Goal: Transaction & Acquisition: Purchase product/service

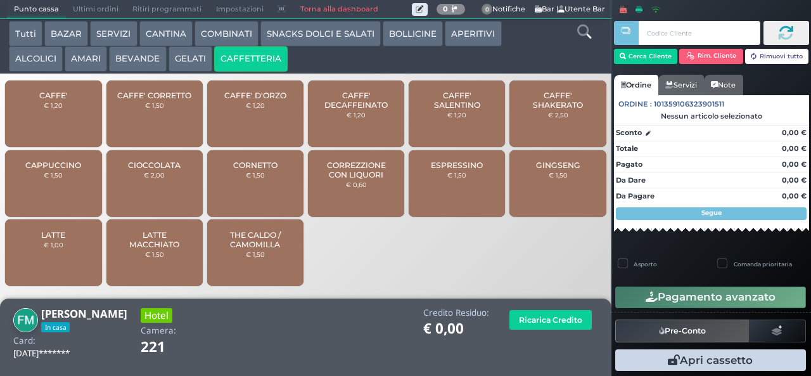
drag, startPoint x: 355, startPoint y: 178, endPoint x: 423, endPoint y: 193, distance: 69.5
click at [355, 178] on span "CORREZZIONE CON LIQUORI" at bounding box center [356, 169] width 75 height 19
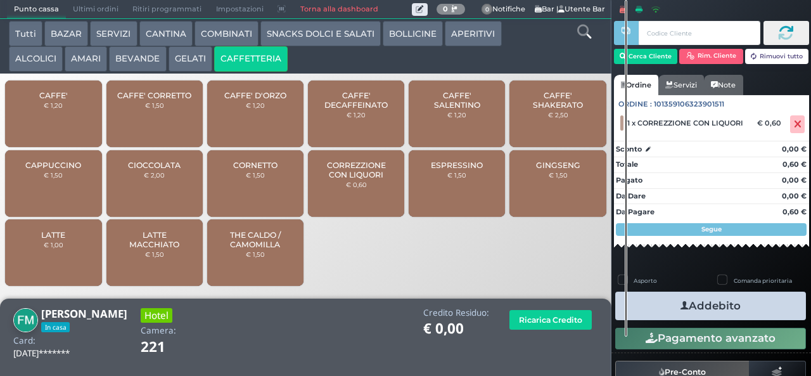
drag, startPoint x: 668, startPoint y: 300, endPoint x: 661, endPoint y: 303, distance: 7.1
click at [668, 300] on button "Addebito" at bounding box center [710, 305] width 191 height 29
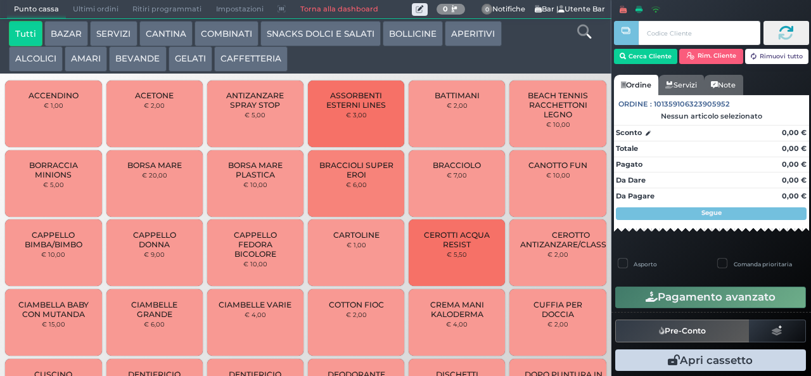
click at [89, 56] on button "AMARI" at bounding box center [86, 58] width 42 height 25
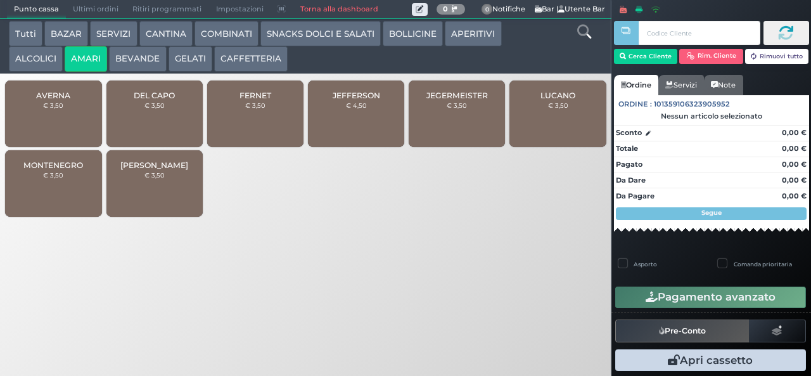
click at [146, 109] on small "€ 3,50" at bounding box center [154, 105] width 20 height 8
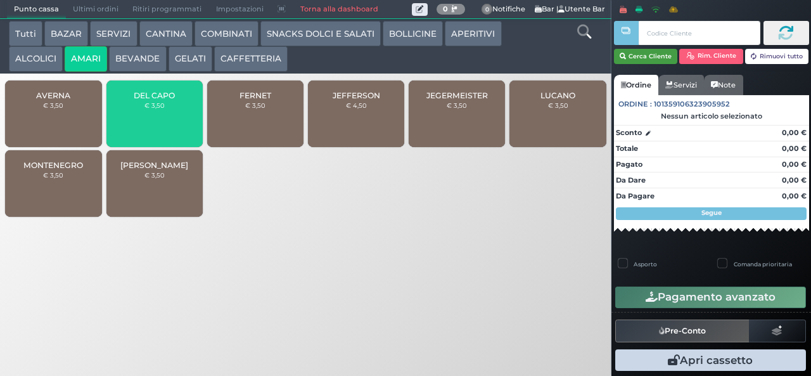
click at [643, 55] on button "Cerca Cliente" at bounding box center [646, 56] width 64 height 15
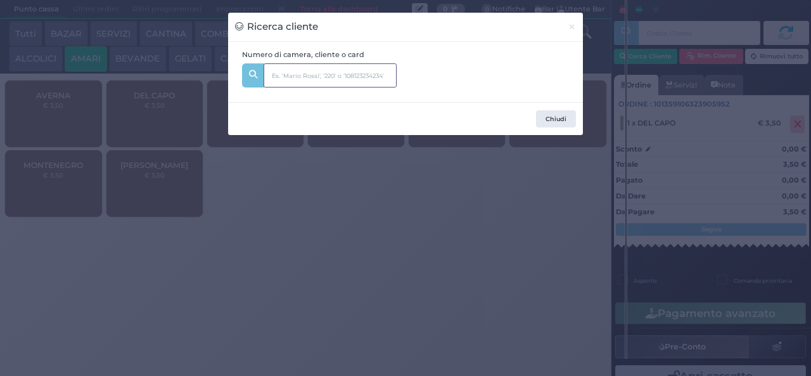
click at [307, 75] on input "text" at bounding box center [330, 75] width 133 height 24
type input "214"
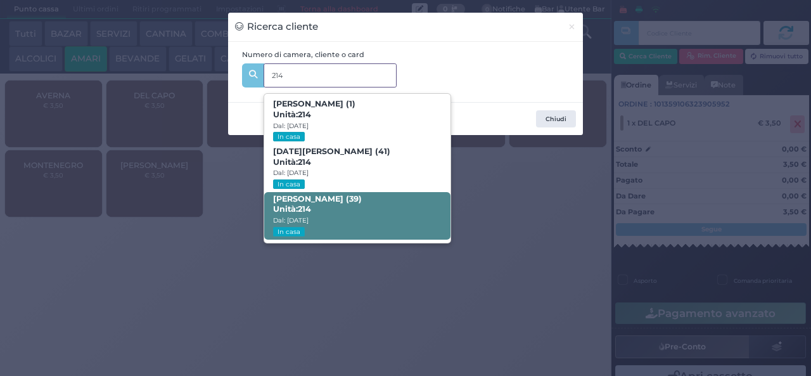
click at [352, 215] on span "Alberto Laterza (39) Unità: 214 Dal: 30/08/2025 In casa" at bounding box center [357, 216] width 186 height 48
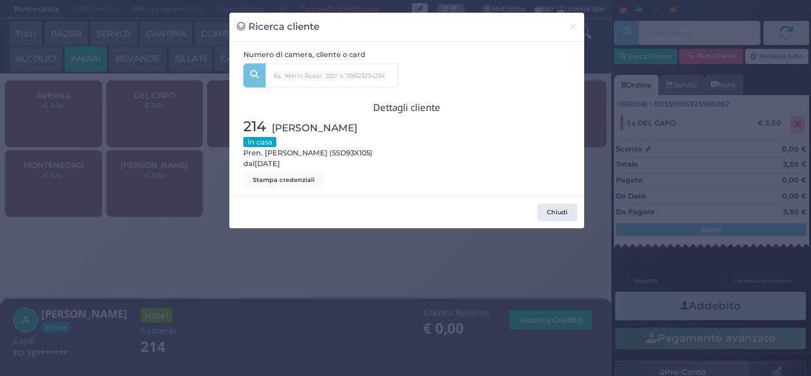
click at [446, 261] on div "Ricerca cliente × Numero di camera, cliente o card 214 Mattia Laterza (1) Unità…" at bounding box center [405, 188] width 811 height 376
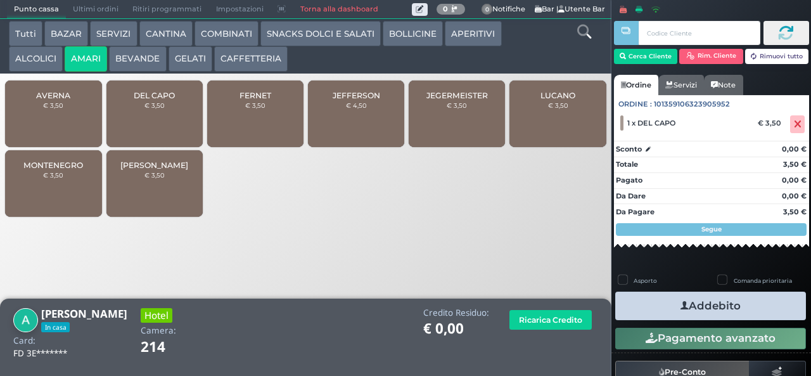
click at [682, 308] on icon "button" at bounding box center [684, 305] width 8 height 13
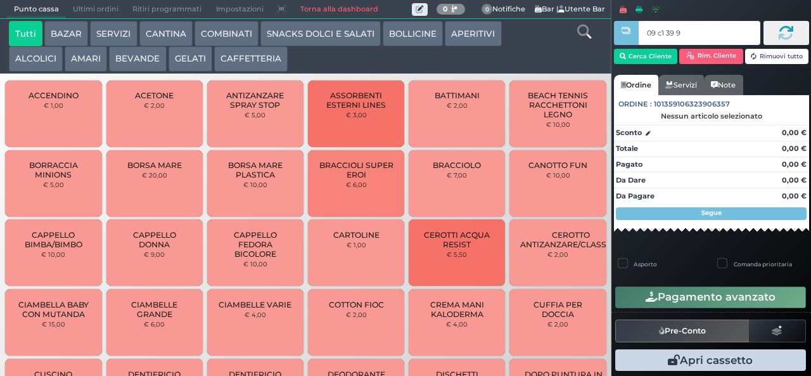
type input "09 c1 39 95"
click at [188, 67] on button "GELATI" at bounding box center [190, 58] width 44 height 25
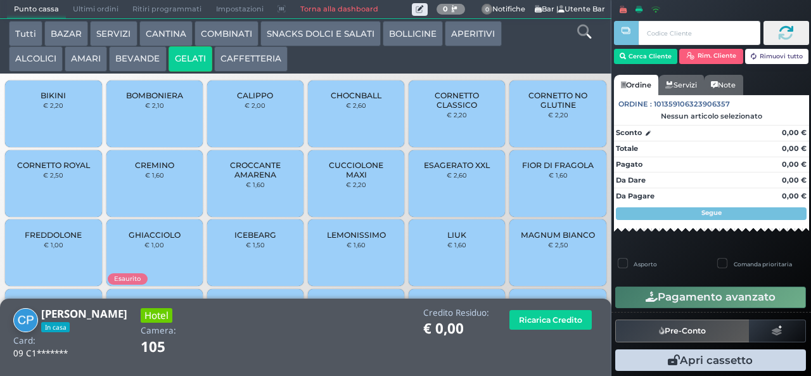
click at [447, 239] on span "LIUK" at bounding box center [456, 235] width 19 height 10
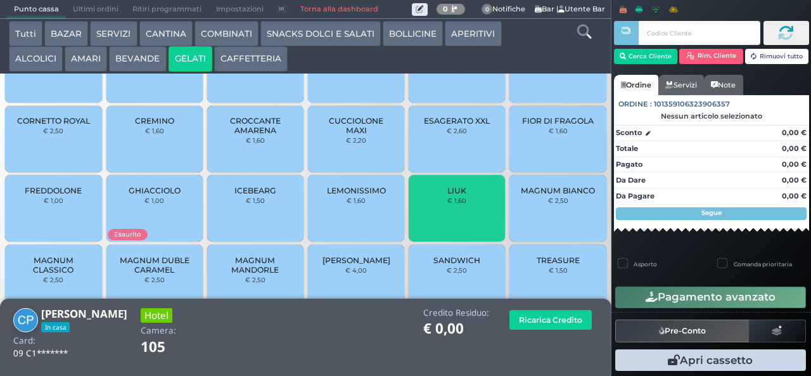
scroll to position [84, 0]
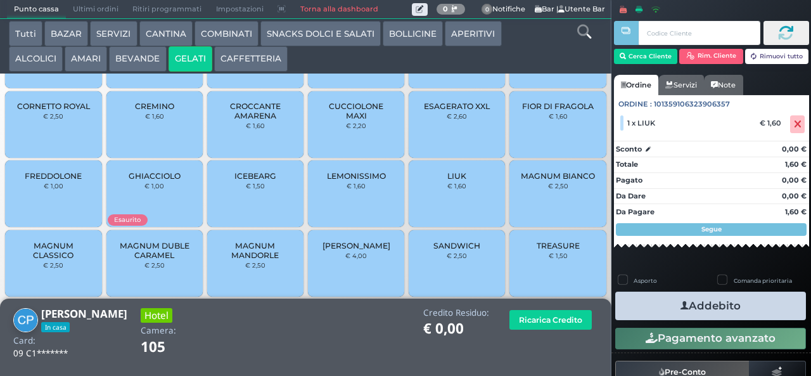
click at [50, 260] on span "MAGNUM CLASSICO" at bounding box center [53, 250] width 75 height 19
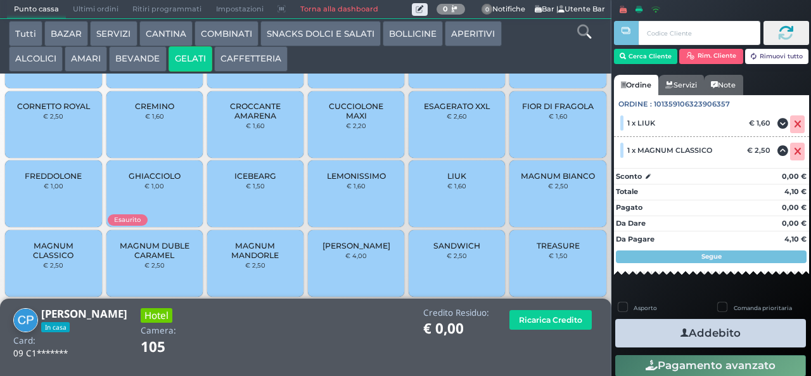
click at [681, 329] on icon "button" at bounding box center [684, 332] width 8 height 13
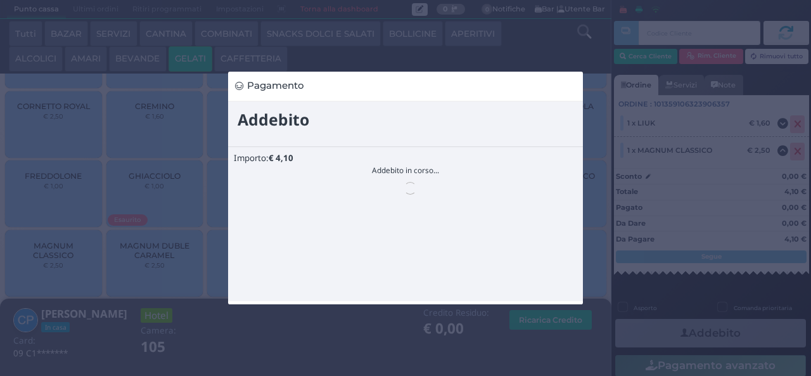
scroll to position [0, 0]
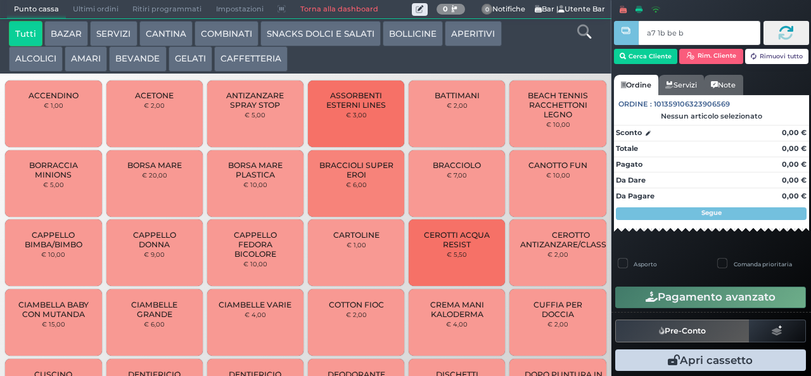
type input "a7 1b be b9"
click at [0, 0] on div at bounding box center [0, 0] width 0 height 0
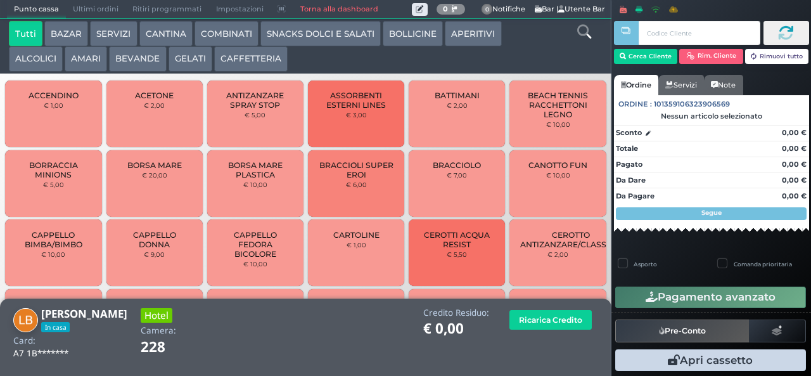
click at [261, 64] on button "CAFFETTERIA" at bounding box center [250, 58] width 73 height 25
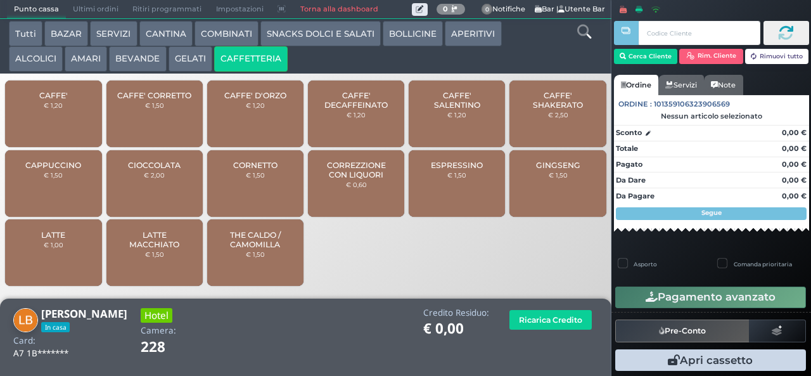
click at [369, 179] on span "CORREZZIONE CON LIQUORI" at bounding box center [356, 169] width 75 height 19
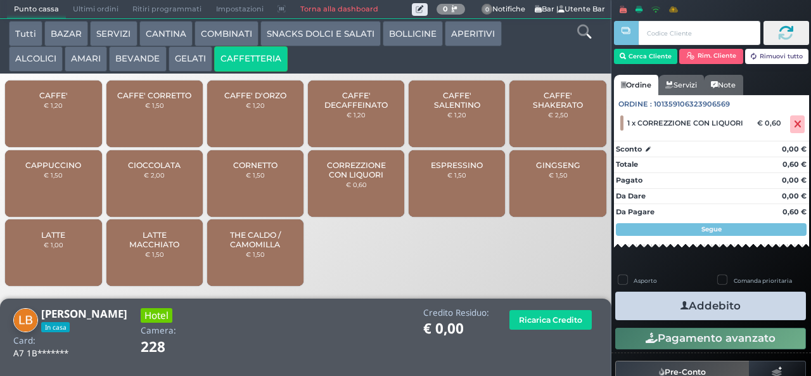
click at [680, 305] on icon "button" at bounding box center [684, 305] width 8 height 13
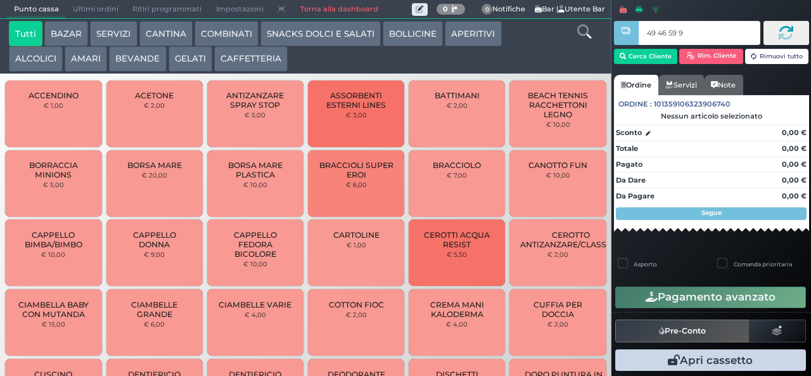
type input "49 46 59 95"
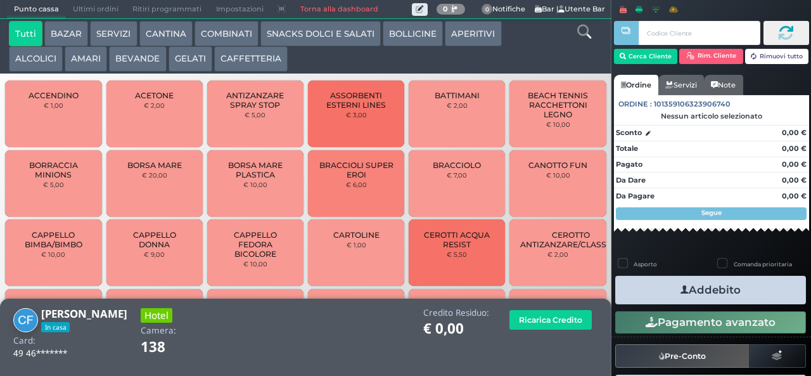
click at [188, 60] on button "GELATI" at bounding box center [190, 58] width 44 height 25
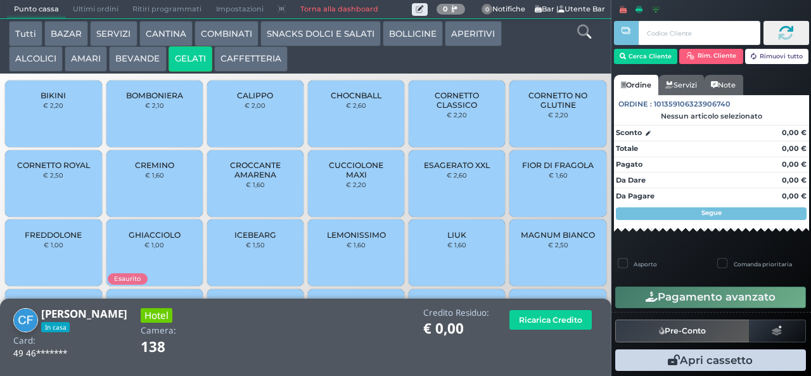
click at [260, 100] on span "CALIPPO" at bounding box center [255, 96] width 36 height 10
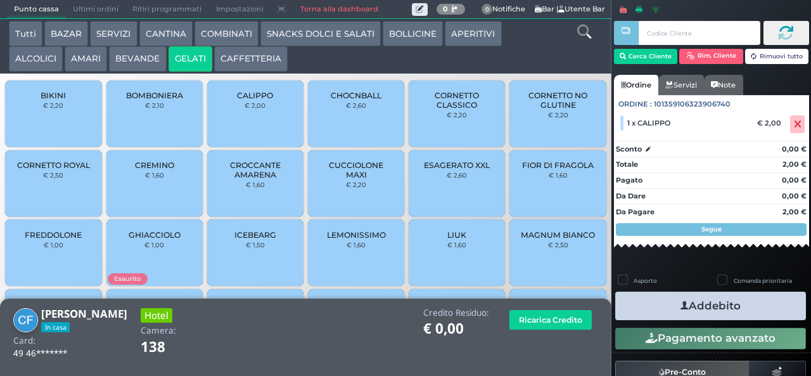
click at [162, 192] on div "CREMINO € 1,60" at bounding box center [154, 183] width 96 height 67
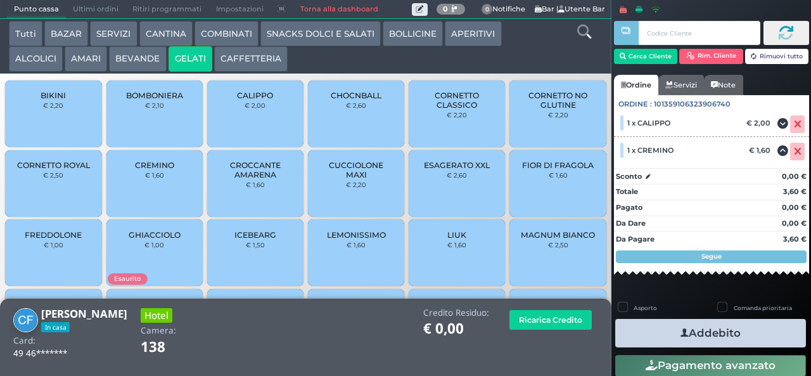
click at [755, 333] on button "Addebito" at bounding box center [710, 333] width 191 height 29
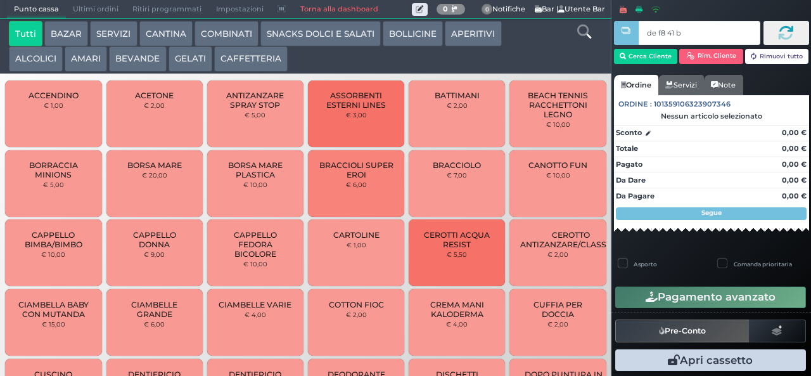
type input "de f8 41 b9"
click at [580, 37] on icon at bounding box center [584, 32] width 14 height 14
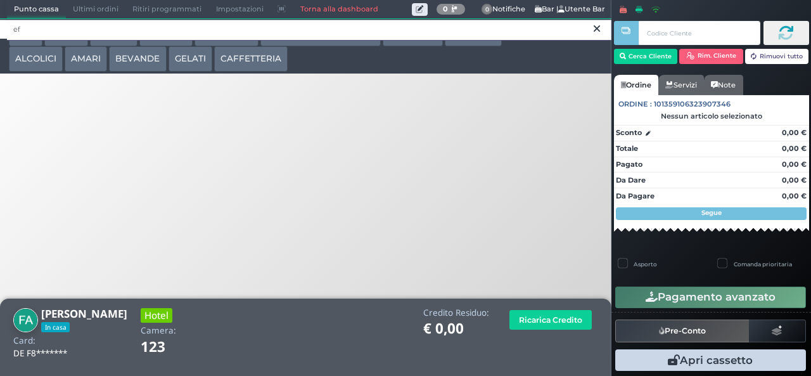
type input "e"
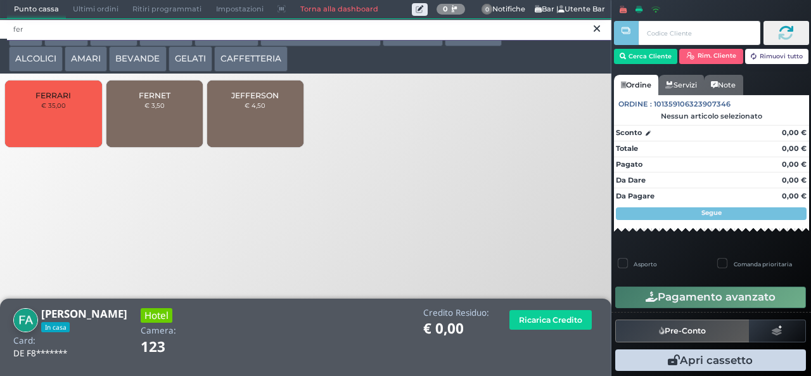
type input "fer"
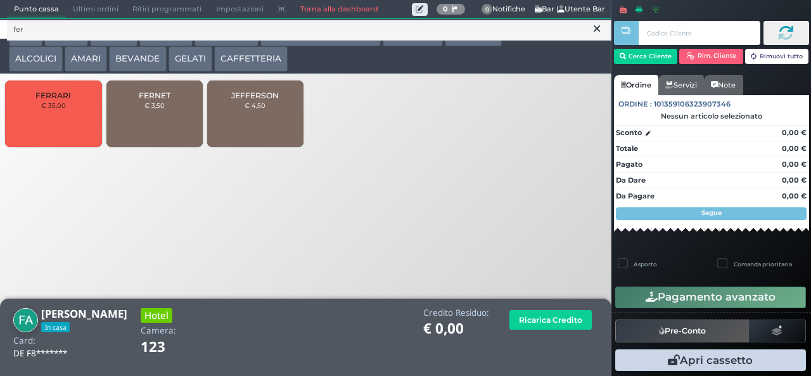
click at [157, 109] on small "€ 3,50" at bounding box center [154, 105] width 20 height 8
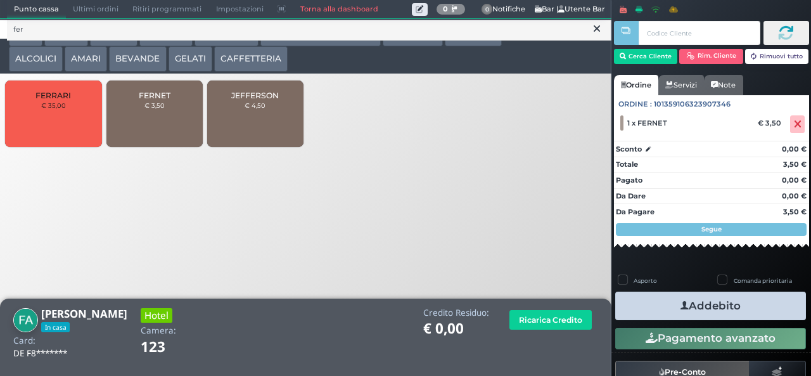
click at [765, 315] on button "Addebito" at bounding box center [710, 305] width 191 height 29
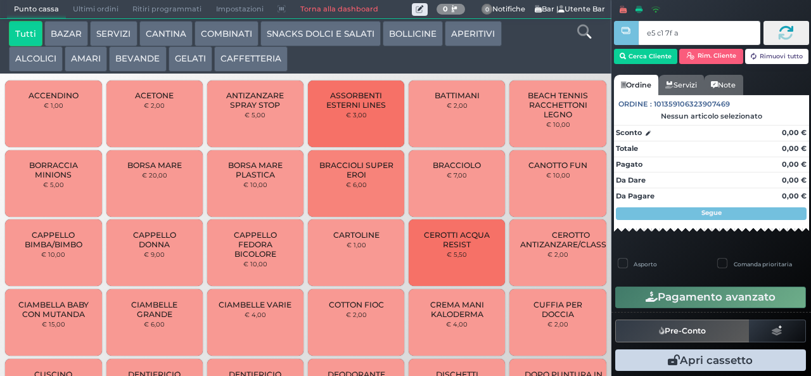
type input "e5 c1 7f aa"
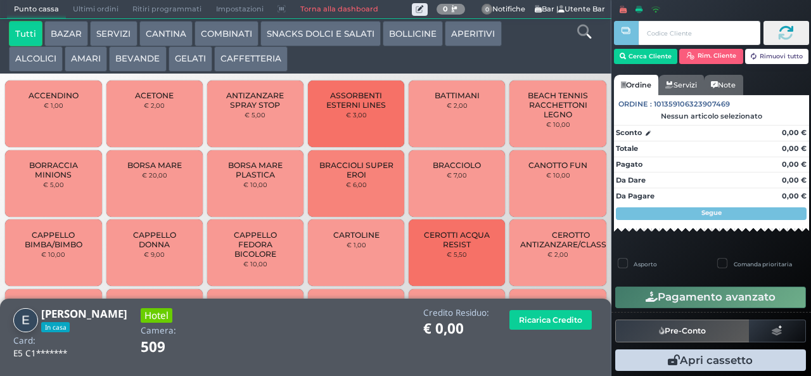
click at [578, 35] on icon at bounding box center [584, 32] width 14 height 14
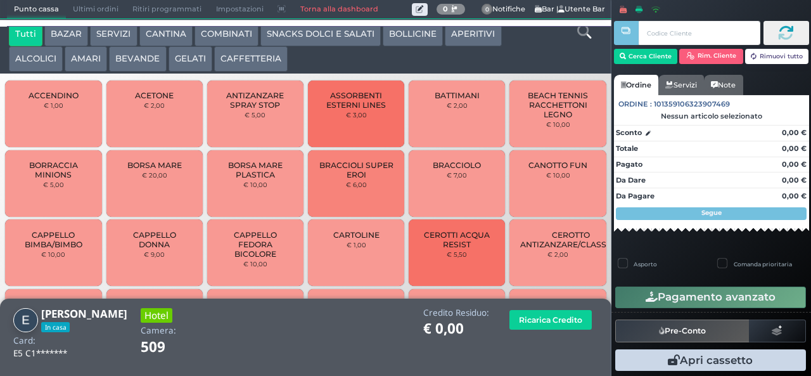
scroll to position [11, 0]
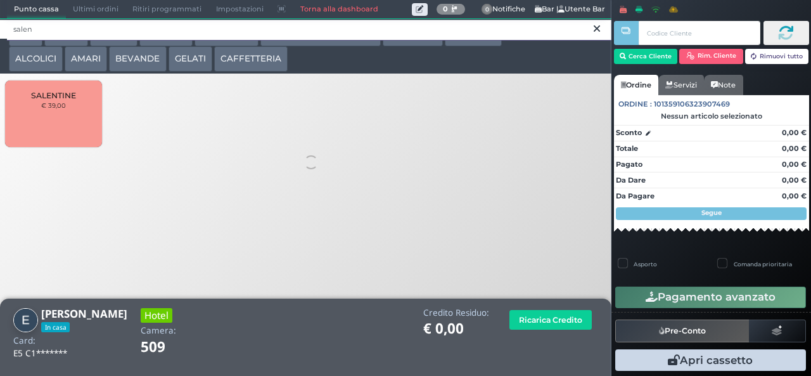
type input "salen"
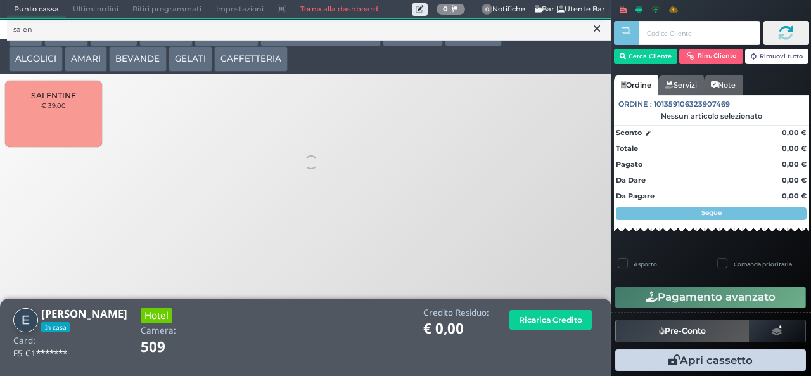
click at [68, 133] on div "SALENTINE € 39,00" at bounding box center [53, 113] width 96 height 67
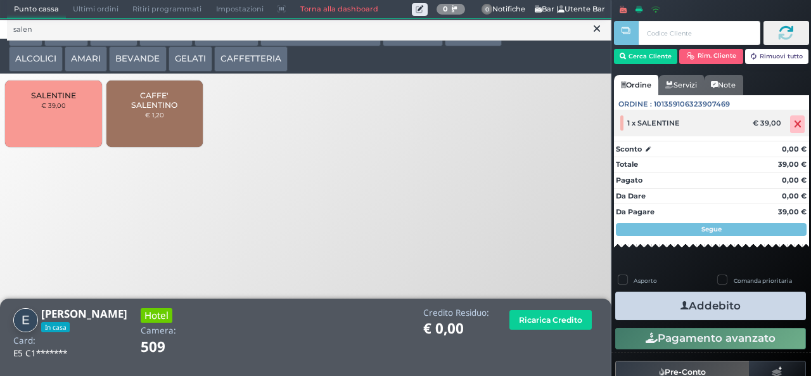
click at [794, 125] on icon at bounding box center [798, 124] width 8 height 1
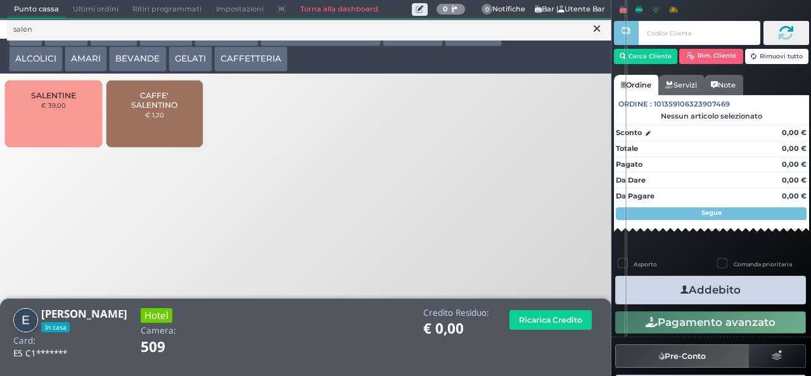
click at [169, 110] on span "CAFFE' SALENTINO" at bounding box center [154, 100] width 75 height 19
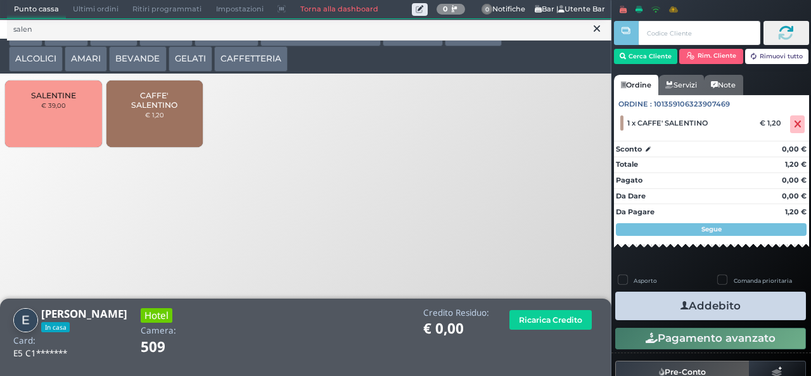
click at [760, 307] on button "Addebito" at bounding box center [710, 305] width 191 height 29
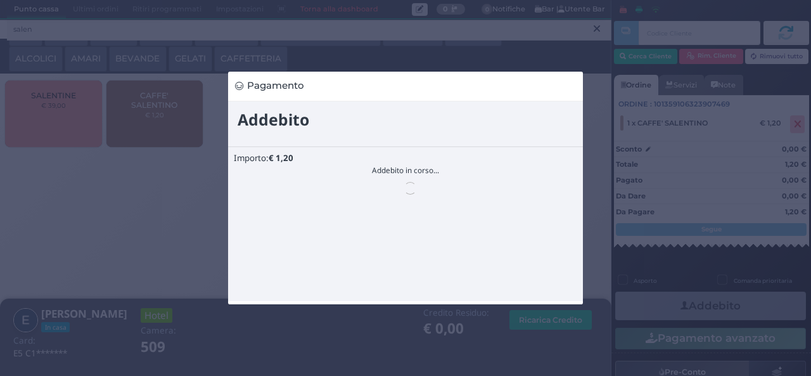
scroll to position [0, 0]
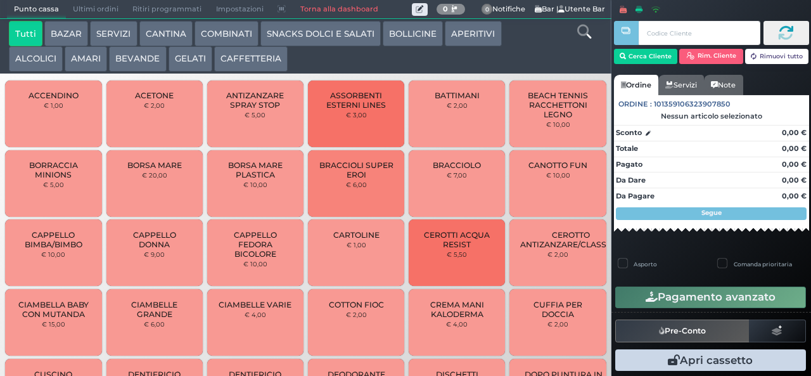
click at [583, 34] on icon at bounding box center [584, 32] width 14 height 14
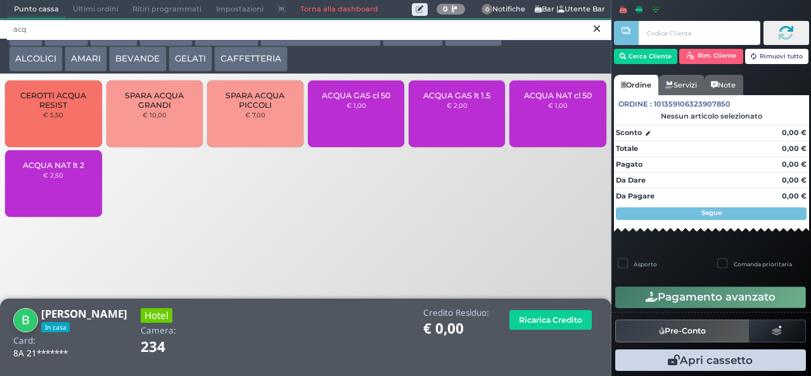
type input "acq"
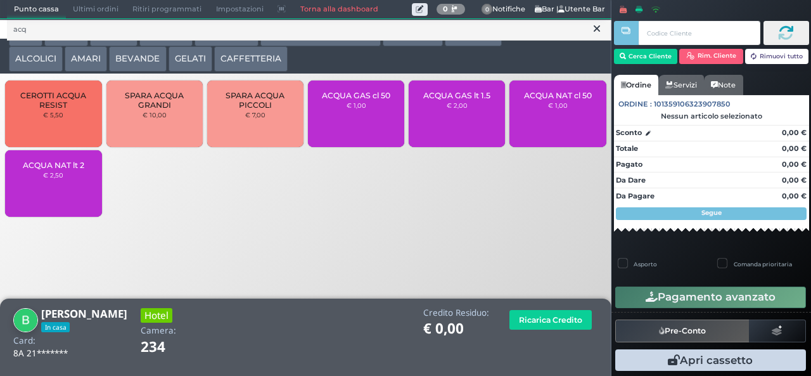
click at [62, 200] on div "ACQUA NAT lt 2 € 2,50" at bounding box center [53, 183] width 96 height 67
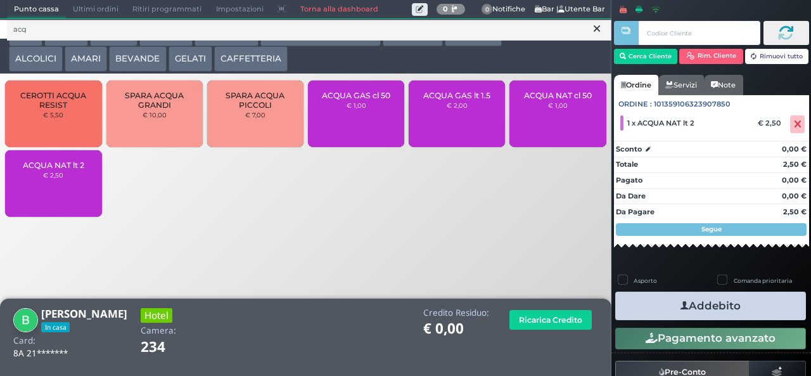
click at [748, 312] on button "Addebito" at bounding box center [710, 305] width 191 height 29
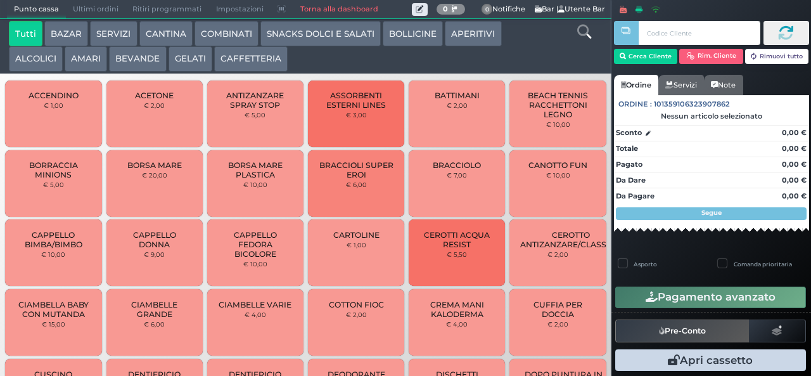
click at [73, 30] on button "BAZAR" at bounding box center [66, 33] width 44 height 25
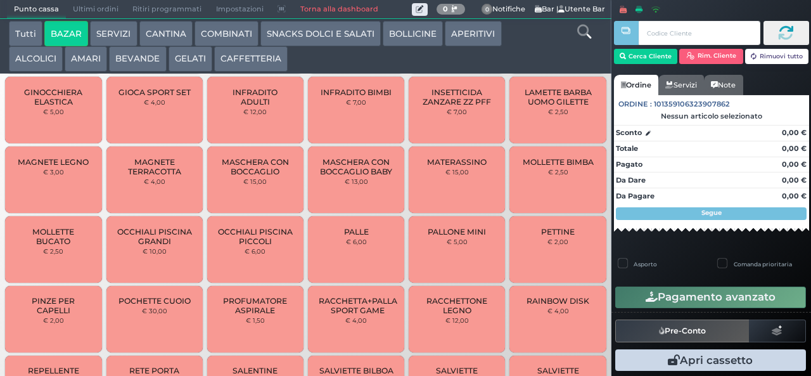
scroll to position [602, 0]
click at [44, 21] on button "BAZAR" at bounding box center [66, 33] width 44 height 25
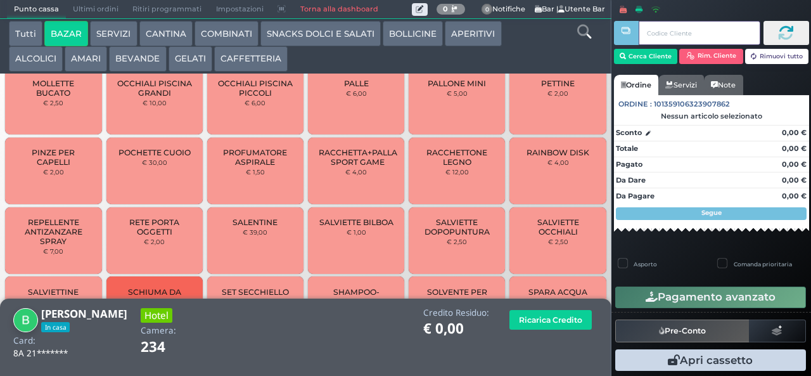
scroll to position [823, 0]
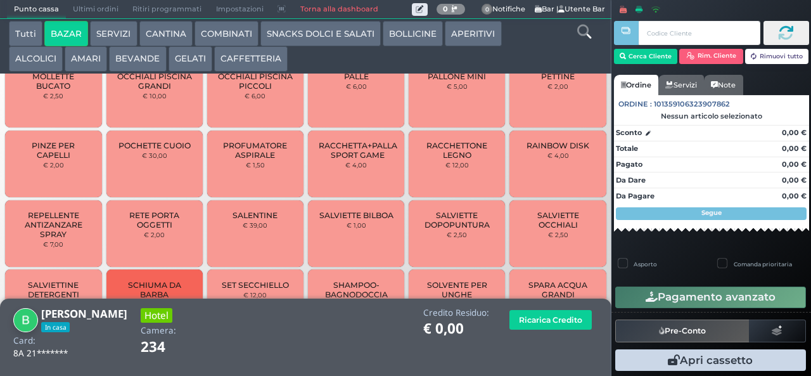
click at [46, 156] on span "PINZE PER CAPELLI" at bounding box center [53, 150] width 75 height 19
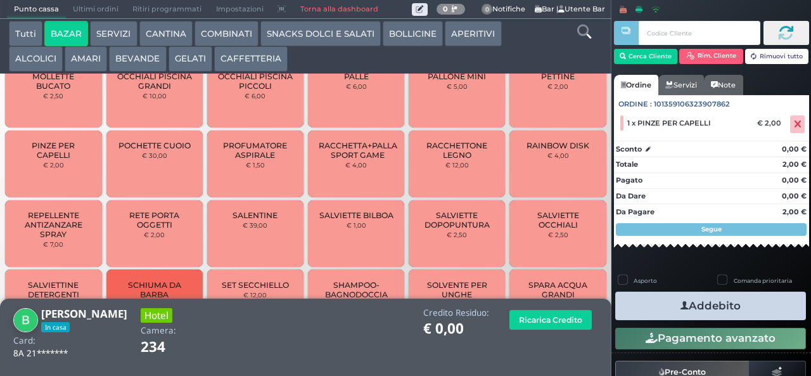
click at [660, 307] on button "Addebito" at bounding box center [710, 305] width 191 height 29
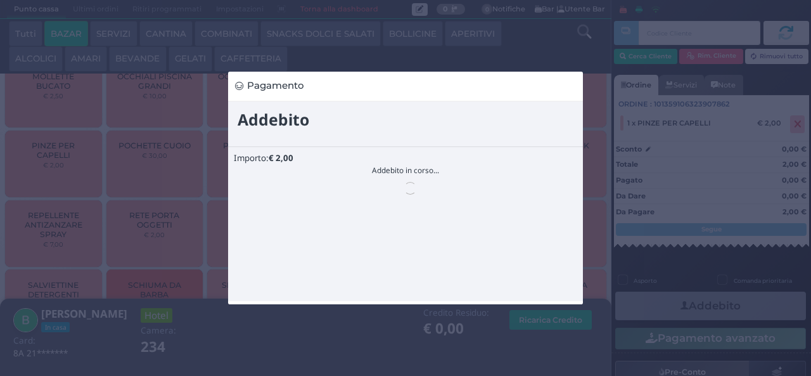
scroll to position [0, 0]
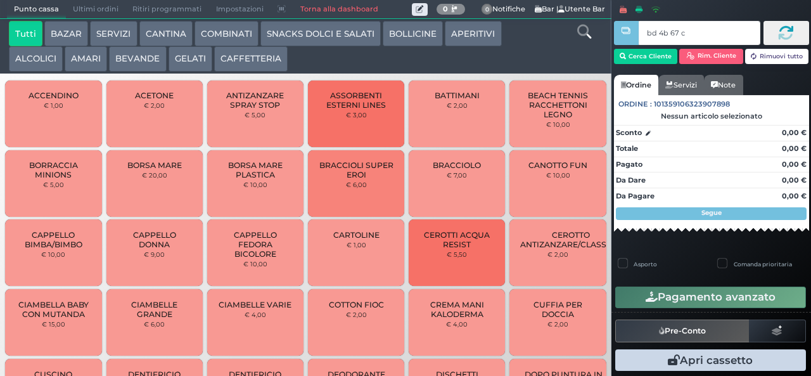
type input "bd 4b 67 c3"
click at [0, 0] on div at bounding box center [0, 0] width 0 height 0
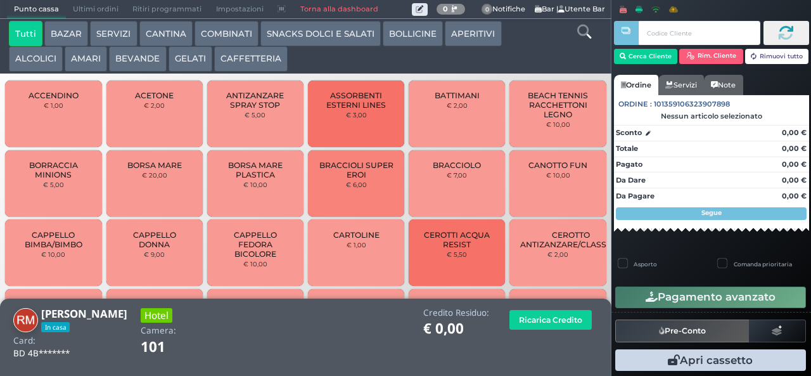
click at [209, 54] on button "GELATI" at bounding box center [190, 58] width 44 height 25
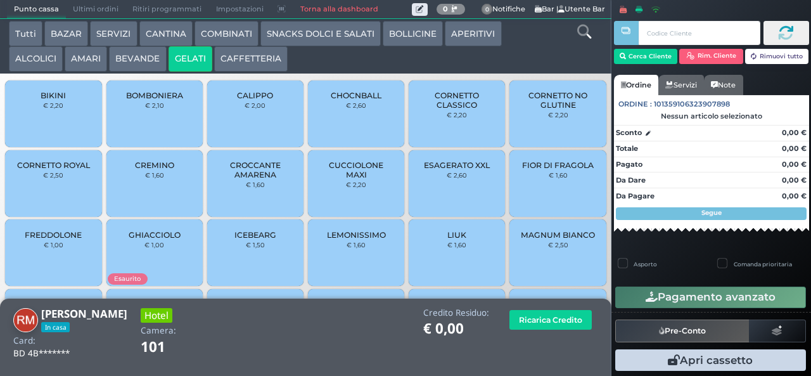
click at [264, 120] on div "CALIPPO € 2,00" at bounding box center [255, 113] width 96 height 67
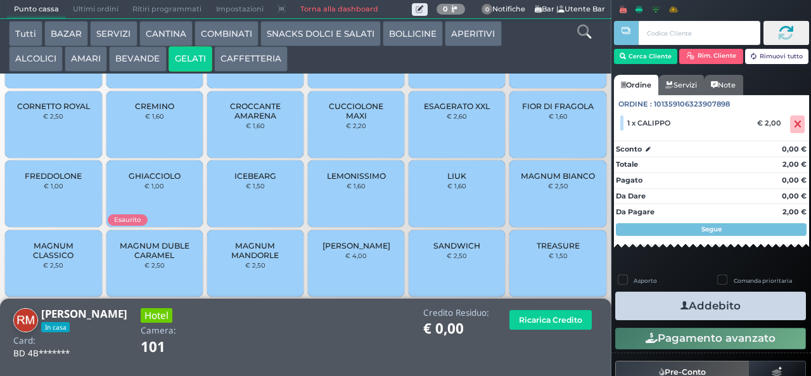
scroll to position [82, 0]
click at [56, 291] on div "MAGNUM CLASSICO € 2,50" at bounding box center [53, 264] width 96 height 67
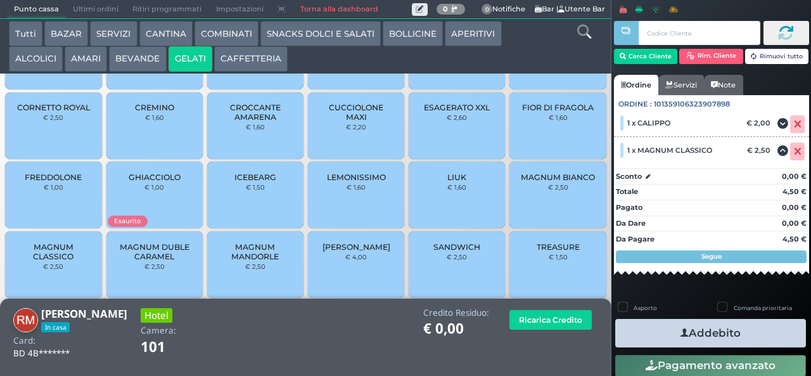
click at [698, 325] on button "Addebito" at bounding box center [710, 333] width 191 height 29
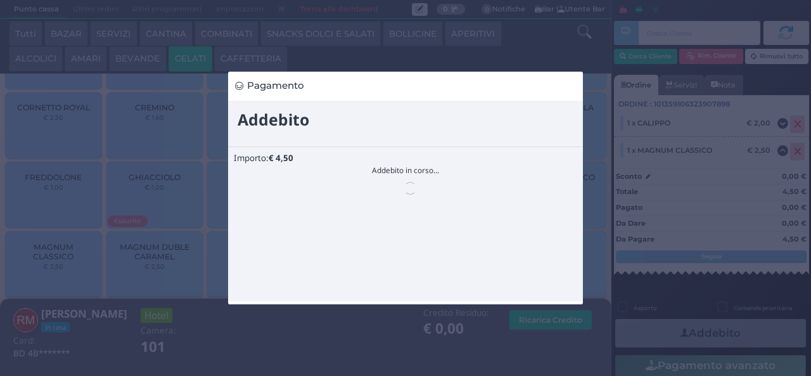
scroll to position [0, 0]
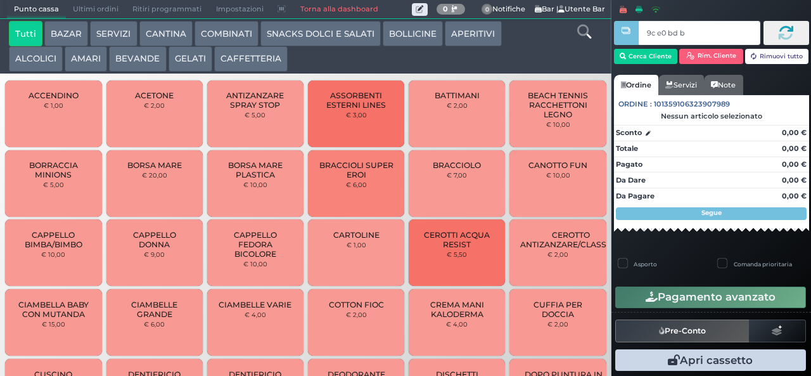
type input "9c e0 bd b9"
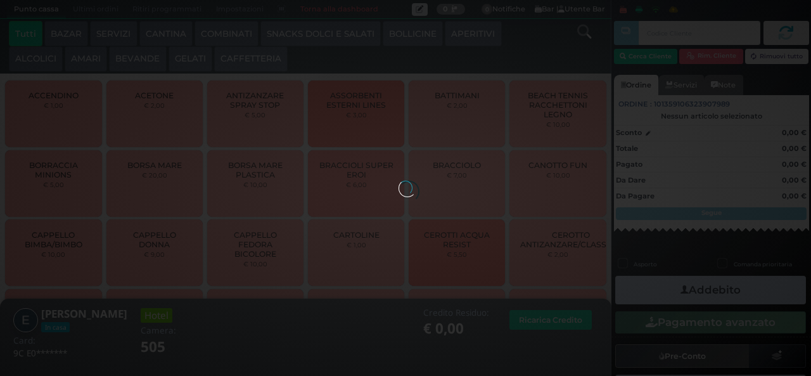
click at [318, 23] on button "SNACKS DOLCI E SALATI" at bounding box center [320, 33] width 120 height 25
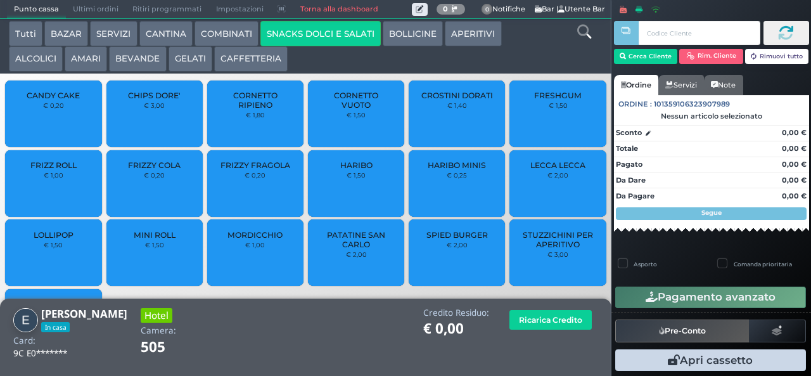
click at [245, 179] on small "€ 0,20" at bounding box center [255, 175] width 21 height 8
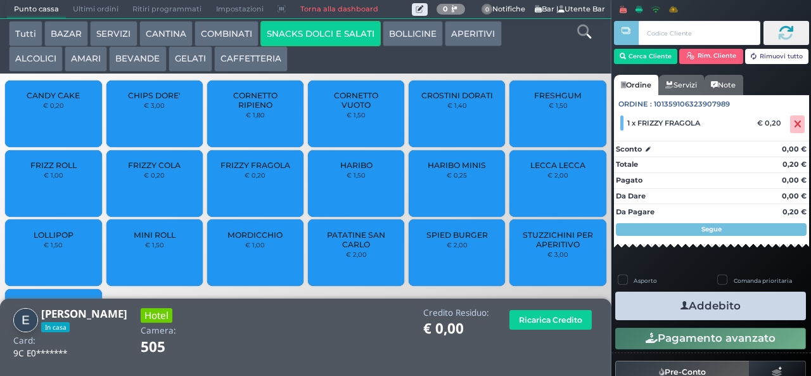
click at [245, 177] on div "FRIZZY FRAGOLA € 0,20" at bounding box center [255, 183] width 96 height 67
click at [794, 124] on icon at bounding box center [798, 124] width 8 height 1
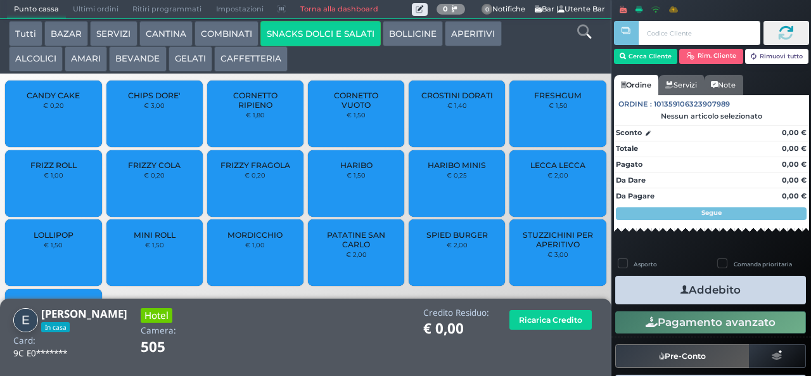
click at [257, 170] on span "FRIZZY FRAGOLA" at bounding box center [255, 165] width 70 height 10
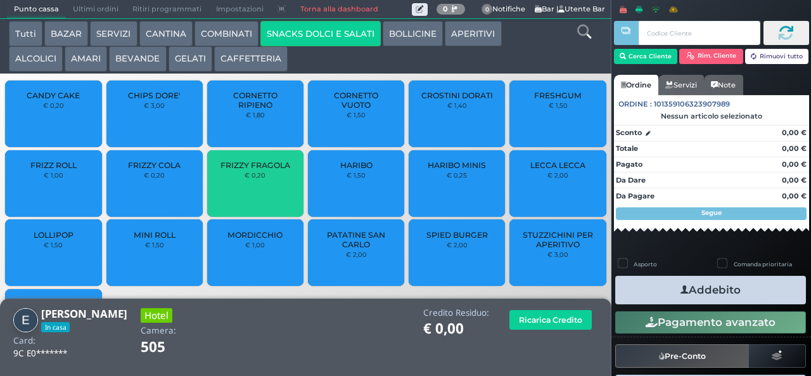
click at [160, 170] on span "FRIZZY COLA" at bounding box center [154, 165] width 53 height 10
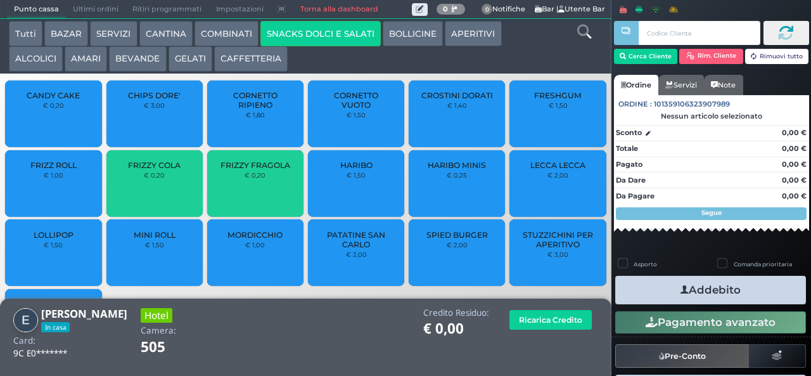
click at [157, 170] on span "FRIZZY COLA" at bounding box center [154, 165] width 53 height 10
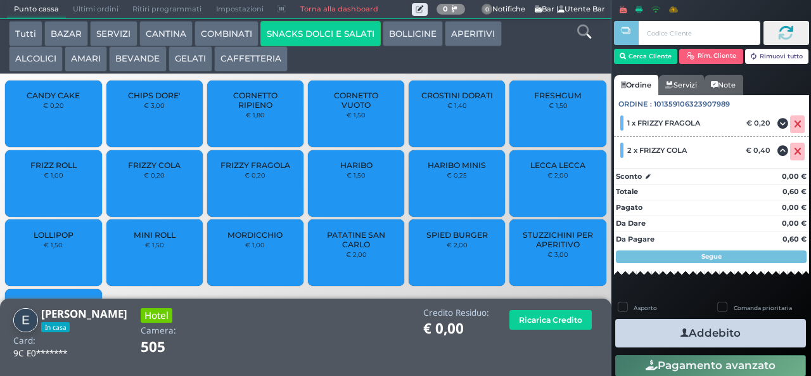
click at [682, 332] on icon "button" at bounding box center [684, 332] width 8 height 13
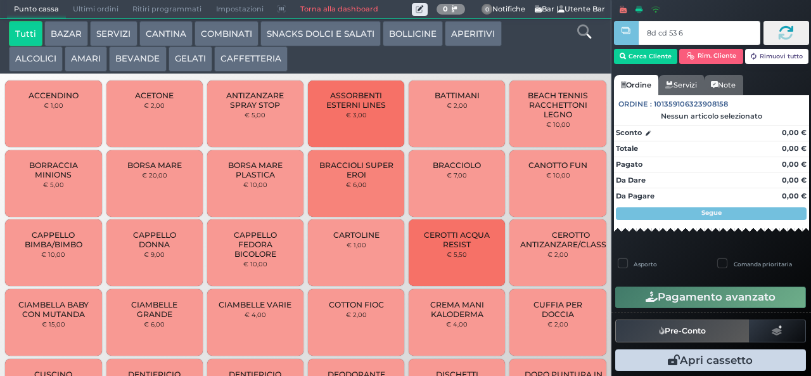
type input "8d cd 53 66"
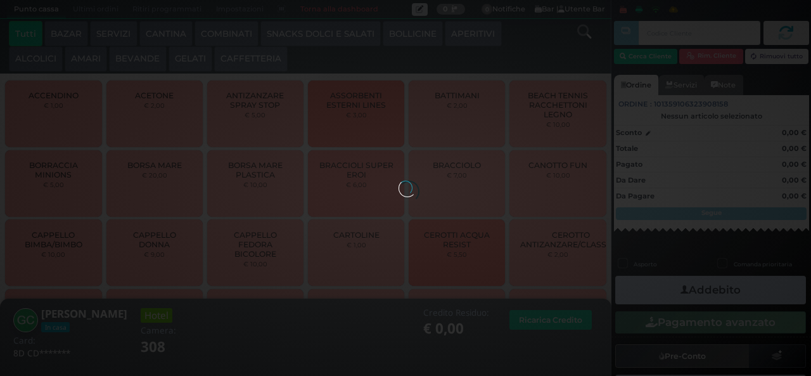
click at [412, 181] on div at bounding box center [405, 188] width 14 height 14
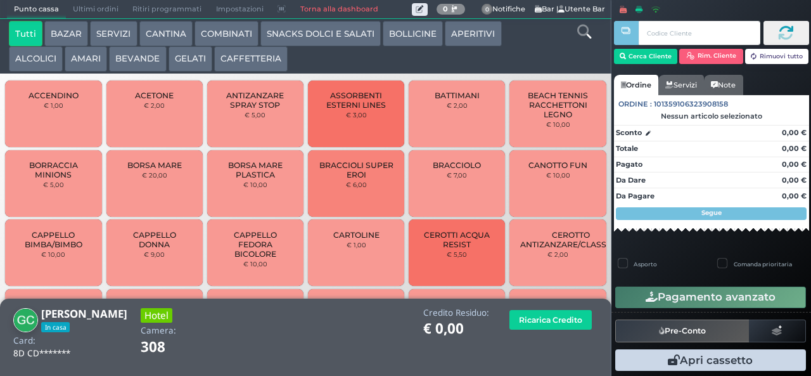
click at [585, 38] on icon at bounding box center [584, 32] width 14 height 14
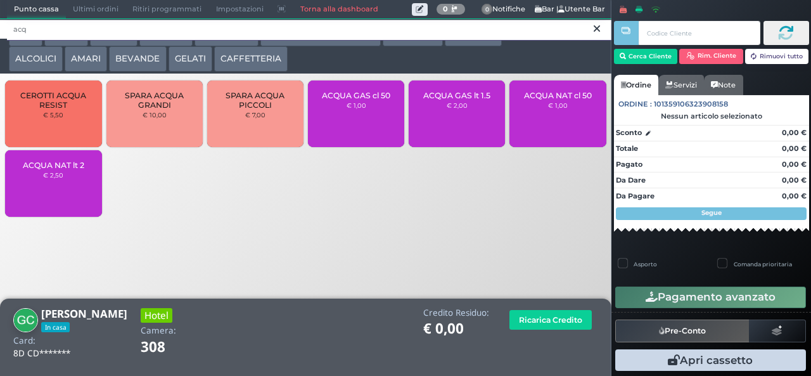
type input "acq"
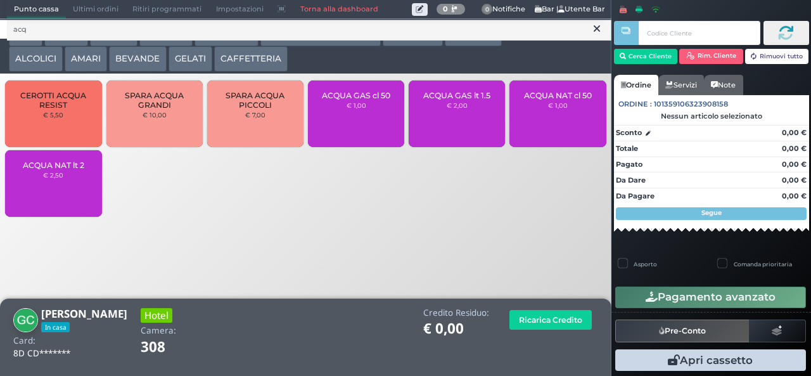
click at [86, 194] on div "ACQUA NAT lt 2 € 2,50" at bounding box center [53, 183] width 96 height 67
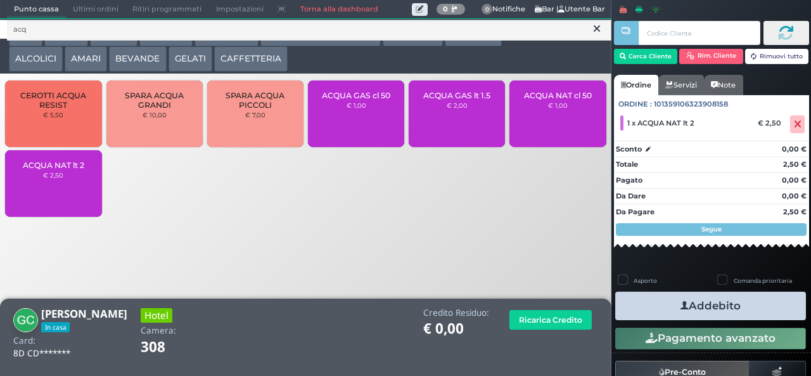
click at [761, 301] on button "Addebito" at bounding box center [710, 305] width 191 height 29
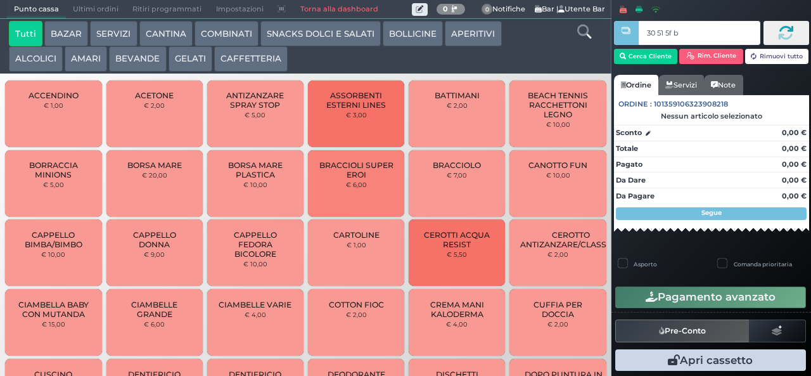
type input "30 51 5f bb"
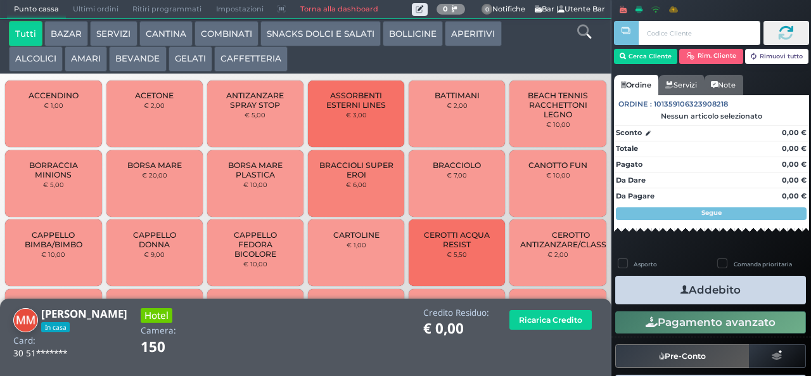
click at [584, 38] on icon at bounding box center [584, 32] width 14 height 14
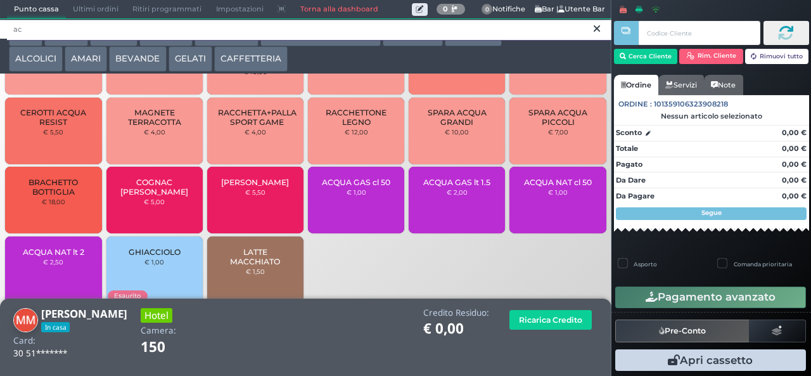
scroll to position [84, 0]
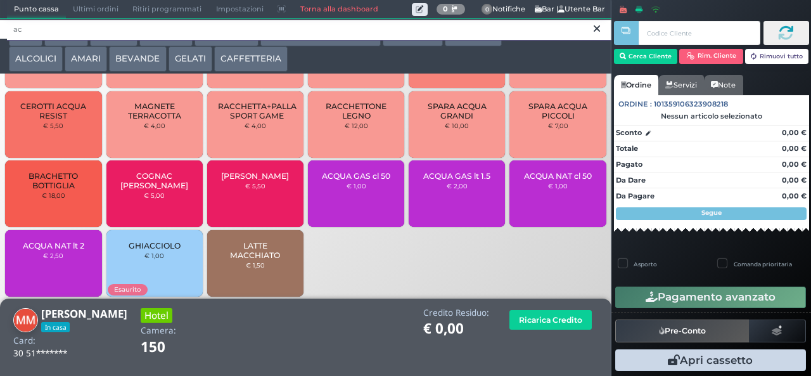
type input "ac"
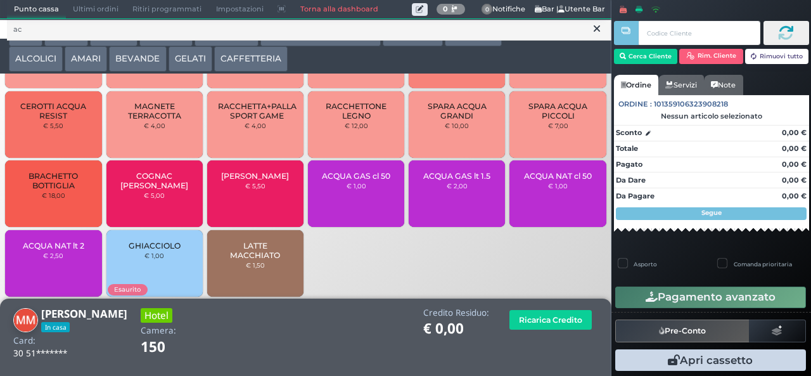
click at [42, 250] on span "ACQUA NAT lt 2" at bounding box center [53, 246] width 61 height 10
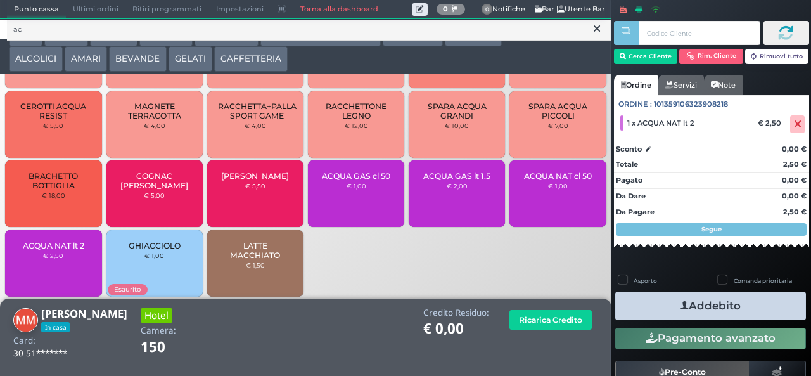
click at [761, 314] on button "Addebito" at bounding box center [710, 305] width 191 height 29
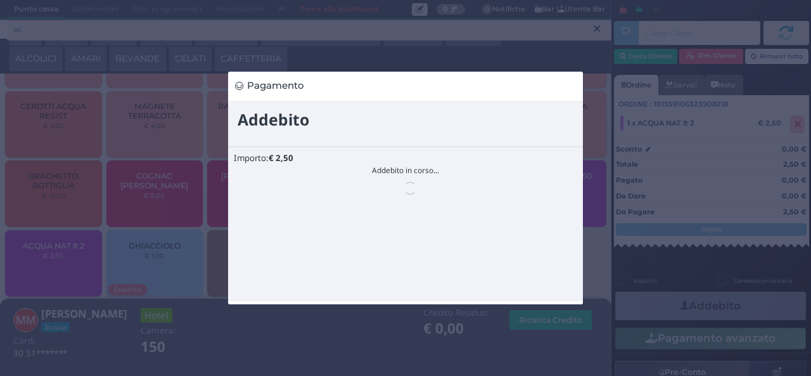
scroll to position [0, 0]
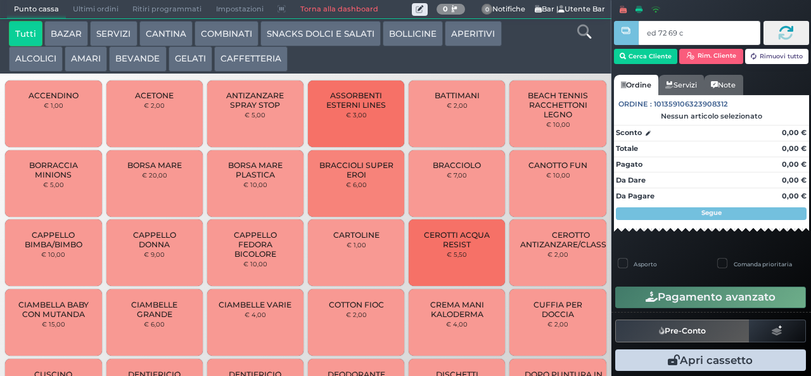
type input "ed 72 69 c3"
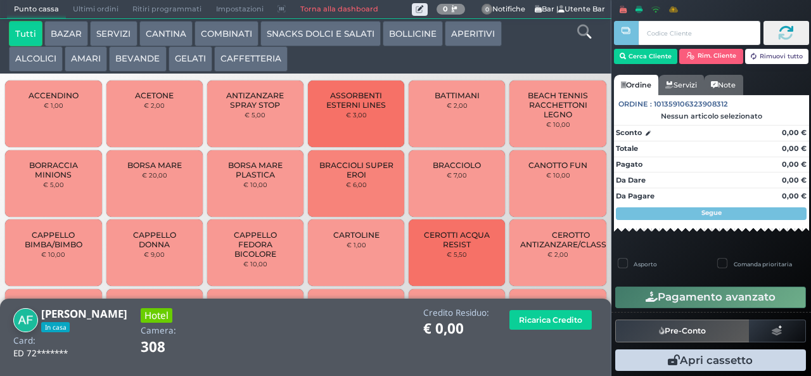
click at [407, 34] on button "BOLLICINE" at bounding box center [413, 33] width 60 height 25
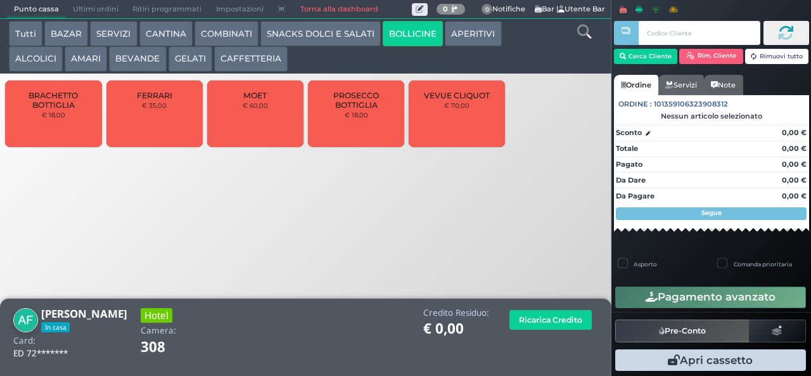
click at [322, 34] on button "SNACKS DOLCI E SALATI" at bounding box center [320, 33] width 120 height 25
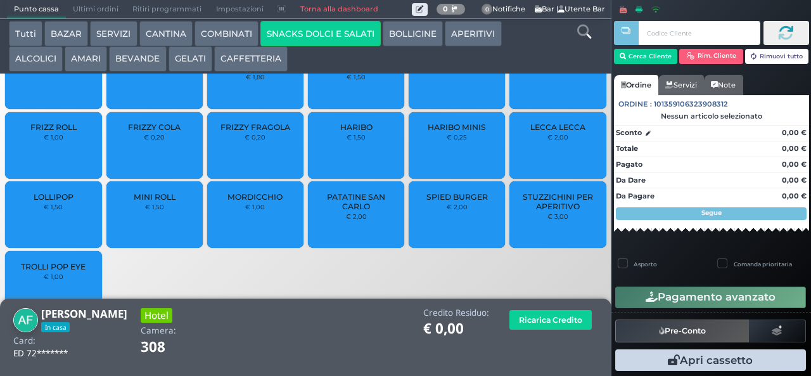
scroll to position [59, 0]
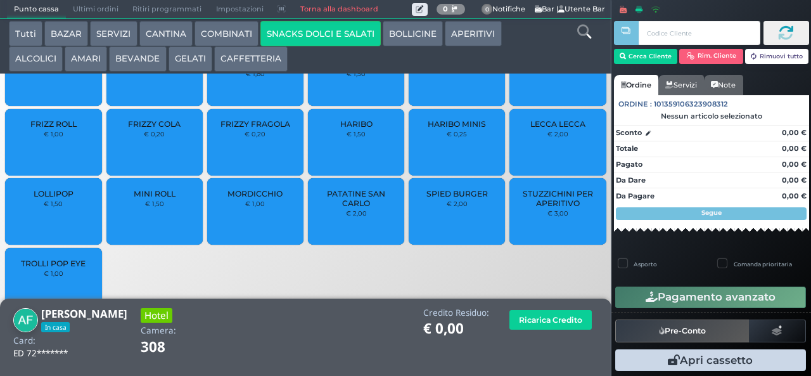
click at [255, 137] on small "€ 0,20" at bounding box center [255, 134] width 21 height 8
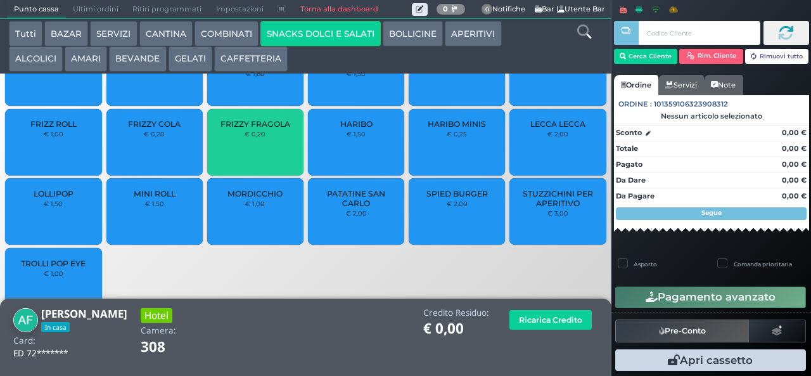
click at [255, 153] on div "FRIZZY FRAGOLA € 0,20" at bounding box center [255, 142] width 96 height 67
click at [256, 153] on div "FRIZZY FRAGOLA € 0,20" at bounding box center [255, 142] width 96 height 67
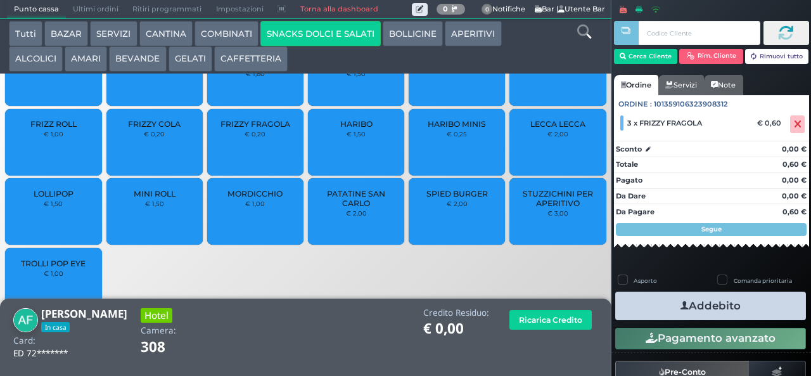
click at [767, 308] on button "Addebito" at bounding box center [710, 305] width 191 height 29
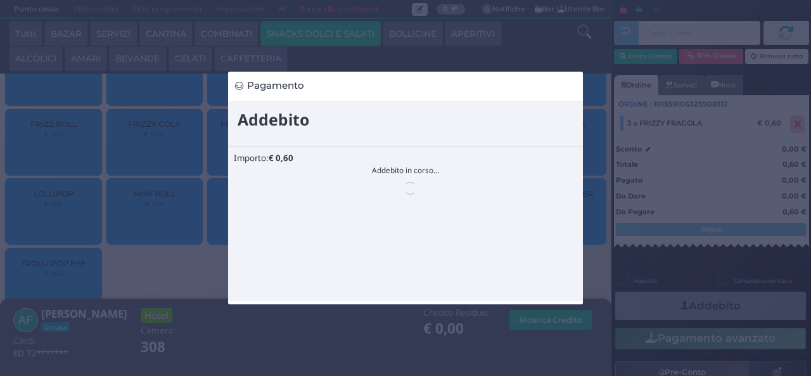
scroll to position [0, 0]
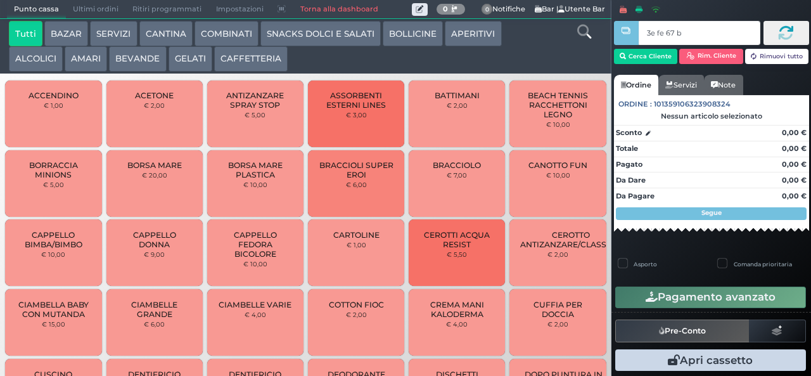
type input "3e fe 67 b9"
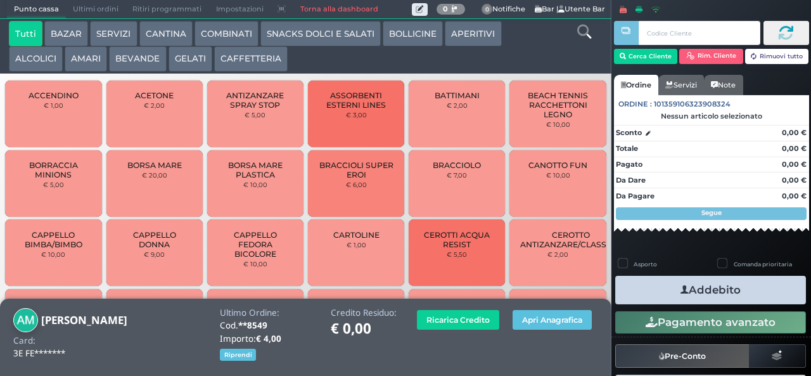
click at [191, 69] on button "GELATI" at bounding box center [190, 58] width 44 height 25
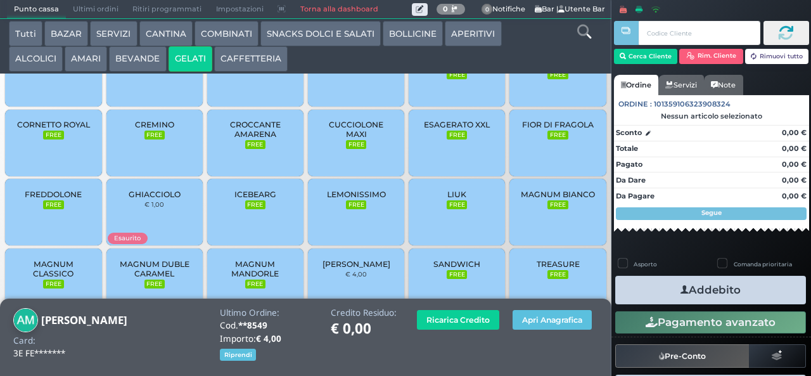
scroll to position [84, 0]
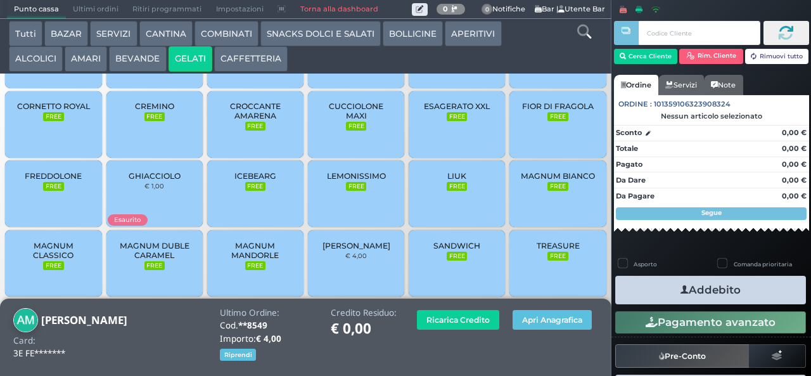
click at [248, 260] on span "MAGNUM MANDORLE" at bounding box center [255, 250] width 75 height 19
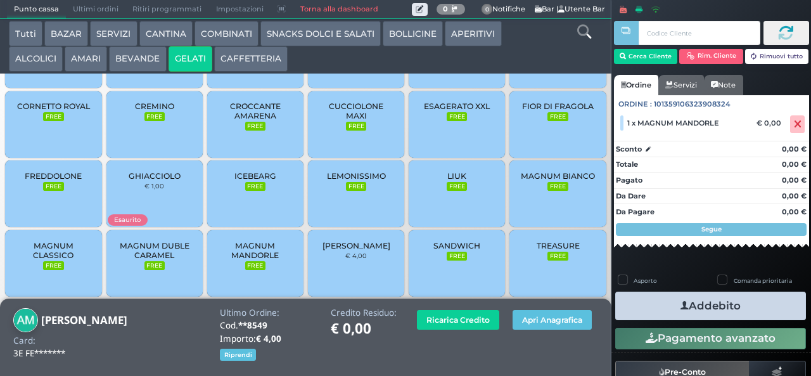
click at [755, 312] on button "Addebito" at bounding box center [710, 305] width 191 height 29
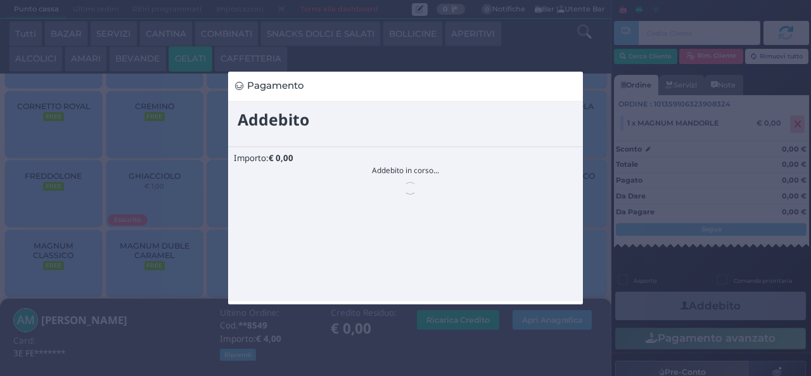
scroll to position [0, 0]
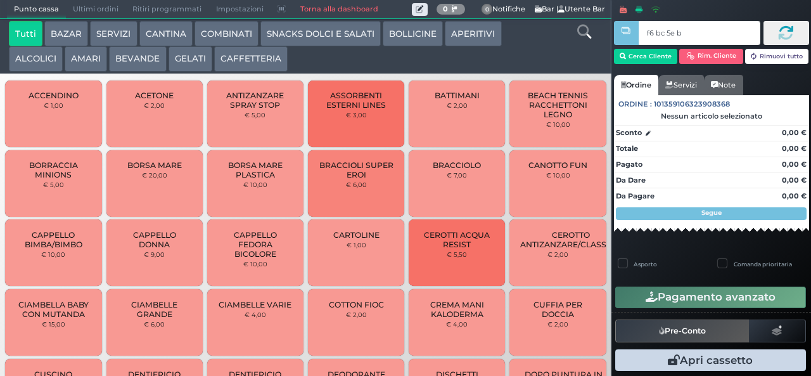
type input "f6 bc 5e bb"
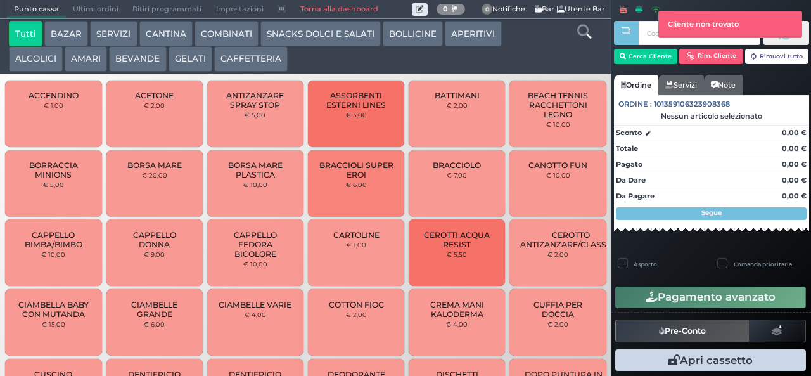
click at [323, 39] on button "SNACKS DOLCI E SALATI" at bounding box center [320, 33] width 120 height 25
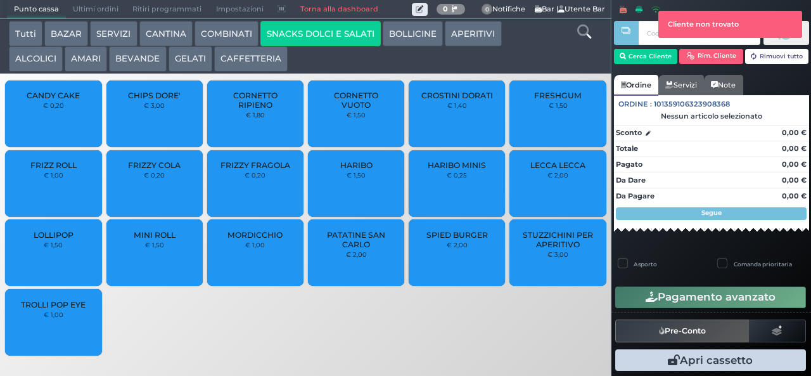
click at [642, 75] on link "Ordine" at bounding box center [636, 85] width 44 height 20
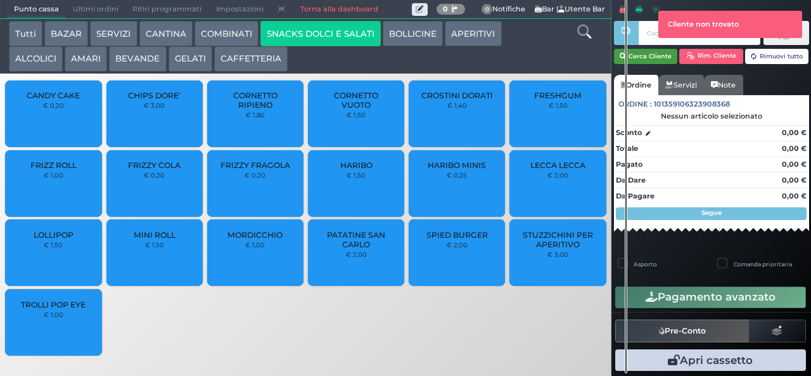
click at [645, 58] on button "Cerca Cliente" at bounding box center [646, 56] width 64 height 15
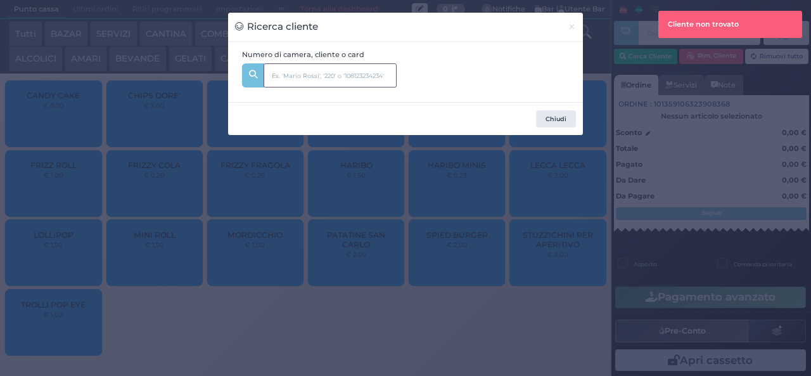
click at [313, 73] on input "text" at bounding box center [330, 75] width 133 height 24
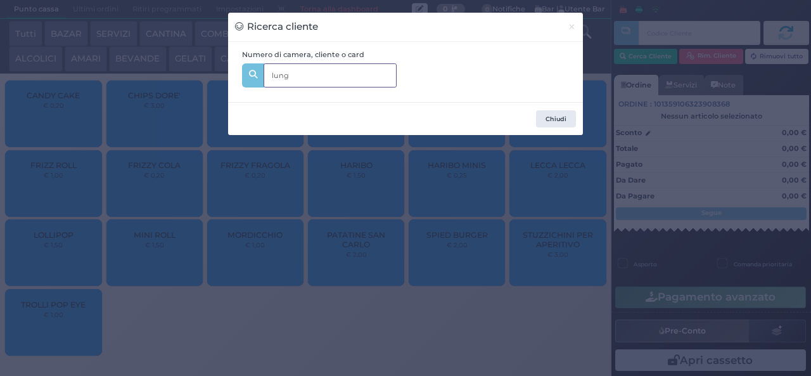
type input "lungo"
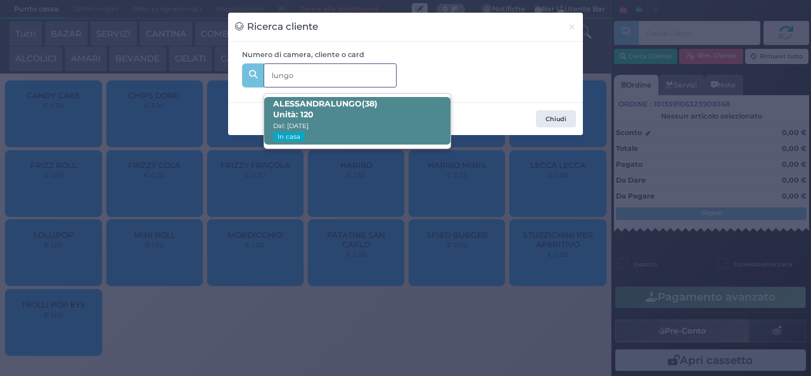
click at [398, 127] on span "ALESSANDRA LUNGO (38) Unità: 120 Dal: 31/08/2025 In casa" at bounding box center [357, 121] width 186 height 48
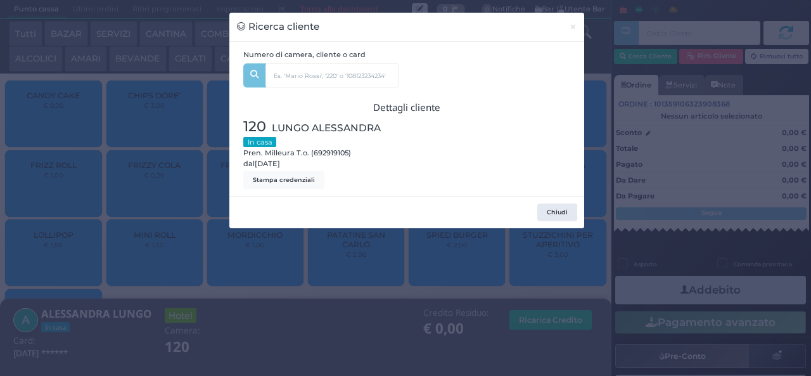
click at [303, 315] on div "Ricerca cliente × Numero di camera, cliente o card lungo ALESSANDRA LUNGO (38) …" at bounding box center [405, 188] width 811 height 376
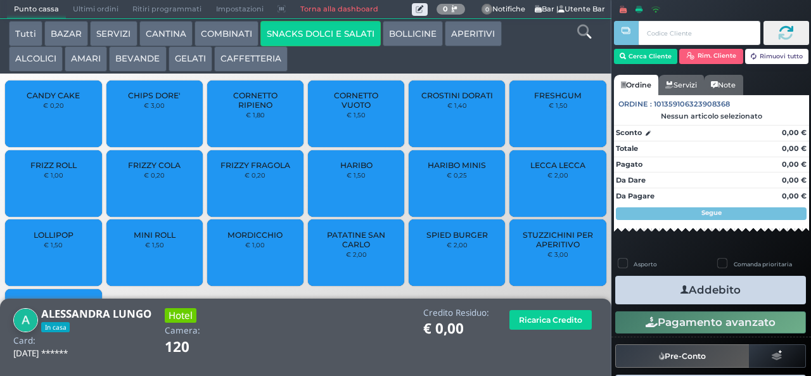
click at [67, 120] on div "CANDY CAKE € 0,20" at bounding box center [53, 113] width 96 height 67
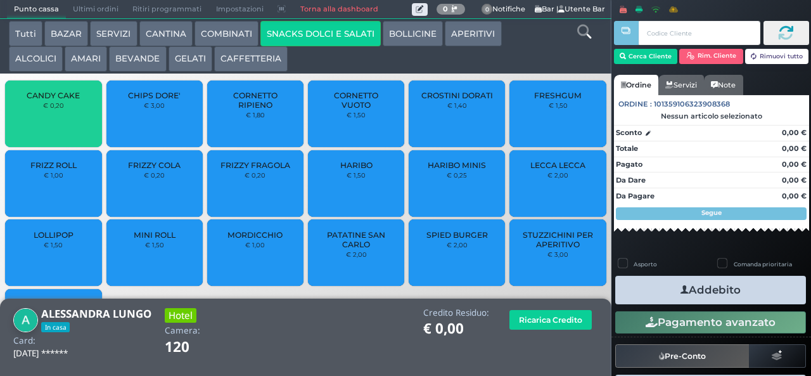
click at [62, 100] on span "CANDY CAKE" at bounding box center [53, 96] width 53 height 10
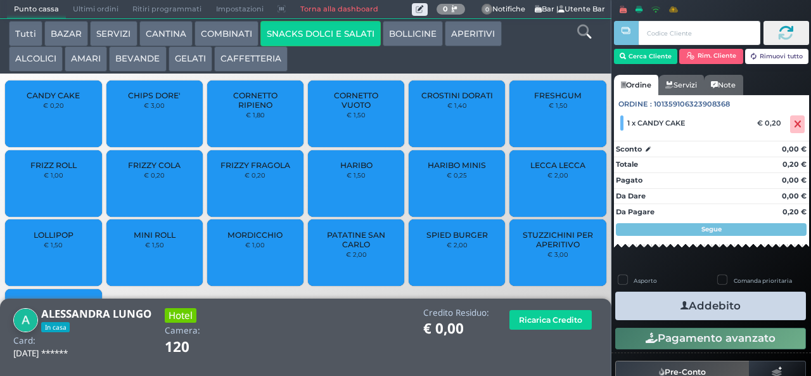
click at [66, 120] on div "CANDY CAKE € 0,20" at bounding box center [53, 113] width 96 height 67
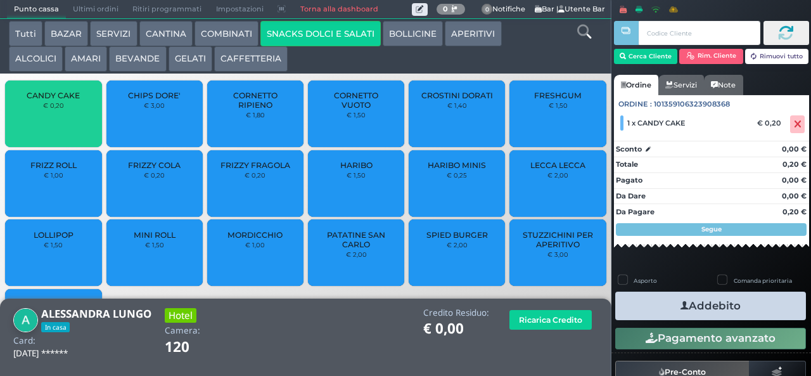
click at [70, 100] on span "CANDY CAKE" at bounding box center [53, 96] width 53 height 10
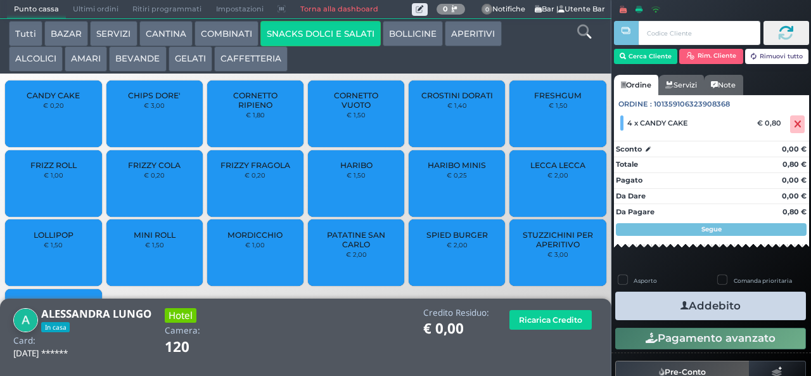
click at [68, 119] on div "CANDY CAKE € 0,20" at bounding box center [53, 113] width 96 height 67
click at [703, 304] on button "Addebito" at bounding box center [710, 305] width 191 height 29
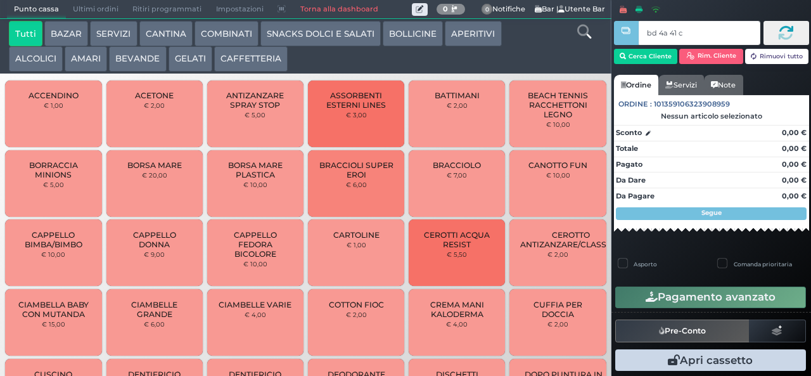
type input "bd 4a 41 c3"
click at [193, 65] on button "GELATI" at bounding box center [190, 58] width 44 height 25
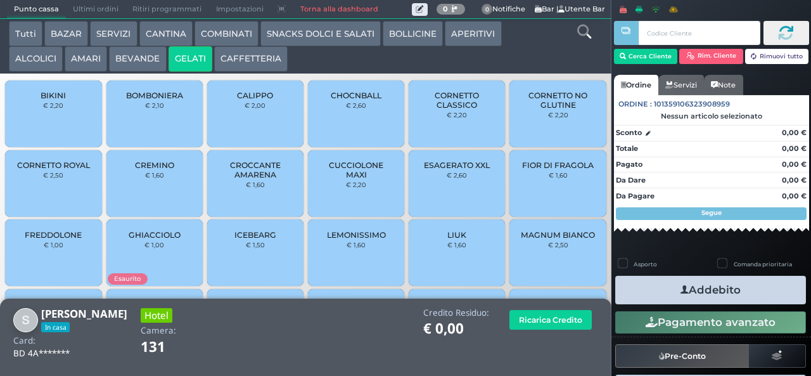
click at [186, 58] on button "GELATI" at bounding box center [190, 58] width 44 height 25
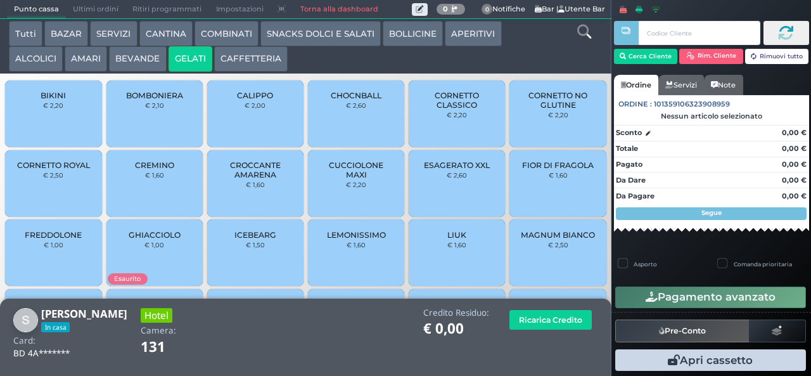
click at [428, 264] on div "LIUK € 1,60" at bounding box center [457, 252] width 96 height 67
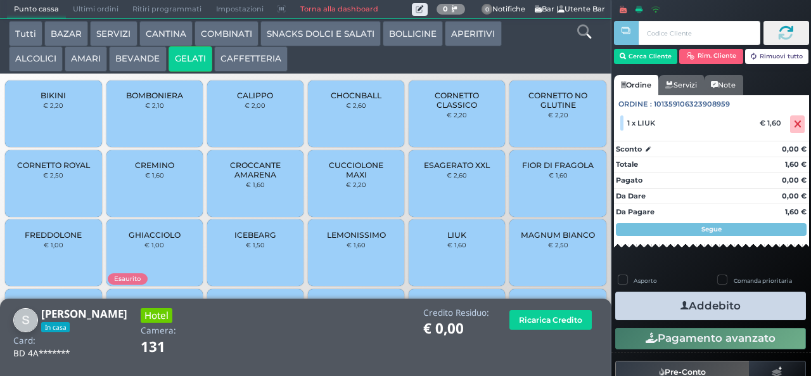
click at [341, 179] on span "CUCCIOLONE MAXI" at bounding box center [356, 169] width 75 height 19
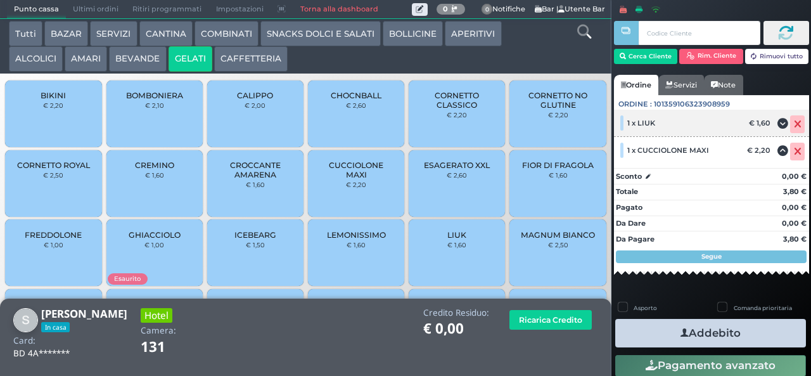
click at [794, 124] on icon at bounding box center [798, 124] width 8 height 1
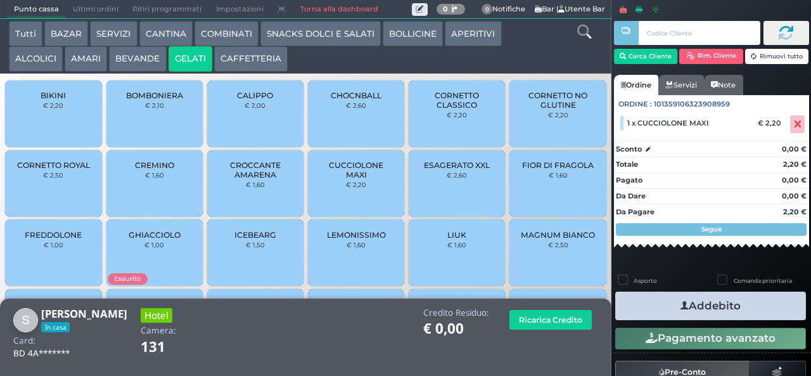
click at [680, 309] on icon "button" at bounding box center [684, 305] width 8 height 13
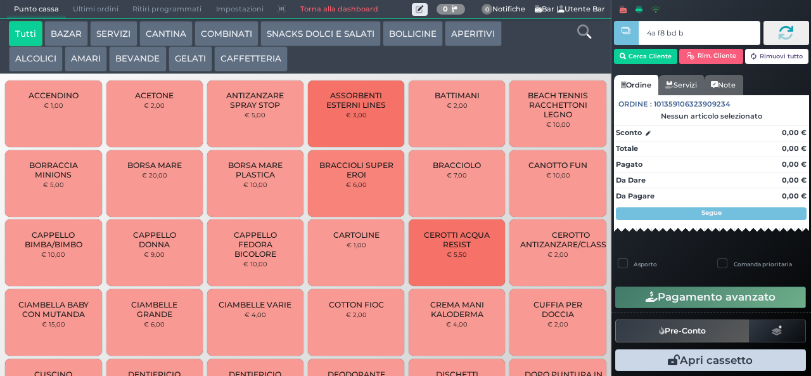
type input "4a f8 bd b9"
click at [183, 63] on button "GELATI" at bounding box center [190, 58] width 44 height 25
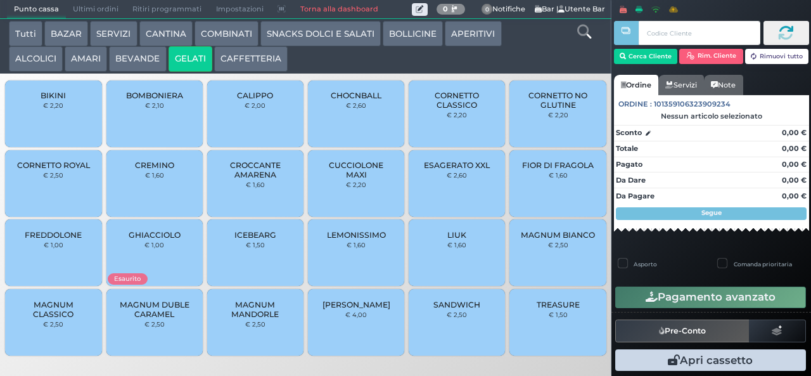
click at [445, 170] on span "ESAGERATO XXL" at bounding box center [457, 165] width 66 height 10
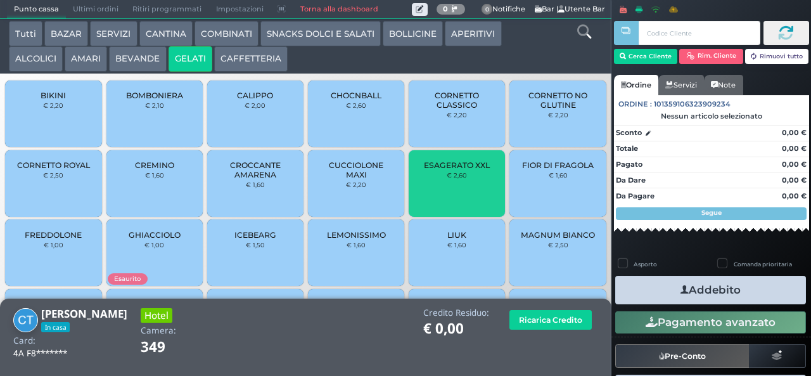
click at [645, 317] on icon "button" at bounding box center [651, 322] width 12 height 11
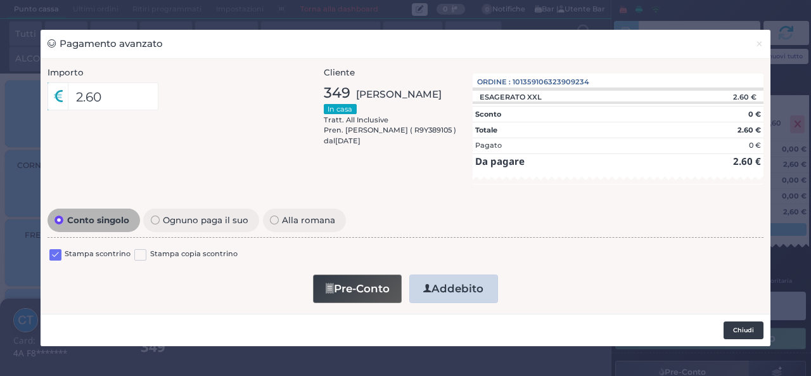
click at [739, 333] on button "Chiudi" at bounding box center [743, 330] width 40 height 18
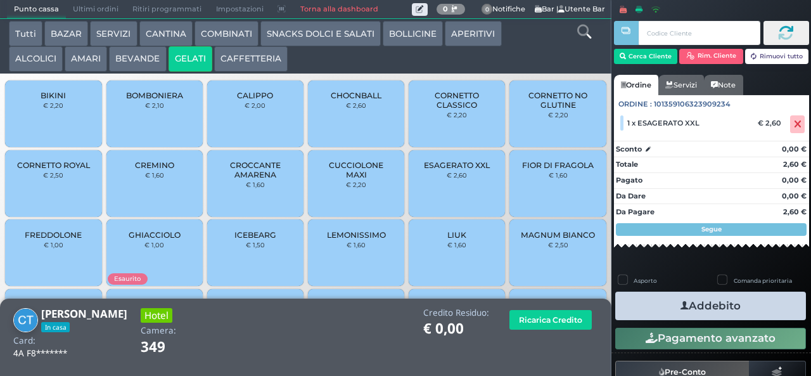
click at [680, 305] on icon "button" at bounding box center [684, 305] width 8 height 13
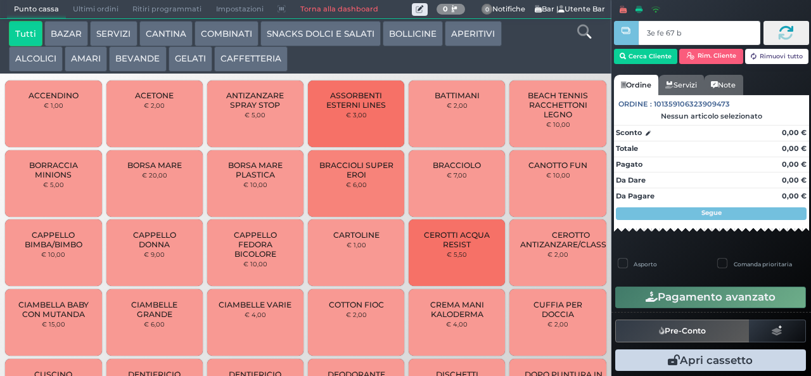
type input "3e fe 67 b9"
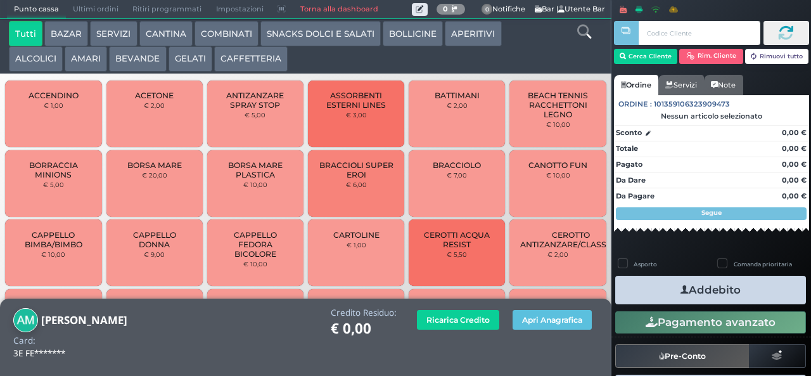
click at [190, 58] on button "GELATI" at bounding box center [190, 58] width 44 height 25
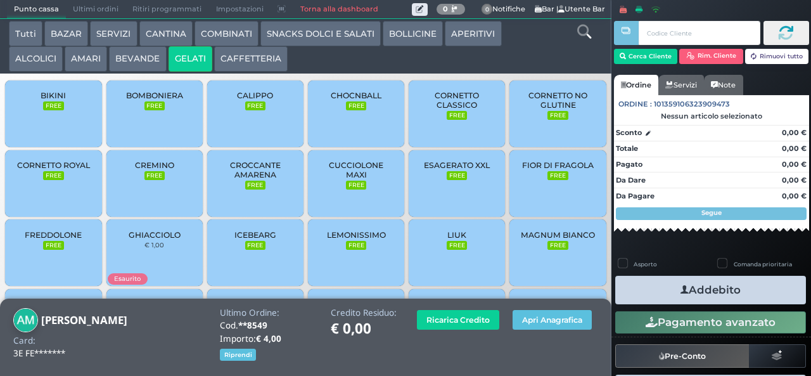
scroll to position [84, 0]
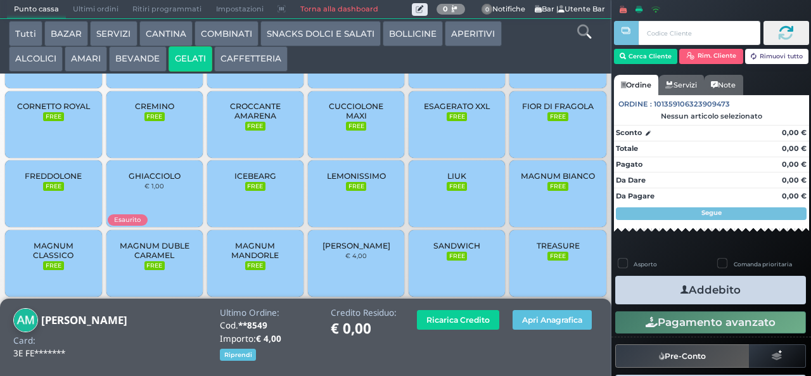
click at [248, 260] on span "MAGNUM MANDORLE" at bounding box center [255, 250] width 75 height 19
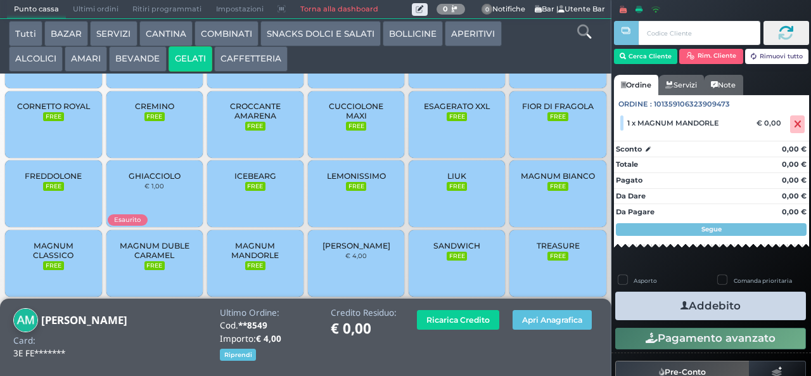
click at [680, 307] on icon "button" at bounding box center [684, 305] width 8 height 13
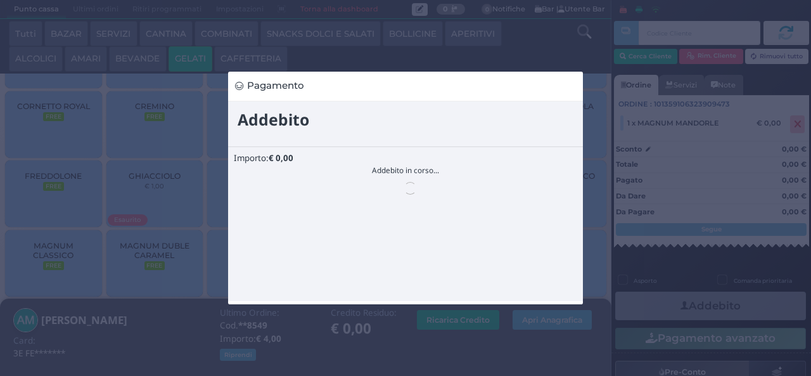
scroll to position [0, 0]
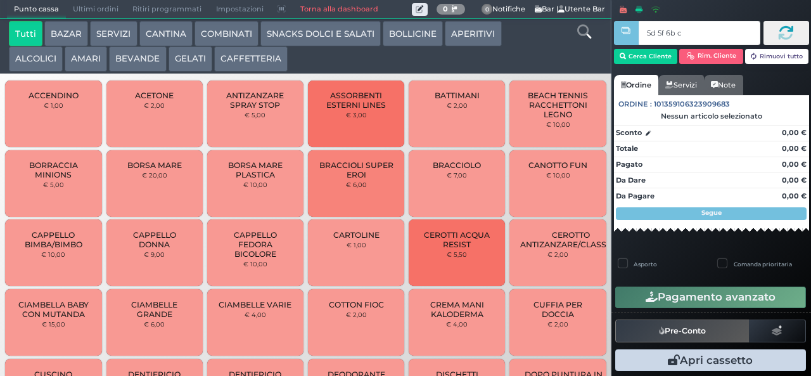
type input "5d 5f 6b c3"
click at [186, 61] on button "GELATI" at bounding box center [190, 58] width 44 height 25
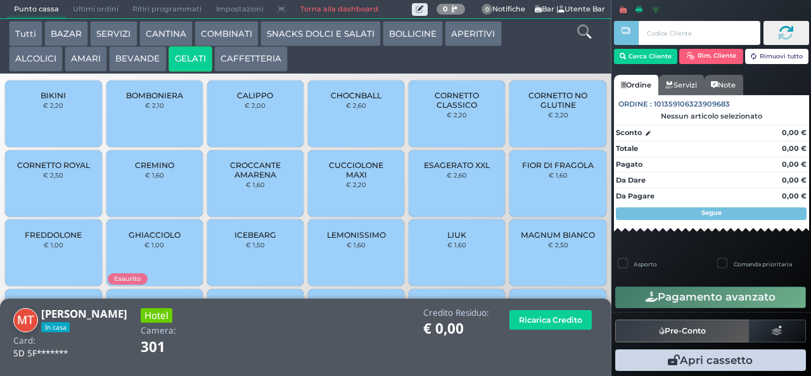
click at [448, 239] on span "LIUK" at bounding box center [456, 235] width 19 height 10
click at [447, 239] on span "LIUK" at bounding box center [456, 235] width 19 height 10
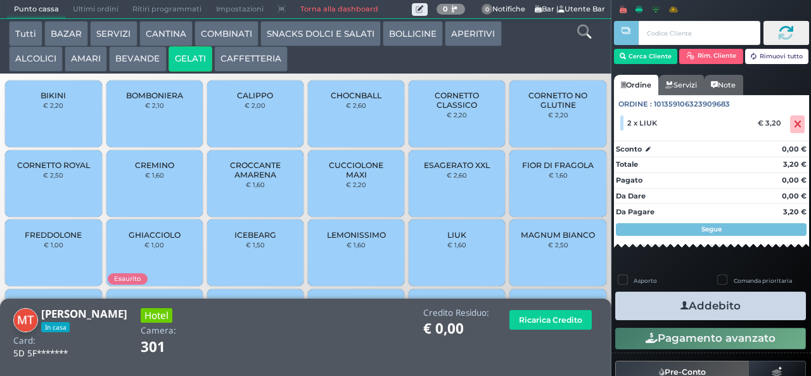
click at [680, 305] on icon "button" at bounding box center [684, 305] width 8 height 13
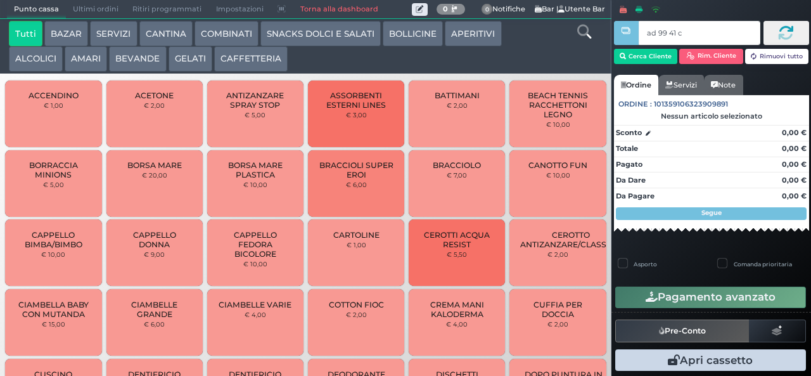
type input "ad 99 41 c3"
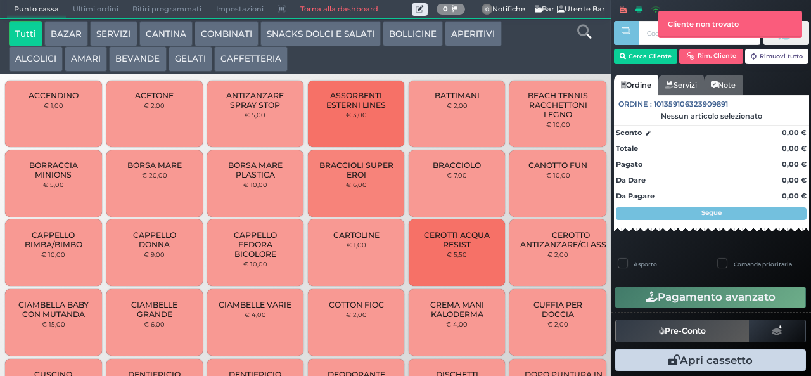
click at [243, 69] on button "CAFFETTERIA" at bounding box center [250, 58] width 73 height 25
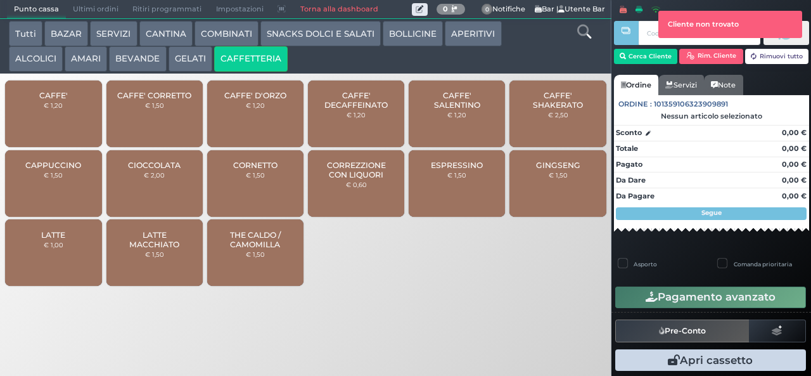
click at [435, 110] on span "CAFFE' SALENTINO" at bounding box center [456, 100] width 75 height 19
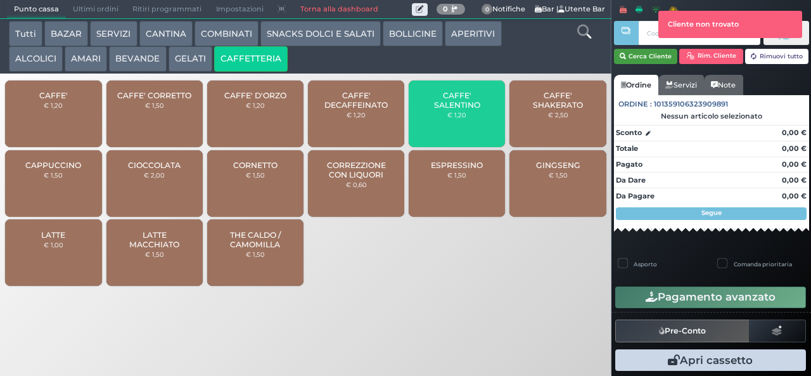
click at [645, 55] on button "Cerca Cliente" at bounding box center [646, 56] width 64 height 15
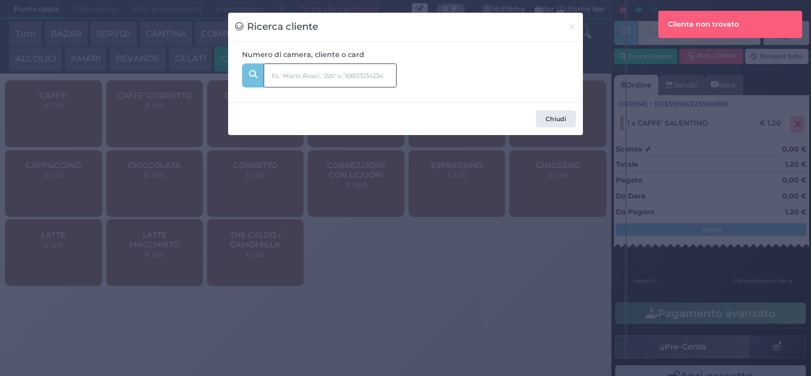
click at [355, 77] on input "text" at bounding box center [330, 75] width 133 height 24
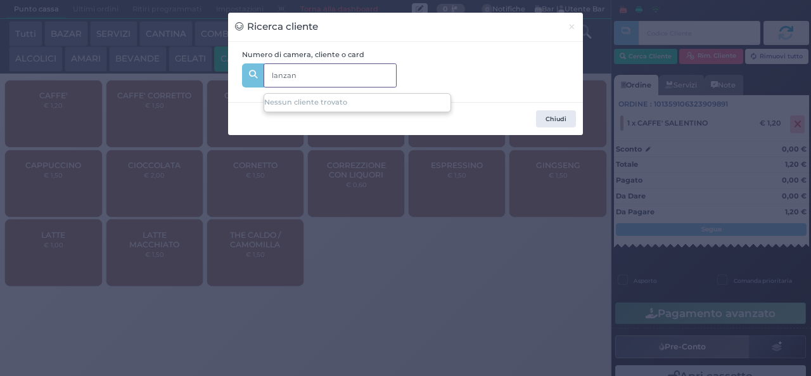
type input "lanza"
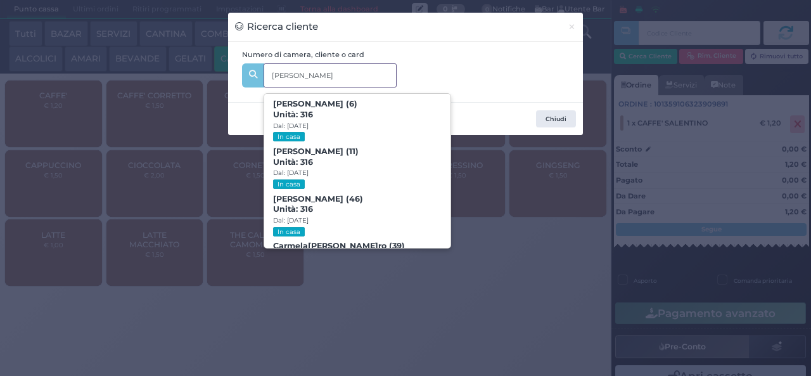
scroll to position [58, 0]
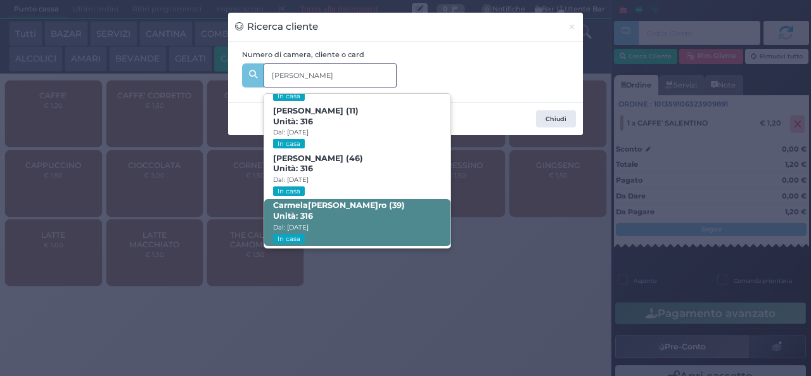
click at [365, 207] on span "Carmela Lanza ro (39) Unità: 316 Dal: 31/08/2025 In casa" at bounding box center [357, 223] width 186 height 48
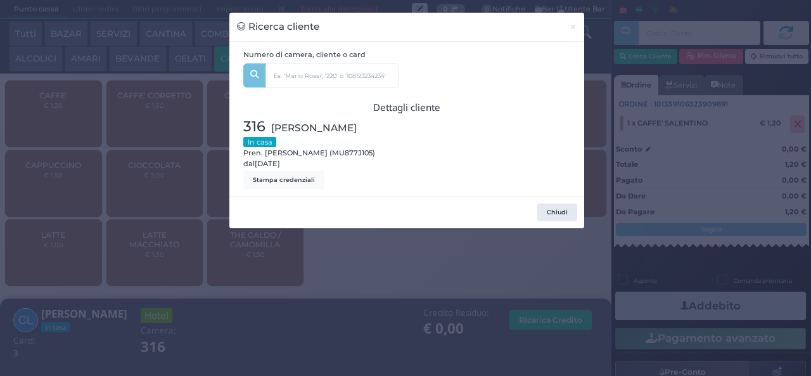
click at [324, 310] on div "Ricerca cliente × Numero di camera, cliente o card lanza Michele Vitolo (6) Uni…" at bounding box center [405, 188] width 811 height 376
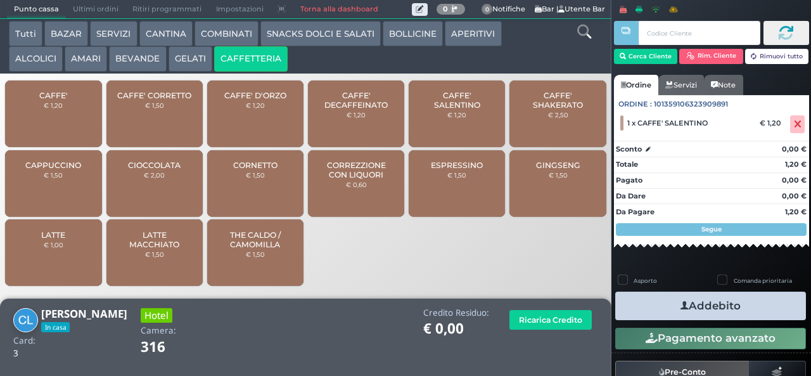
click at [680, 305] on icon "button" at bounding box center [684, 305] width 8 height 13
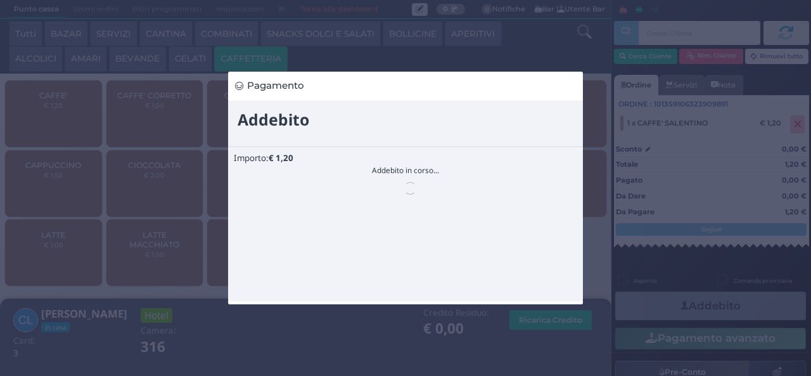
scroll to position [0, 0]
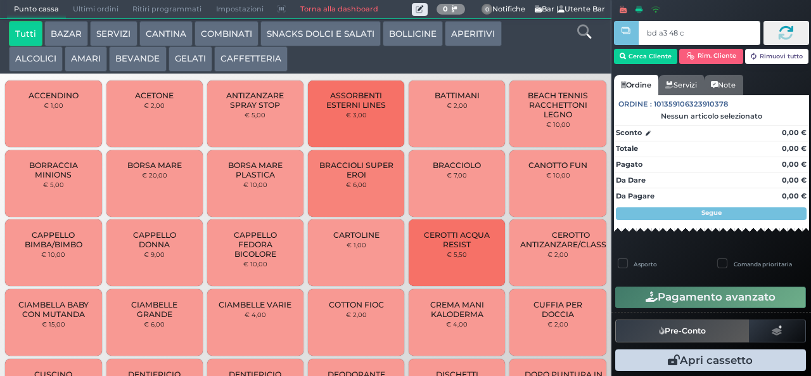
type input "bd a3 48 c3"
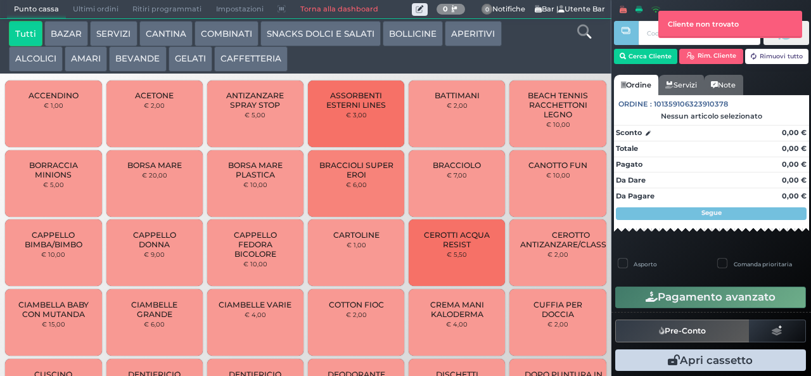
click at [247, 60] on button "CAFFETTERIA" at bounding box center [250, 58] width 73 height 25
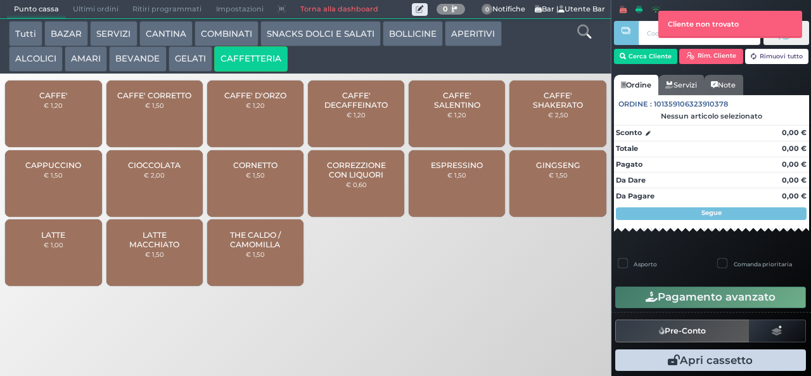
click at [248, 55] on button "CAFFETTERIA" at bounding box center [250, 58] width 73 height 25
click at [626, 61] on div at bounding box center [626, 178] width 3 height 357
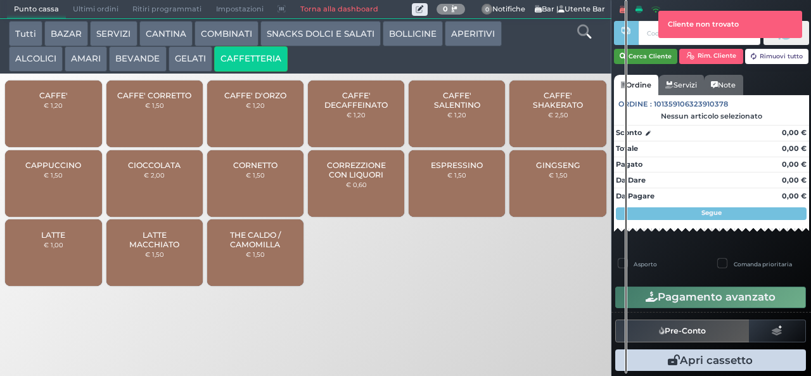
click at [639, 53] on button "Cerca Cliente" at bounding box center [646, 56] width 64 height 15
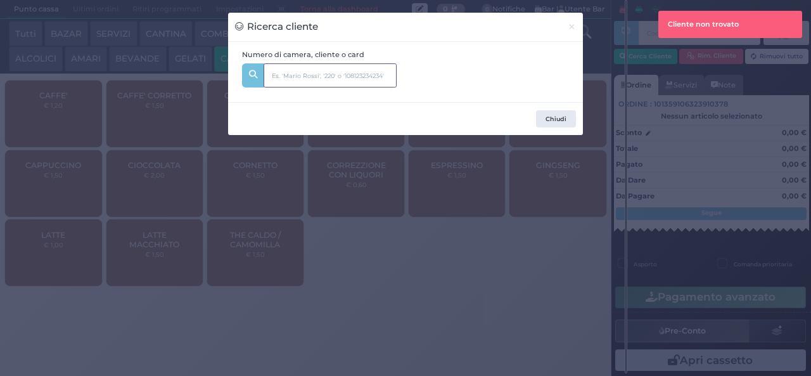
click at [330, 80] on input "text" at bounding box center [330, 75] width 133 height 24
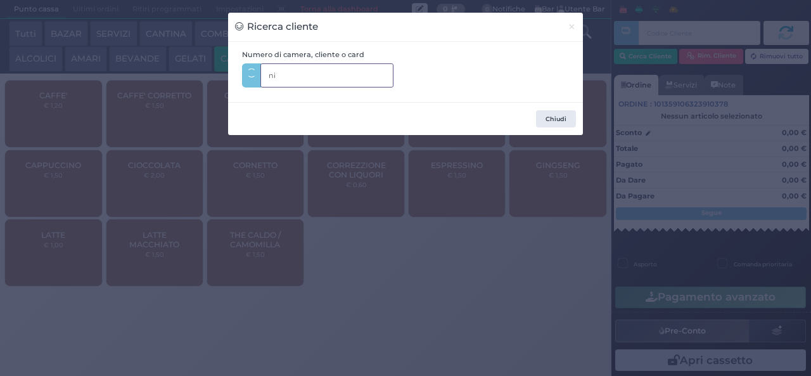
type input "n"
type input "331"
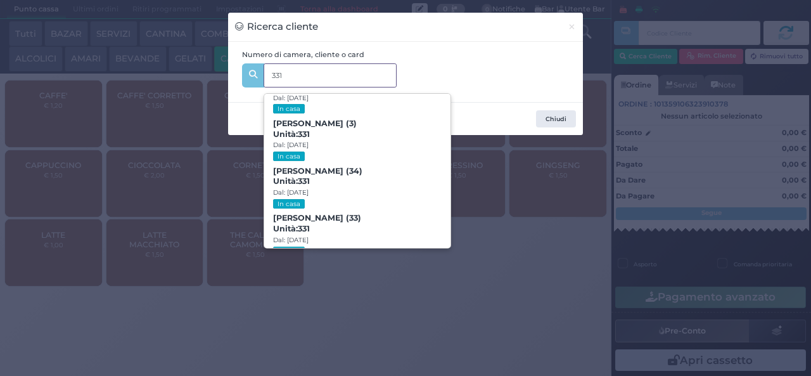
scroll to position [58, 0]
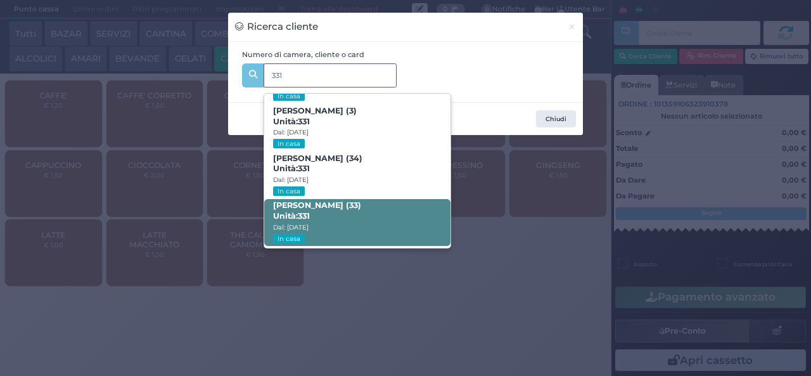
click at [355, 220] on span "GRAZIA PIPOLI (33) Unità: 331 Dal: 31/08/2025 In casa" at bounding box center [357, 223] width 186 height 48
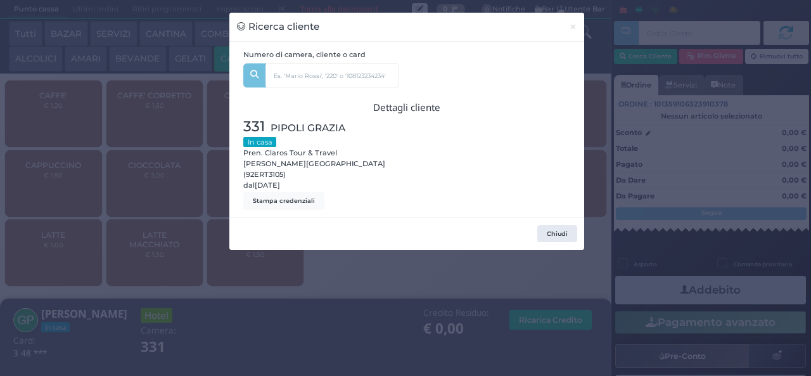
click at [266, 320] on div "Ricerca cliente × Numero di camera, cliente o card 331 REBECCA LIPPOLIS (0) Uni…" at bounding box center [405, 188] width 811 height 376
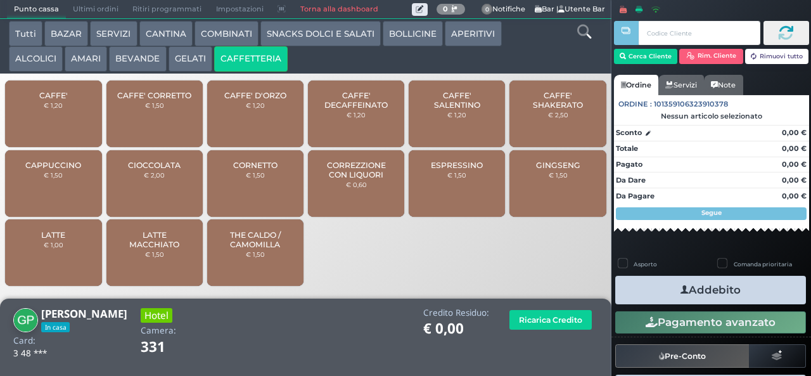
click at [473, 110] on span "CAFFE' SALENTINO" at bounding box center [456, 100] width 75 height 19
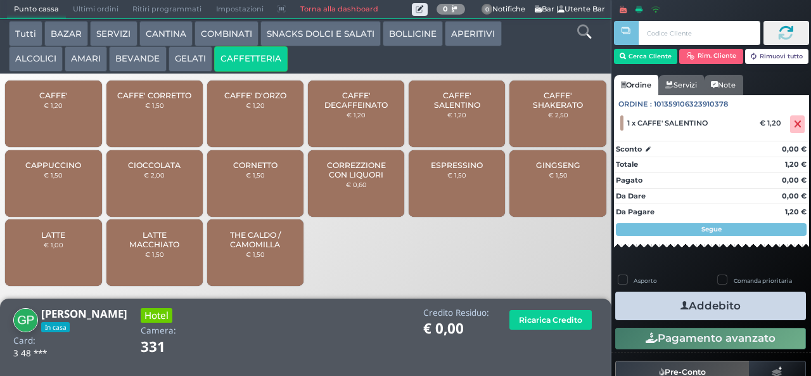
click at [680, 305] on icon "button" at bounding box center [684, 305] width 8 height 13
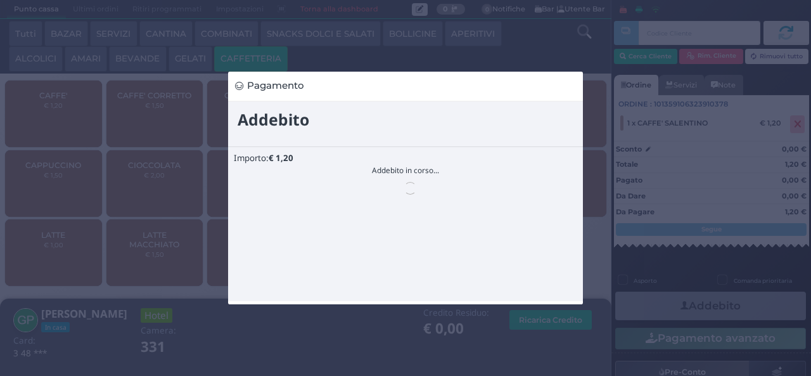
scroll to position [0, 0]
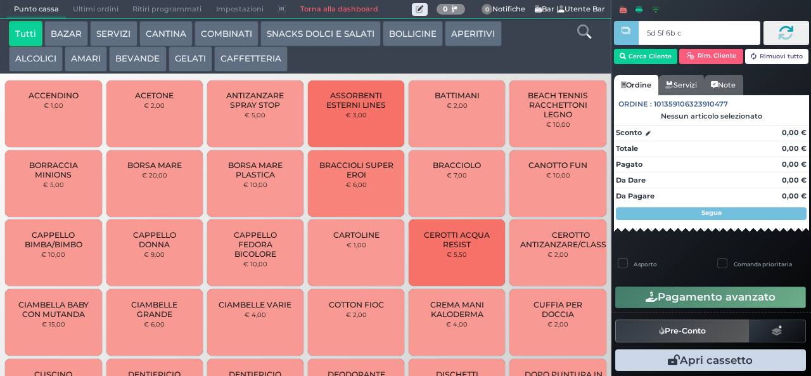
type input "5d 5f 6b c3"
click at [189, 56] on button "GELATI" at bounding box center [190, 58] width 44 height 25
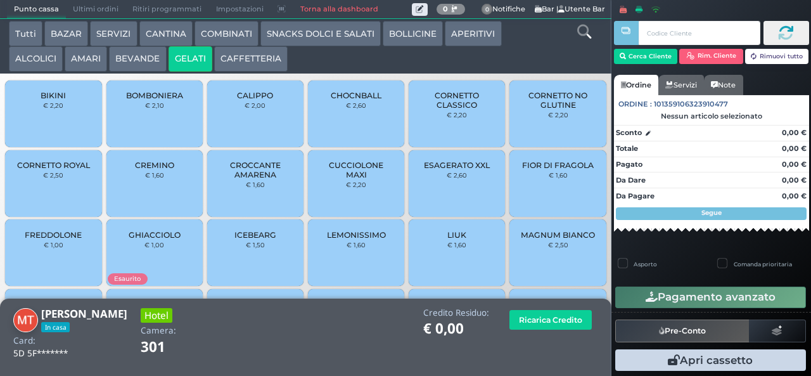
click at [461, 110] on span "CORNETTO CLASSICO" at bounding box center [456, 100] width 75 height 19
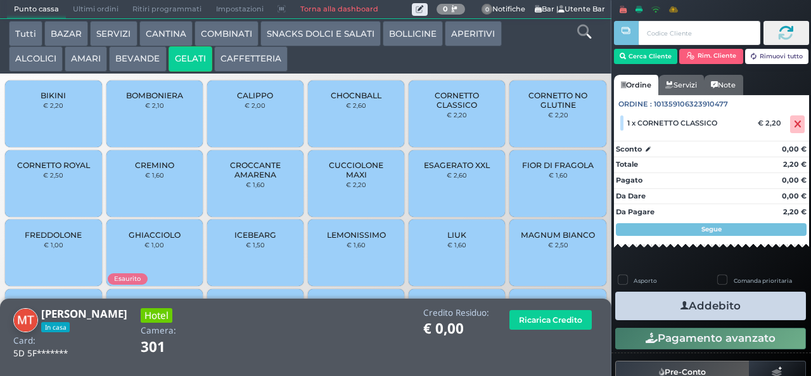
click at [682, 303] on icon "button" at bounding box center [684, 305] width 8 height 13
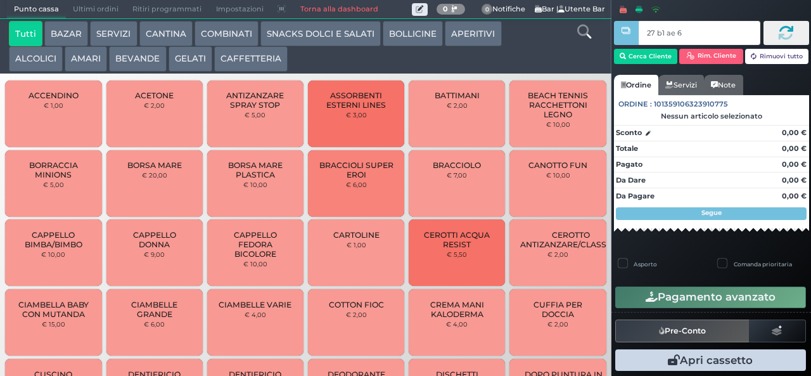
type input "27 b1 ae 67"
click at [180, 56] on button "GELATI" at bounding box center [190, 58] width 44 height 25
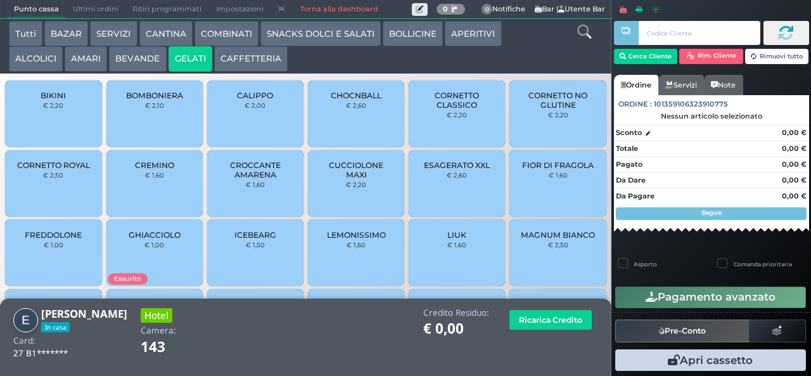
click at [550, 198] on div "FIOR DI FRAGOLA € 1,60" at bounding box center [557, 183] width 96 height 67
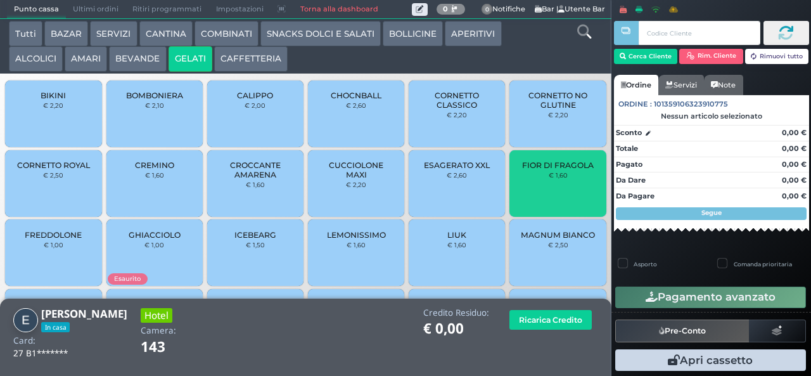
scroll to position [84, 0]
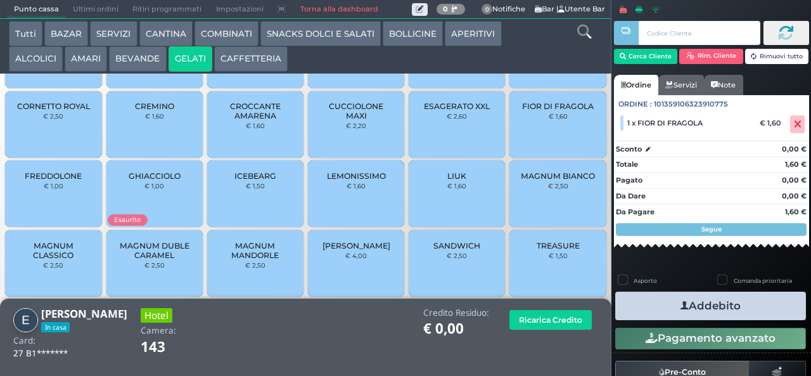
click at [248, 257] on span "MAGNUM MANDORLE" at bounding box center [255, 250] width 75 height 19
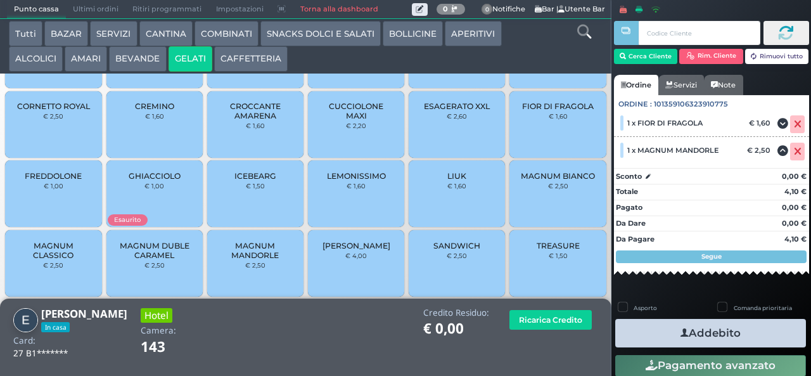
click at [701, 327] on button "Addebito" at bounding box center [710, 333] width 191 height 29
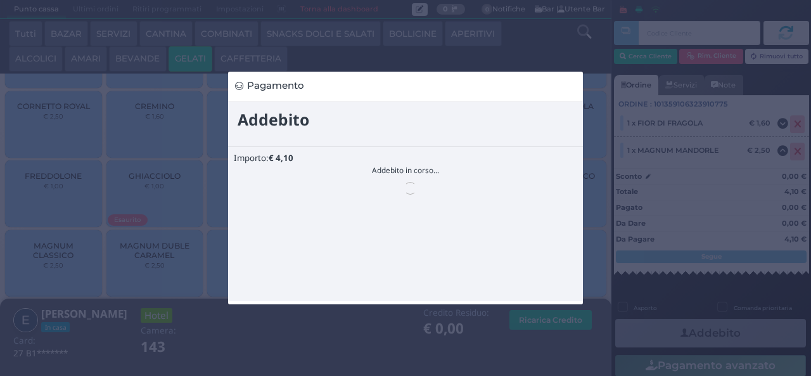
scroll to position [0, 0]
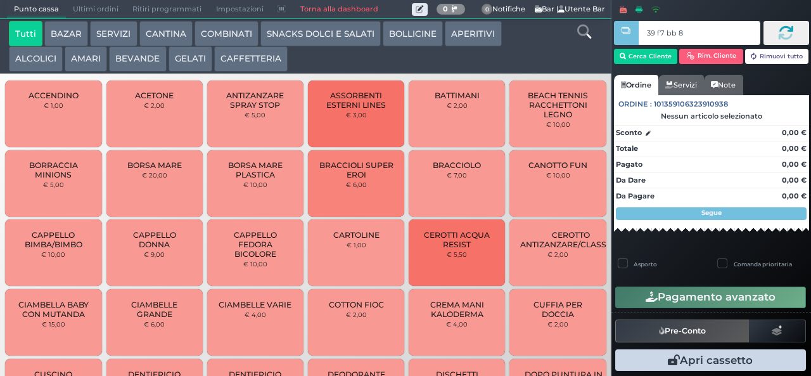
type input "39 f7 bb 8b"
click at [207, 61] on button "GELATI" at bounding box center [190, 58] width 44 height 25
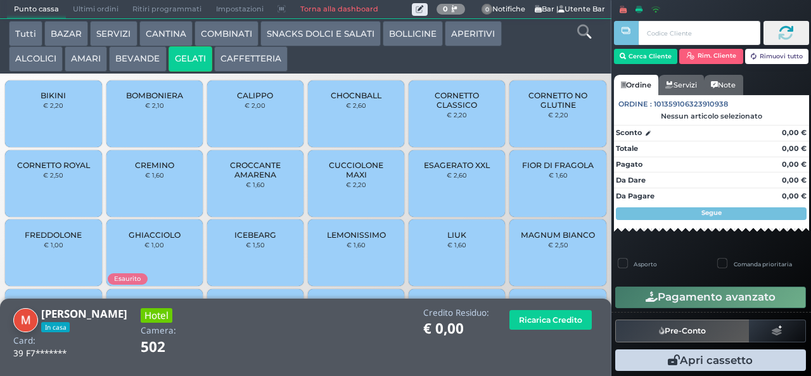
click at [447, 170] on span "ESAGERATO XXL" at bounding box center [457, 165] width 66 height 10
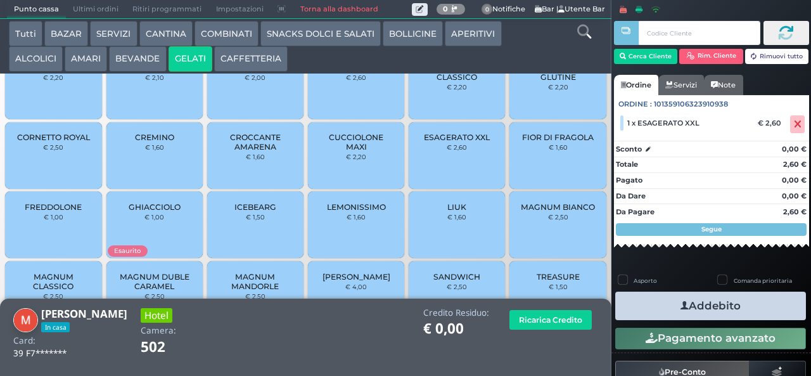
scroll to position [49, 0]
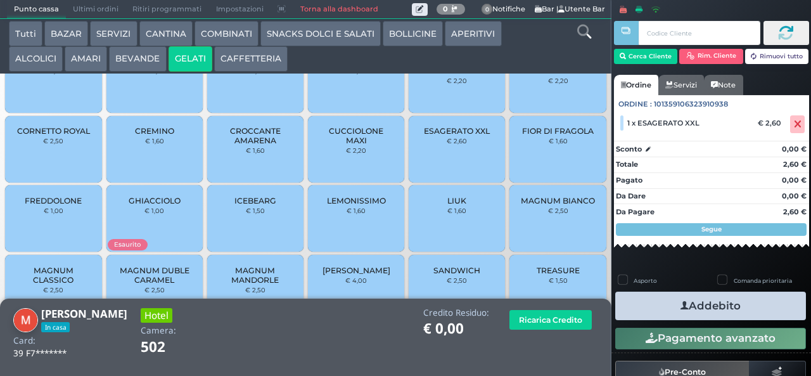
click at [67, 277] on span "MAGNUM CLASSICO" at bounding box center [53, 274] width 75 height 19
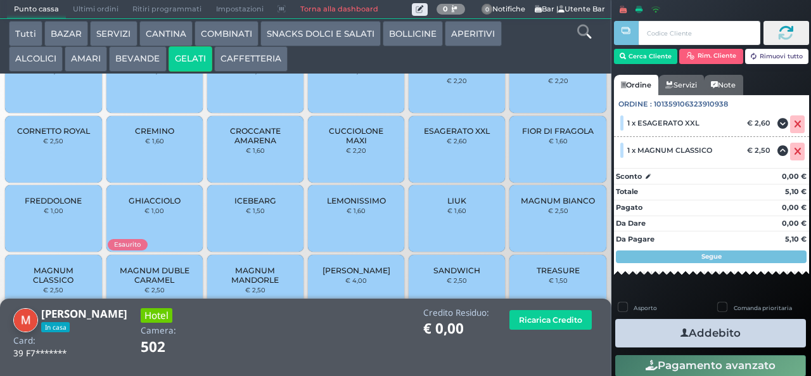
click at [648, 332] on button "Addebito" at bounding box center [710, 333] width 191 height 29
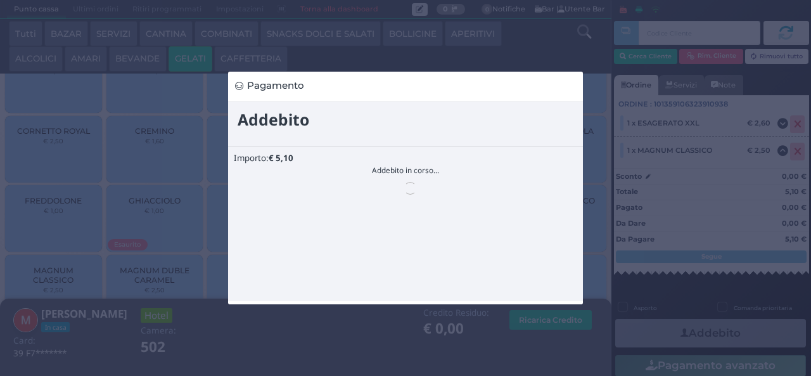
scroll to position [0, 0]
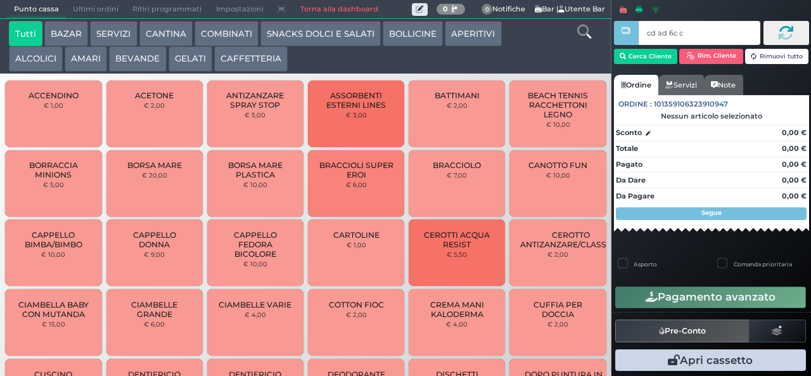
type input "cd ad 6c c3"
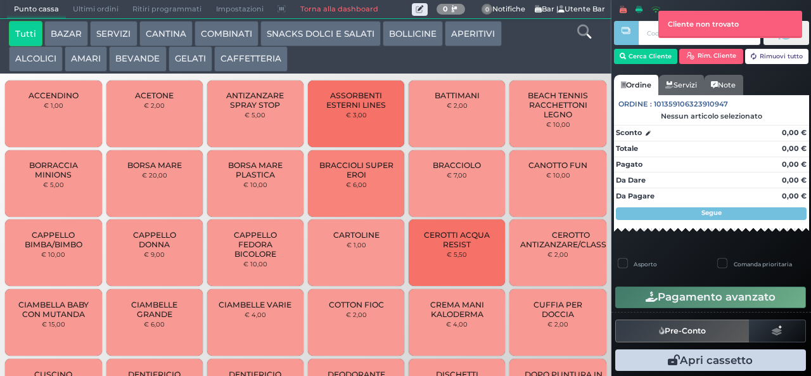
click at [146, 63] on button "BEVANDE" at bounding box center [137, 58] width 57 height 25
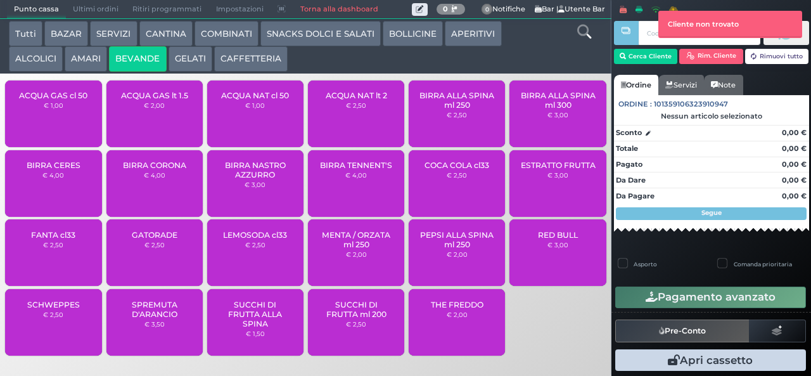
click at [247, 67] on button "CAFFETTERIA" at bounding box center [250, 58] width 73 height 25
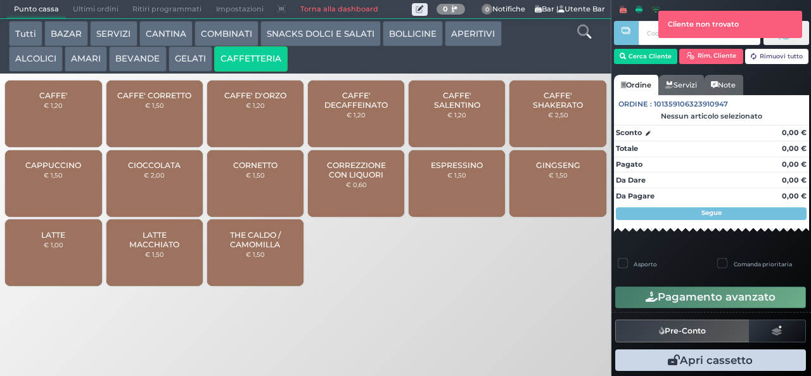
click at [452, 110] on span "CAFFE' SALENTINO" at bounding box center [456, 100] width 75 height 19
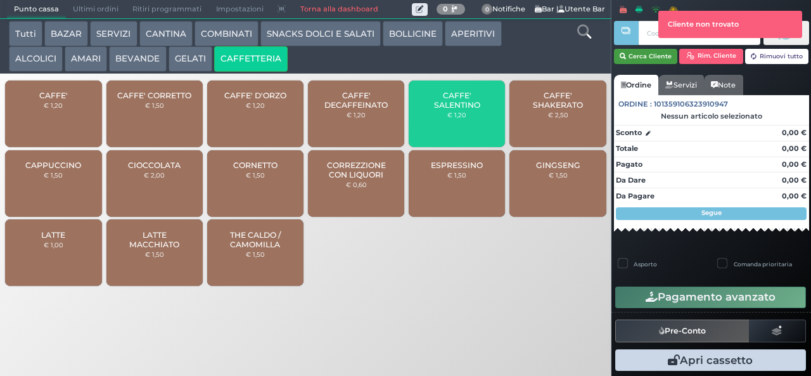
click at [649, 55] on button "Cerca Cliente" at bounding box center [646, 56] width 64 height 15
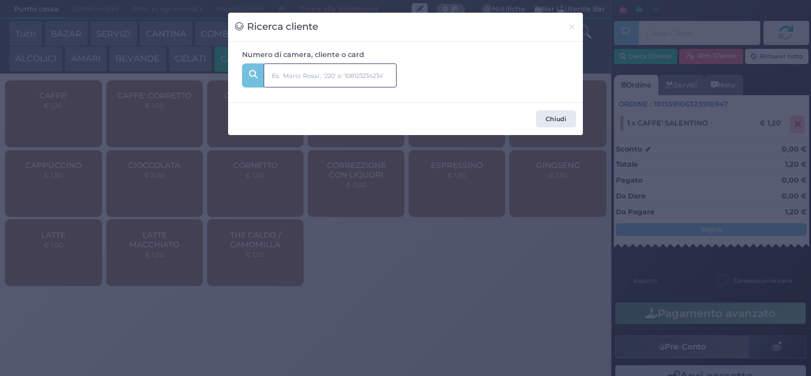
click at [308, 77] on input "text" at bounding box center [330, 75] width 133 height 24
type input "504"
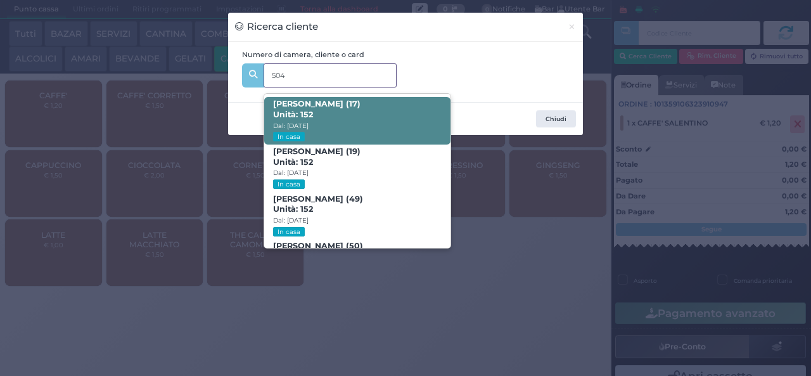
click at [402, 116] on span "[PERSON_NAME] (17) Unità: 152 Dal: [DATE] In casa" at bounding box center [357, 121] width 186 height 48
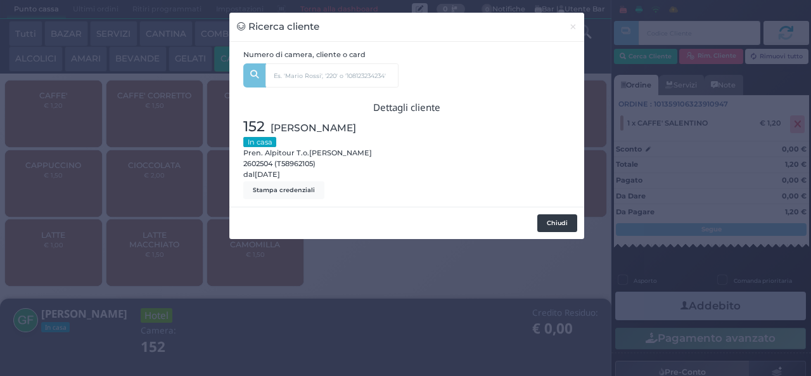
click at [557, 222] on button "Chiudi" at bounding box center [557, 223] width 40 height 18
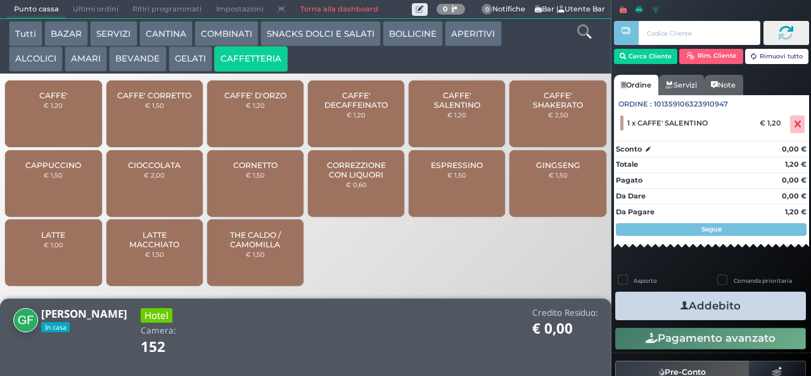
click at [724, 305] on button "Addebito" at bounding box center [710, 305] width 191 height 29
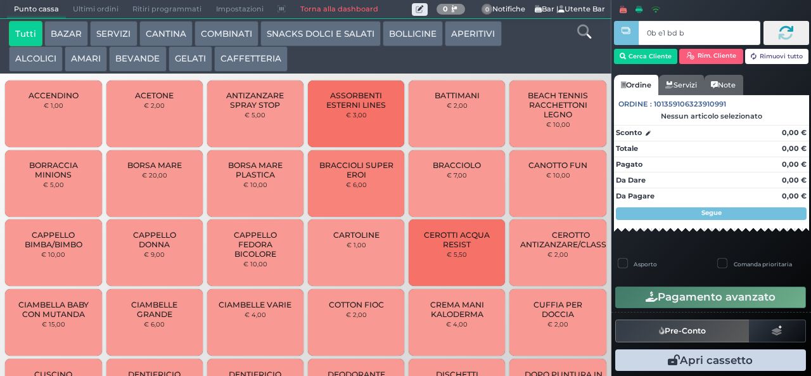
type input "0b e1 bd b9"
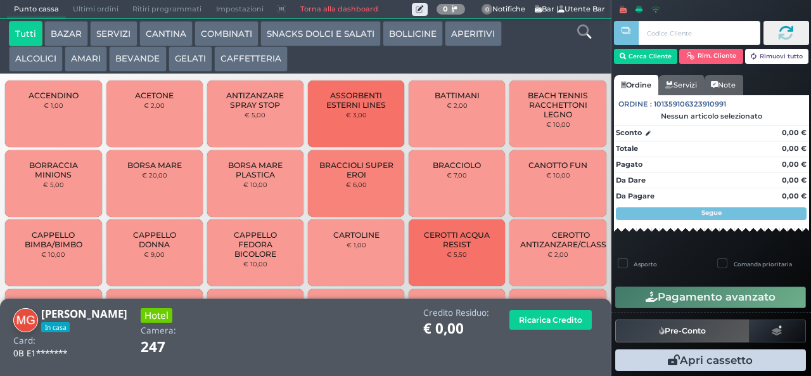
click at [258, 64] on button "CAFFETTERIA" at bounding box center [250, 58] width 73 height 25
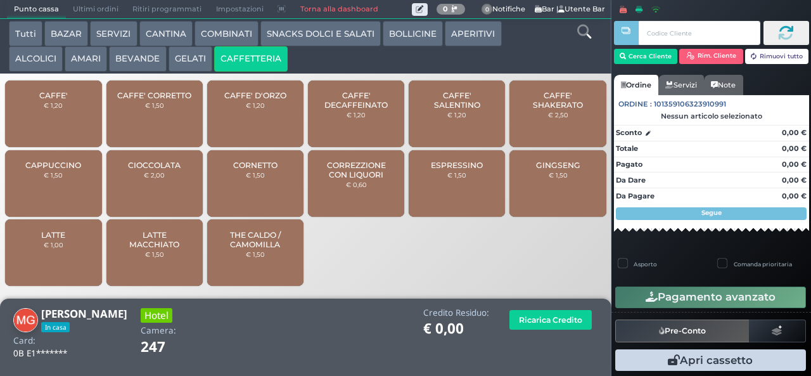
click at [171, 68] on button "GELATI" at bounding box center [190, 58] width 44 height 25
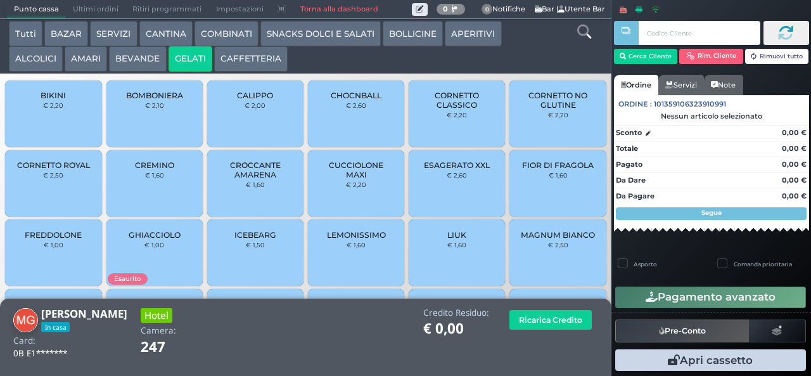
click at [556, 179] on small "€ 1,60" at bounding box center [558, 175] width 19 height 8
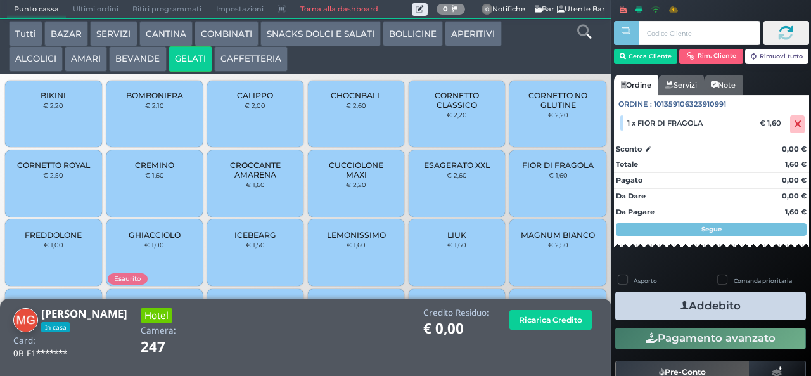
click at [771, 313] on button "Addebito" at bounding box center [710, 305] width 191 height 29
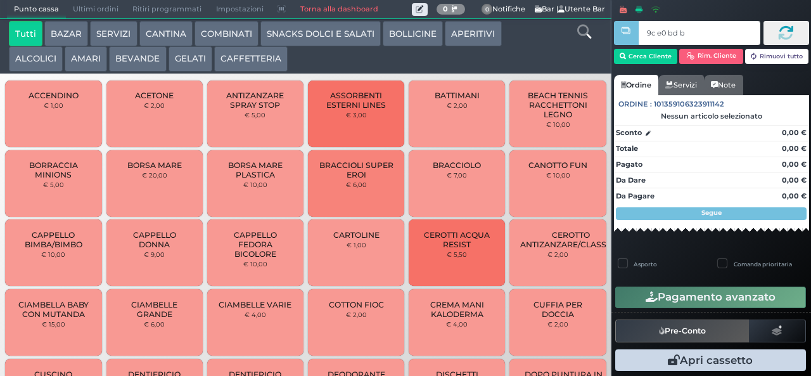
type input "9c e0 bd b9"
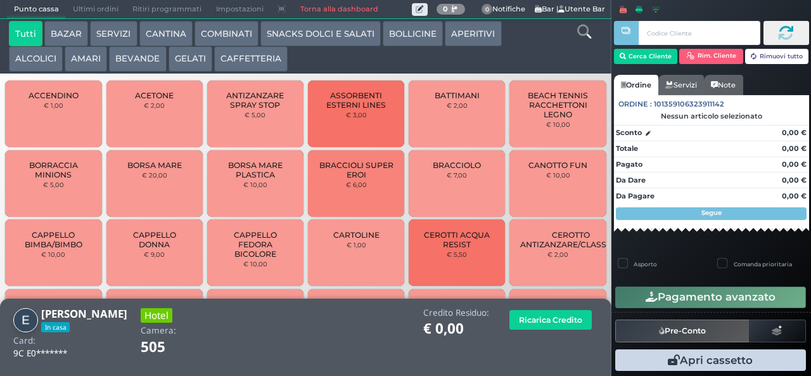
click at [188, 62] on button "GELATI" at bounding box center [190, 58] width 44 height 25
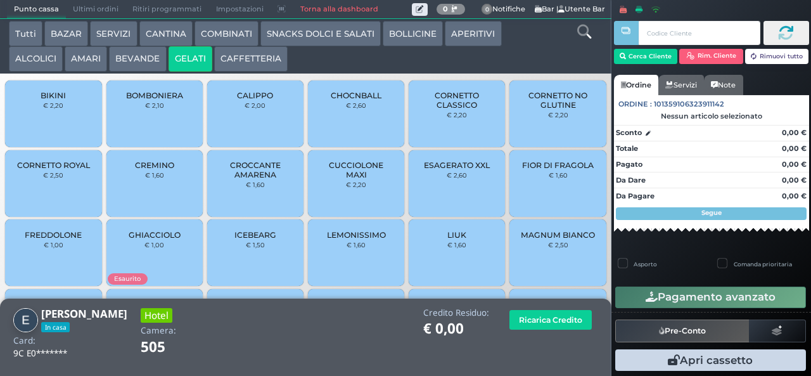
click at [442, 110] on span "CORNETTO CLASSICO" at bounding box center [456, 100] width 75 height 19
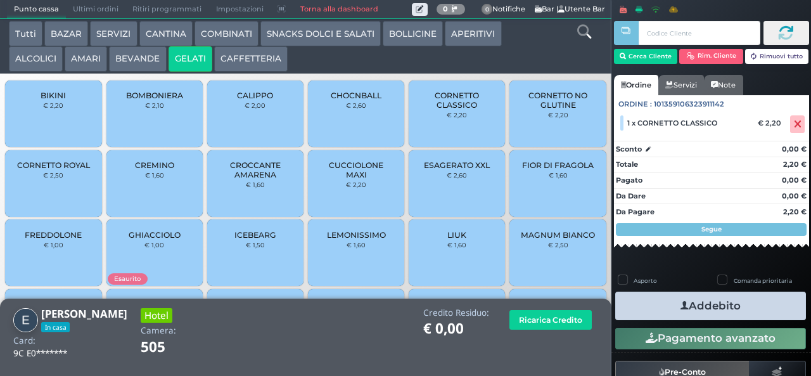
click at [527, 194] on div "FIOR DI FRAGOLA € 1,60" at bounding box center [557, 183] width 96 height 67
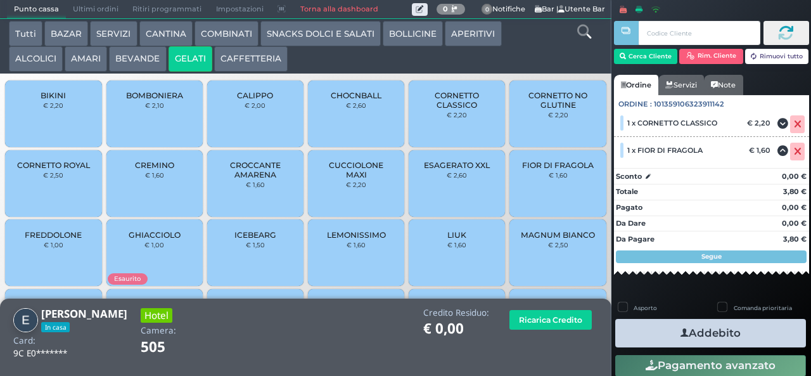
click at [243, 100] on span "CALIPPO" at bounding box center [255, 96] width 36 height 10
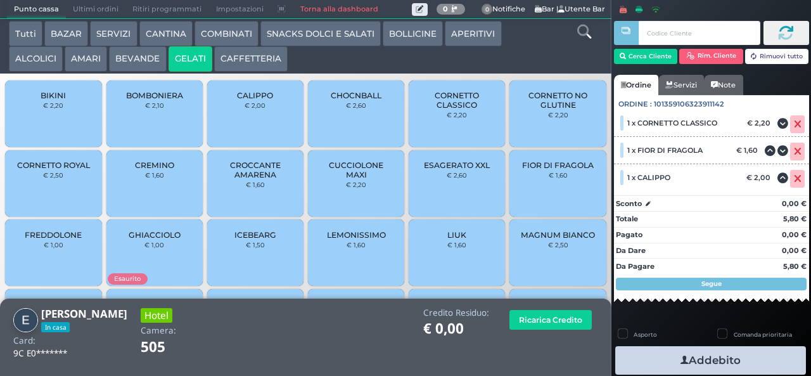
click at [656, 355] on button "Addebito" at bounding box center [710, 360] width 191 height 29
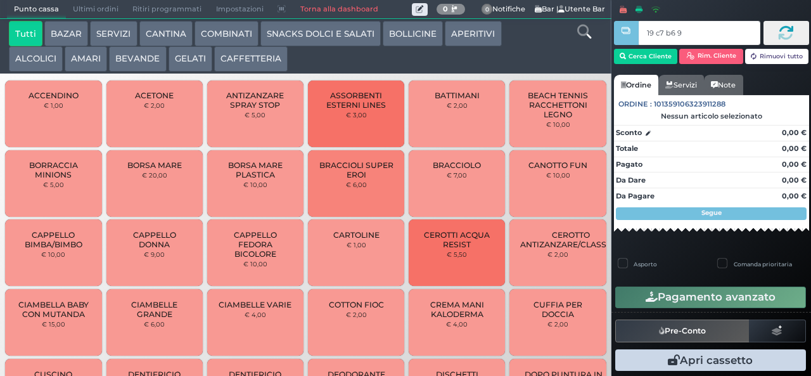
type input "19 c7 b6 95"
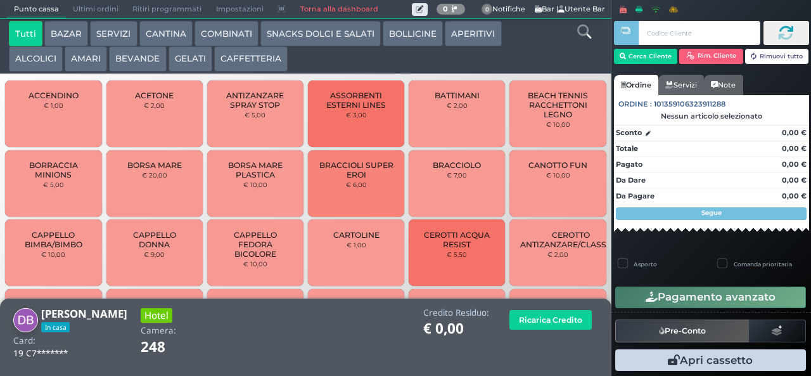
click at [583, 35] on icon at bounding box center [584, 32] width 14 height 14
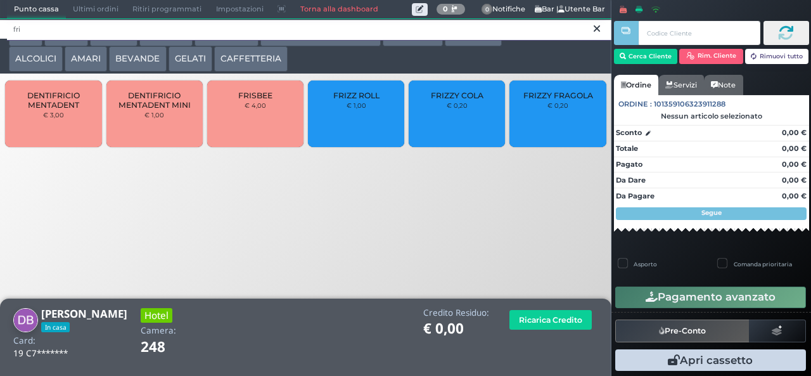
type input "fri"
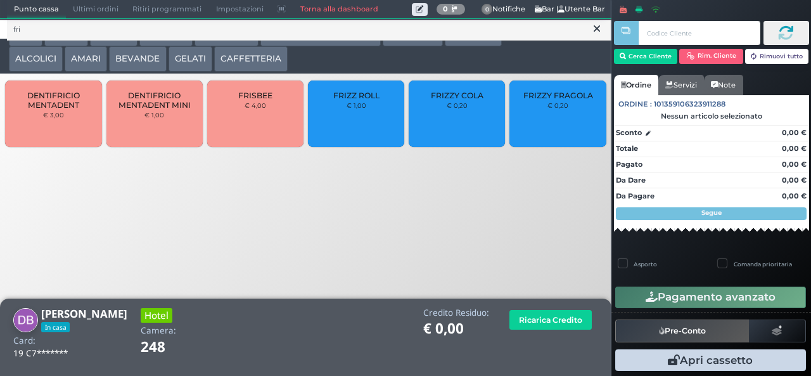
click at [446, 132] on div "FRIZZY COLA € 0,20" at bounding box center [457, 113] width 96 height 67
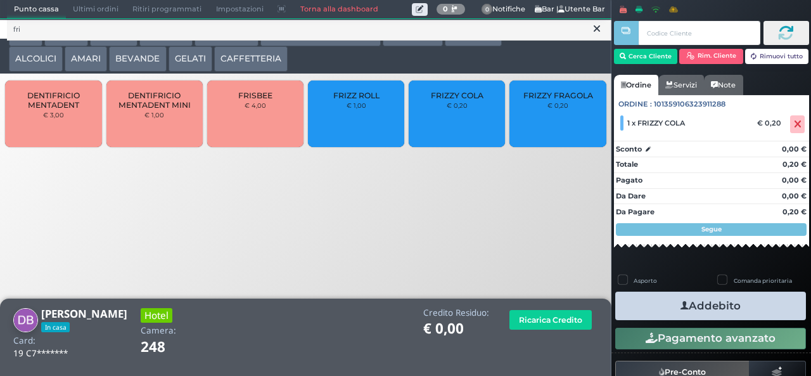
click at [766, 314] on button "Addebito" at bounding box center [710, 305] width 191 height 29
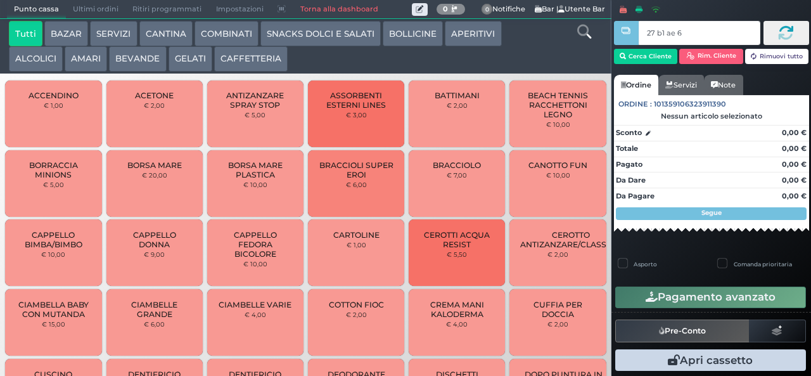
type input "27 b1 ae 67"
click at [0, 0] on div at bounding box center [0, 0] width 0 height 0
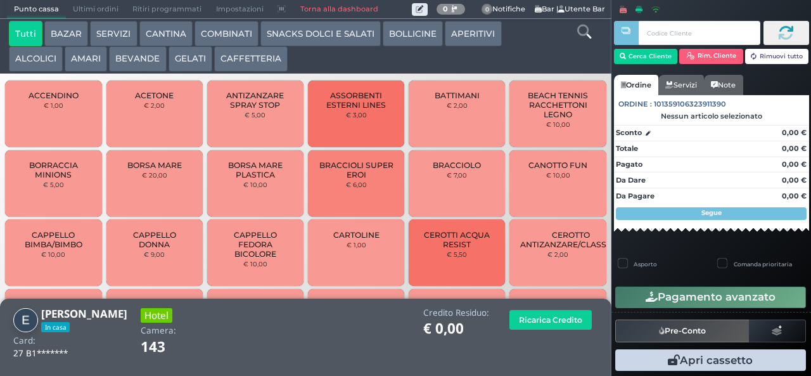
click at [583, 36] on icon at bounding box center [584, 32] width 14 height 14
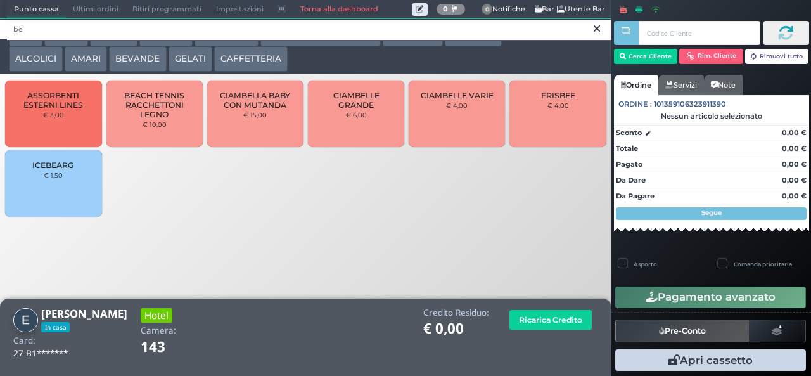
type input "be"
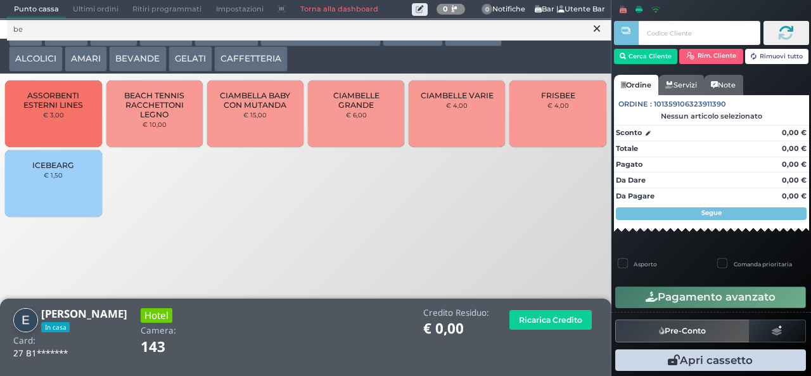
click at [592, 35] on button at bounding box center [596, 29] width 11 height 14
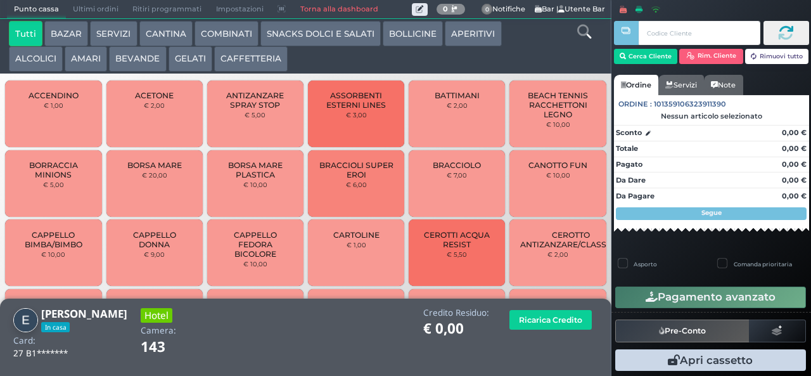
click at [588, 35] on icon at bounding box center [584, 32] width 14 height 14
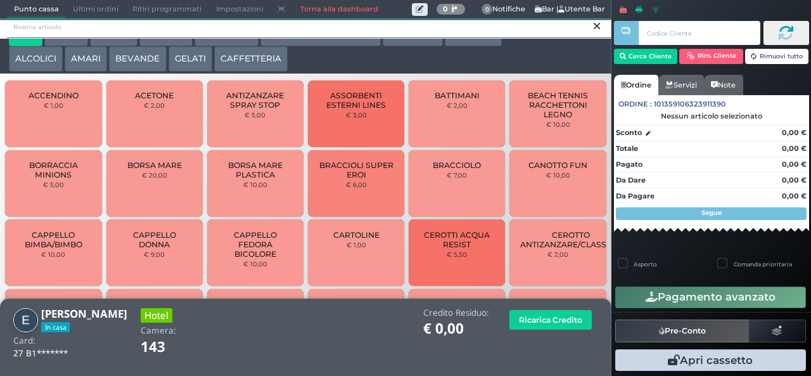
scroll to position [11, 0]
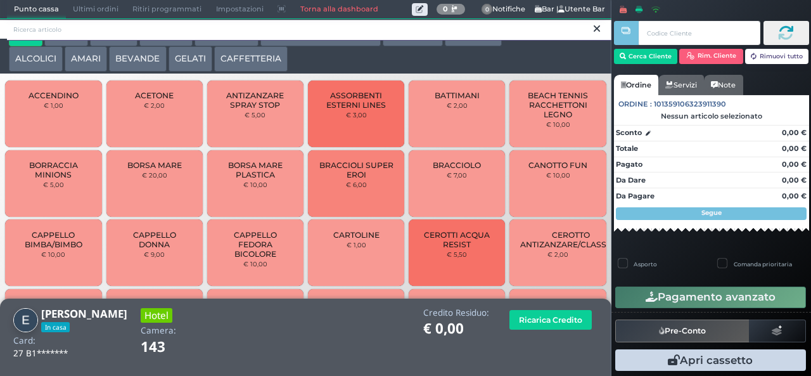
click at [587, 33] on input "search" at bounding box center [309, 30] width 604 height 22
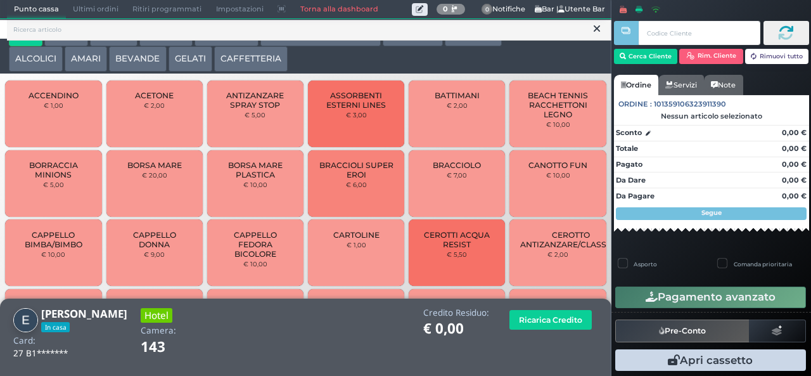
click at [597, 29] on icon at bounding box center [597, 28] width 6 height 13
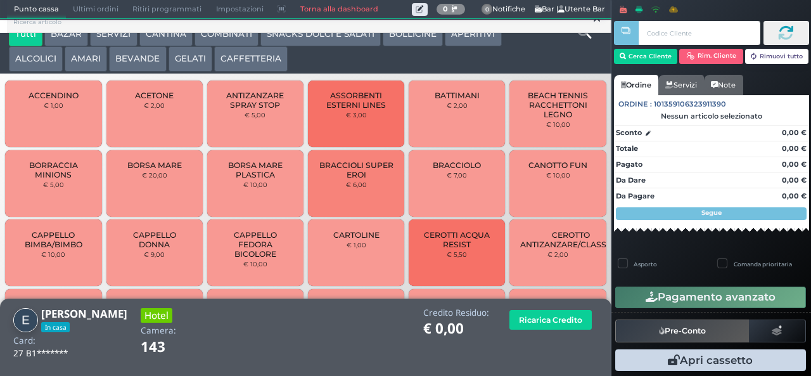
click at [586, 32] on icon at bounding box center [584, 32] width 14 height 14
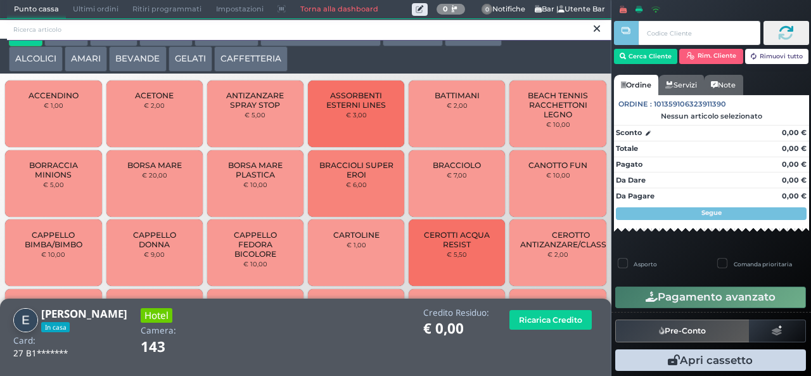
click at [546, 41] on input "search" at bounding box center [309, 30] width 604 height 22
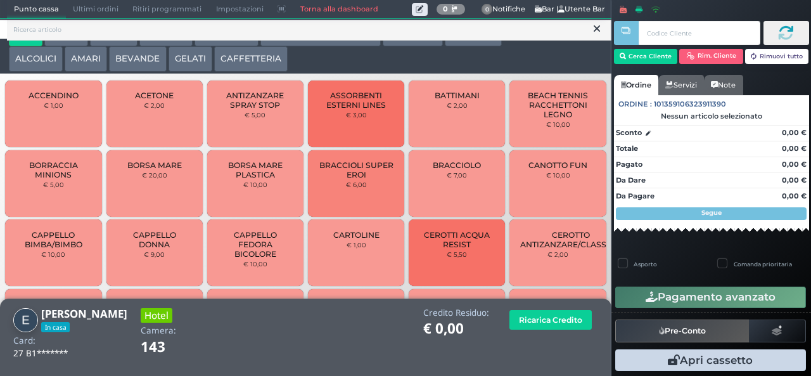
click at [594, 31] on icon at bounding box center [597, 28] width 6 height 13
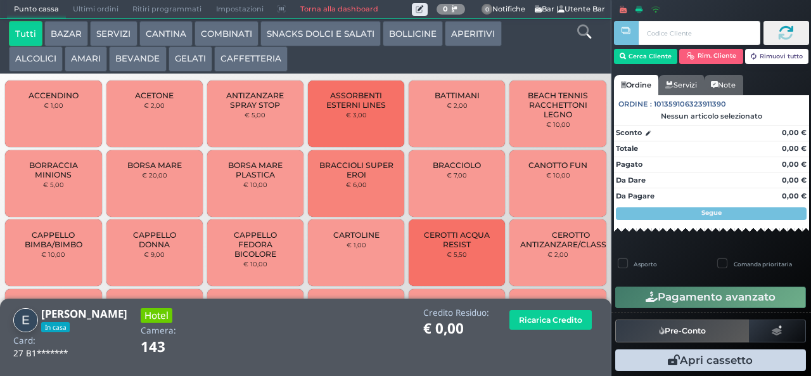
click at [39, 63] on button "ALCOLICI" at bounding box center [36, 58] width 54 height 25
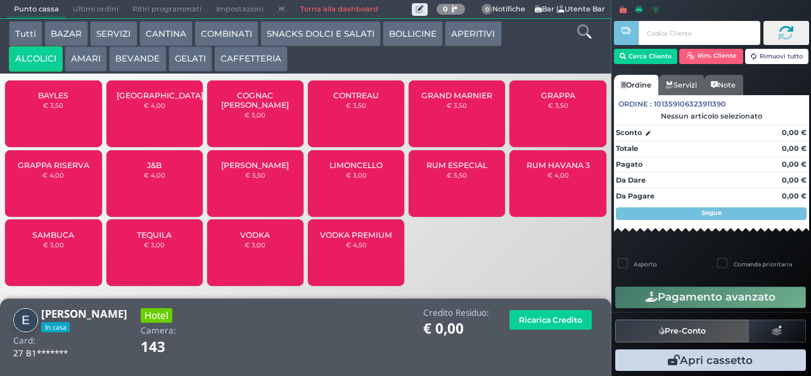
click at [47, 100] on span "BAYLES" at bounding box center [53, 96] width 30 height 10
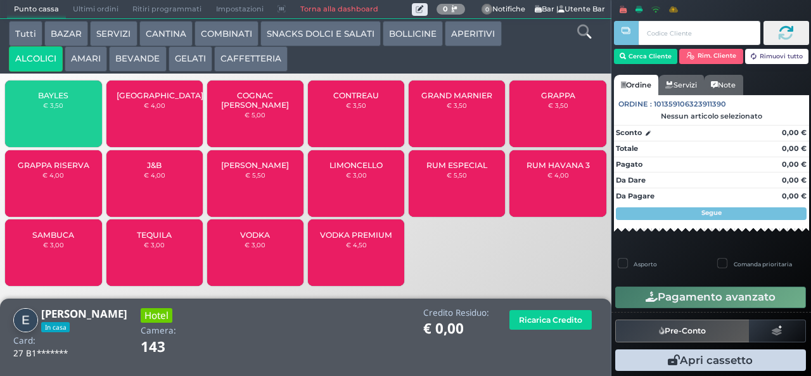
click at [48, 100] on span "BAYLES" at bounding box center [53, 96] width 30 height 10
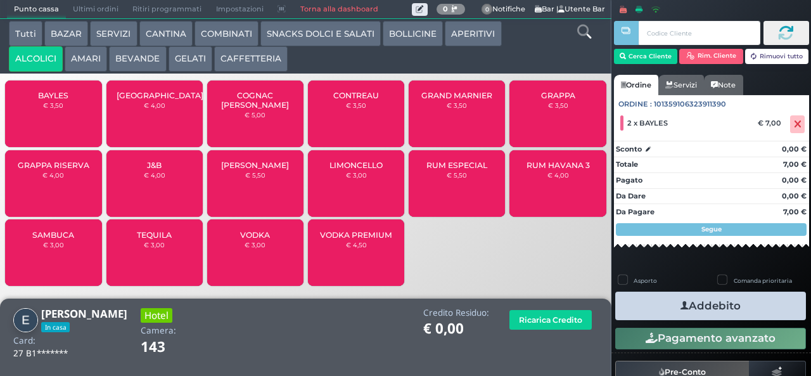
click at [752, 303] on button "Addebito" at bounding box center [710, 305] width 191 height 29
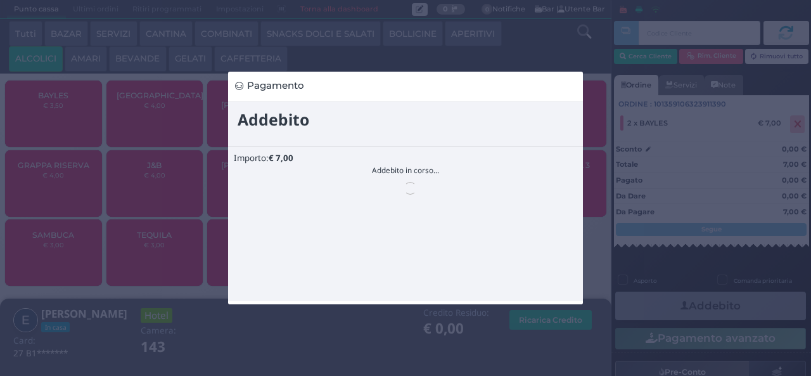
scroll to position [0, 0]
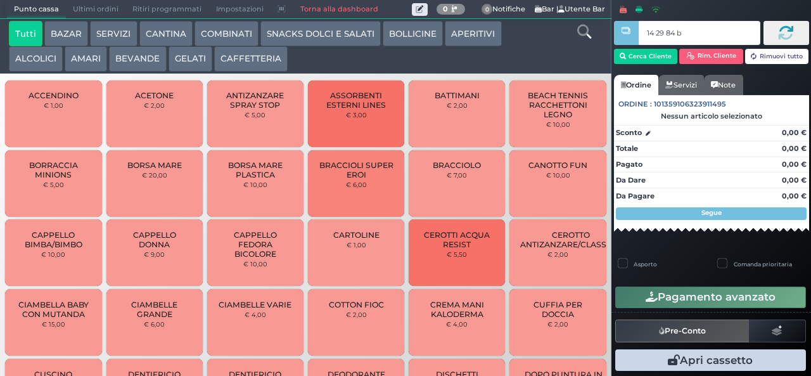
type input "14 29 84 b0"
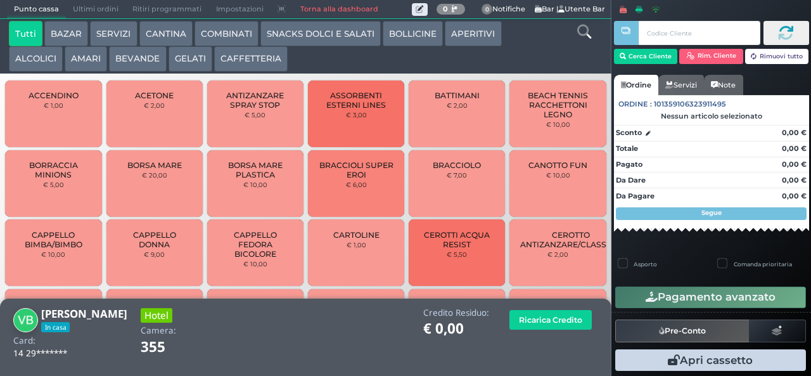
click at [188, 60] on button "GELATI" at bounding box center [190, 58] width 44 height 25
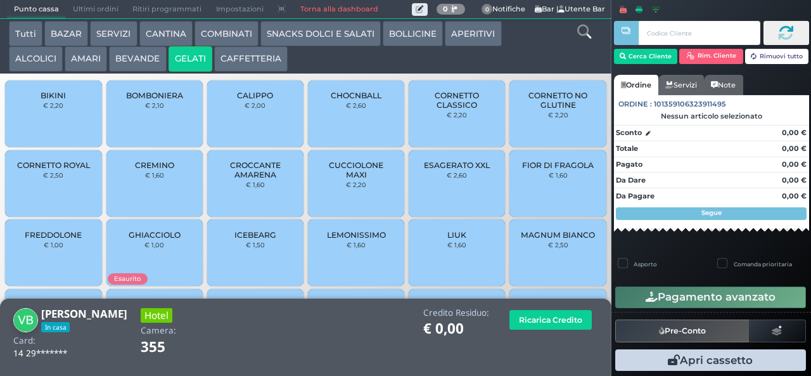
click at [49, 100] on span "BIKINI" at bounding box center [53, 96] width 25 height 10
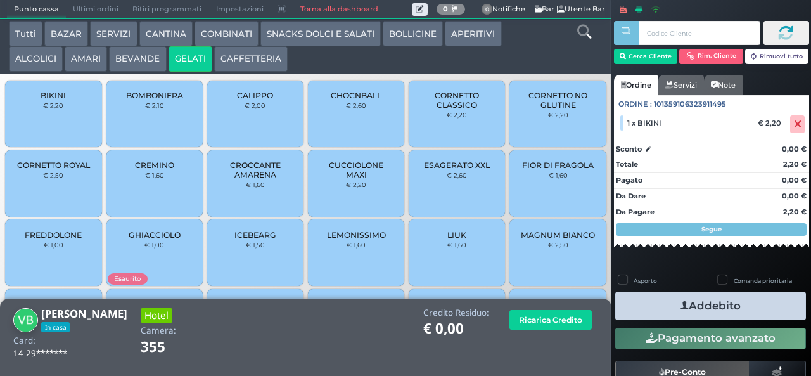
click at [443, 170] on span "ESAGERATO XXL" at bounding box center [457, 165] width 66 height 10
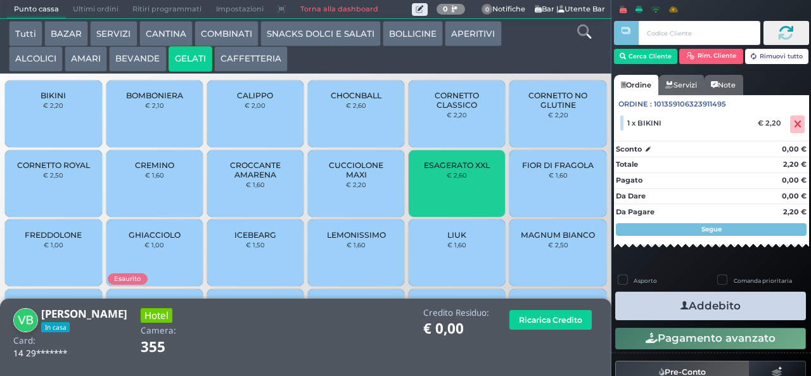
click at [445, 170] on span "ESAGERATO XXL" at bounding box center [457, 165] width 66 height 10
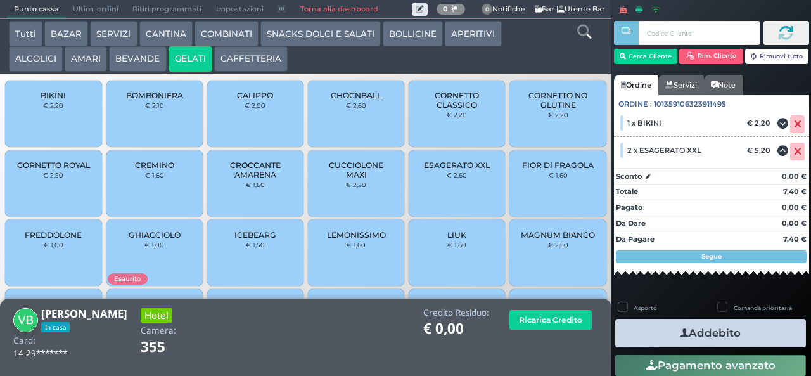
scroll to position [84, 0]
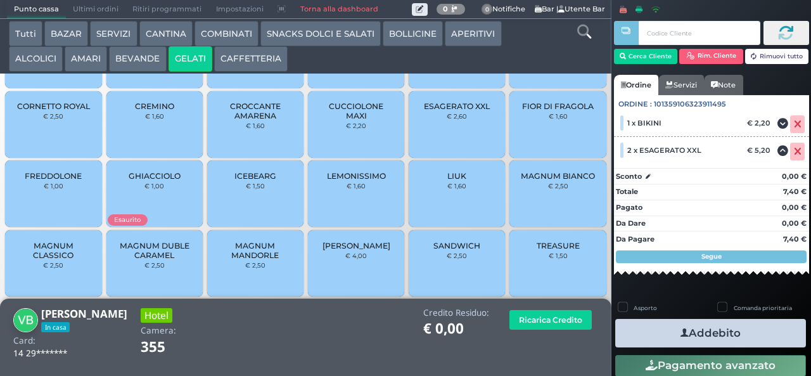
click at [51, 260] on span "MAGNUM CLASSICO" at bounding box center [53, 250] width 75 height 19
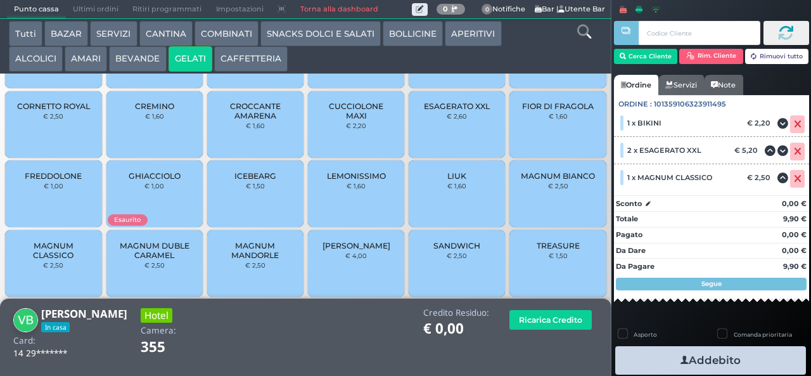
click at [745, 364] on button "Addebito" at bounding box center [710, 360] width 191 height 29
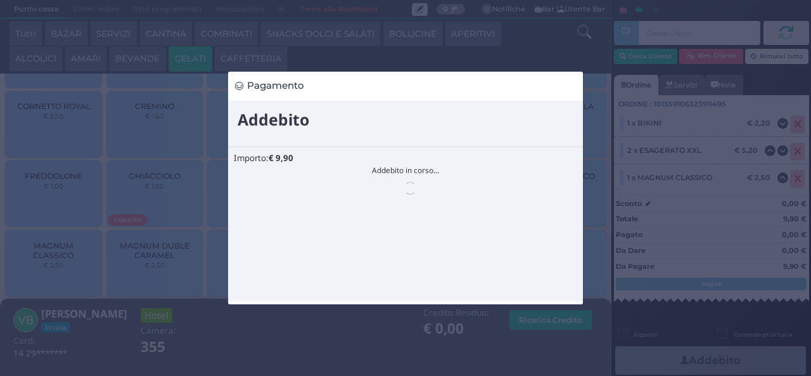
scroll to position [0, 0]
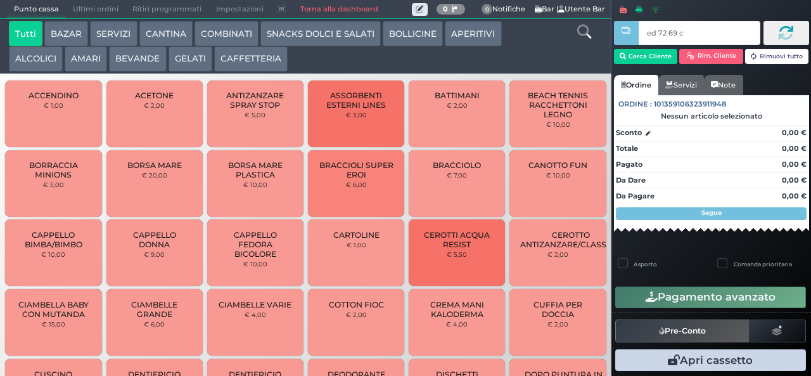
type input "ed 72 69 c3"
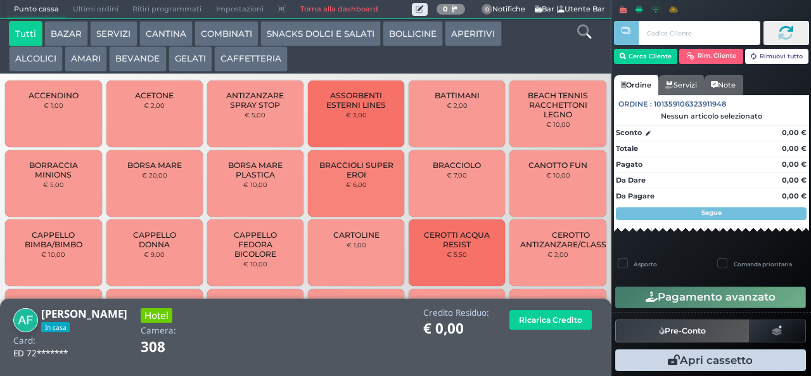
click at [232, 37] on button "COMBINATI" at bounding box center [226, 33] width 64 height 25
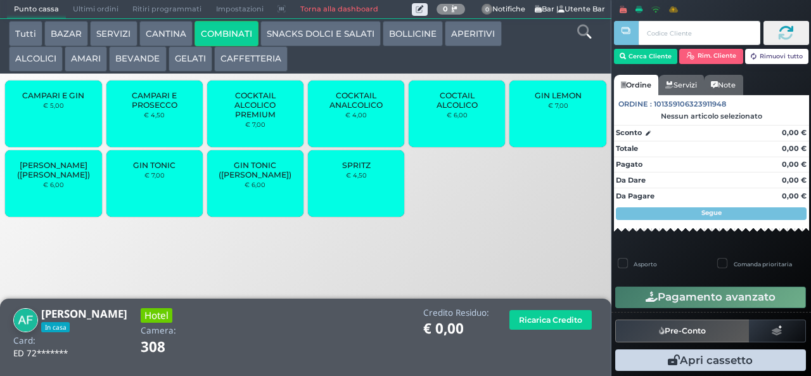
click at [345, 170] on span "SPRITZ" at bounding box center [356, 165] width 29 height 10
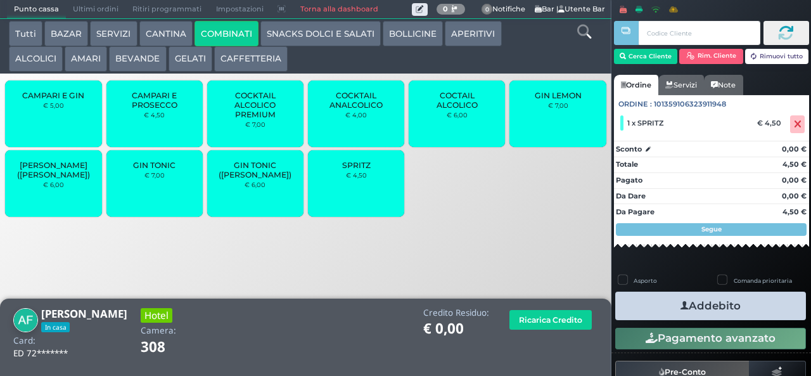
click at [328, 31] on button "SNACKS DOLCI E SALATI" at bounding box center [320, 33] width 120 height 25
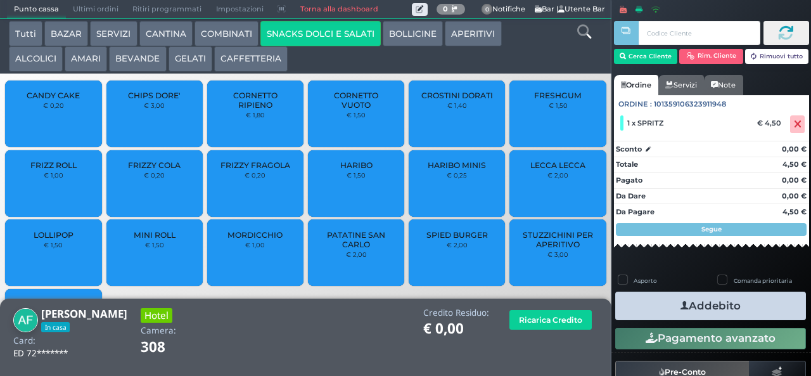
click at [486, 43] on button "APERITIVI" at bounding box center [473, 33] width 56 height 25
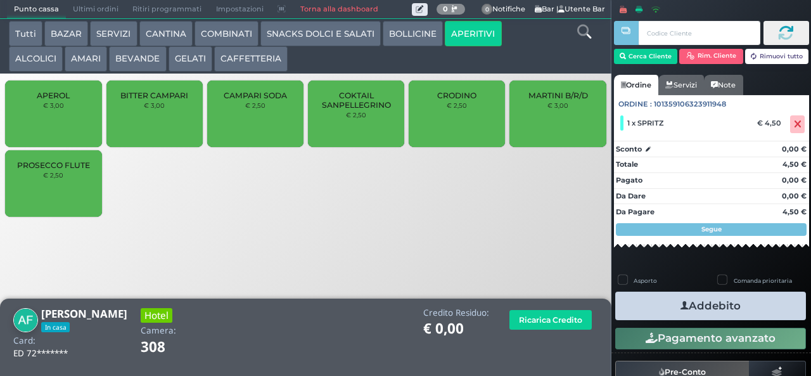
click at [67, 170] on span "PROSECCO FLUTE" at bounding box center [53, 165] width 73 height 10
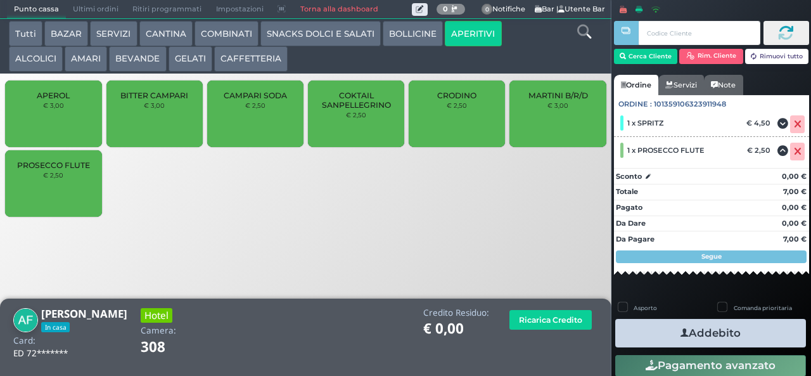
click at [746, 329] on button "Addebito" at bounding box center [710, 333] width 191 height 29
